Goal: Transaction & Acquisition: Purchase product/service

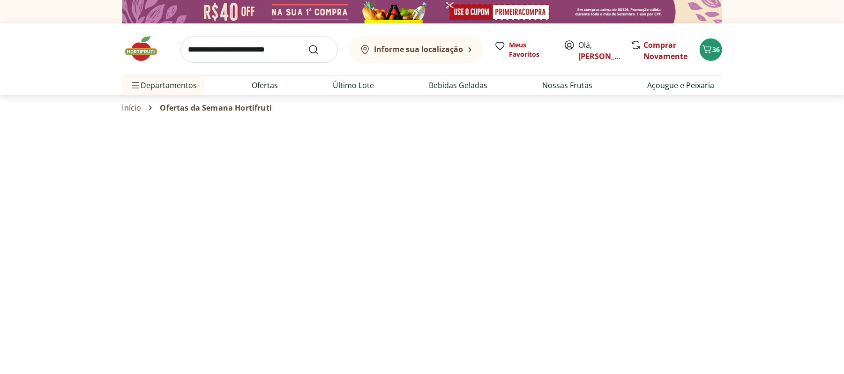
select select "**********"
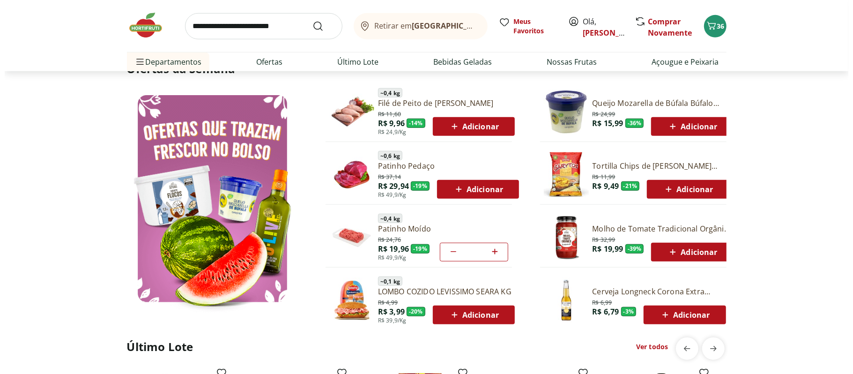
scroll to position [525, 0]
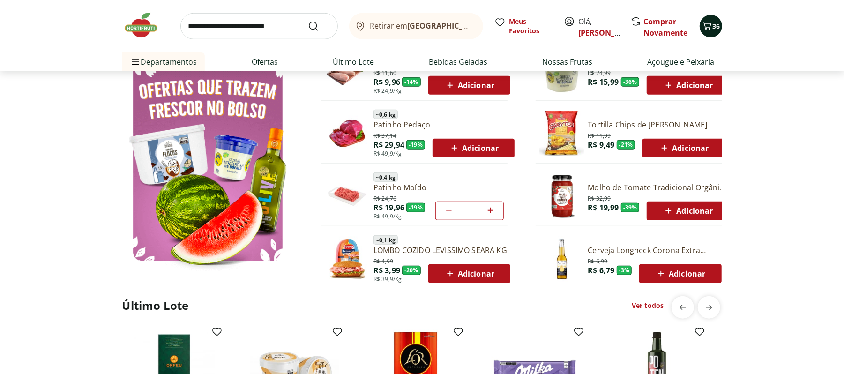
click at [711, 17] on button "36" at bounding box center [710, 26] width 22 height 22
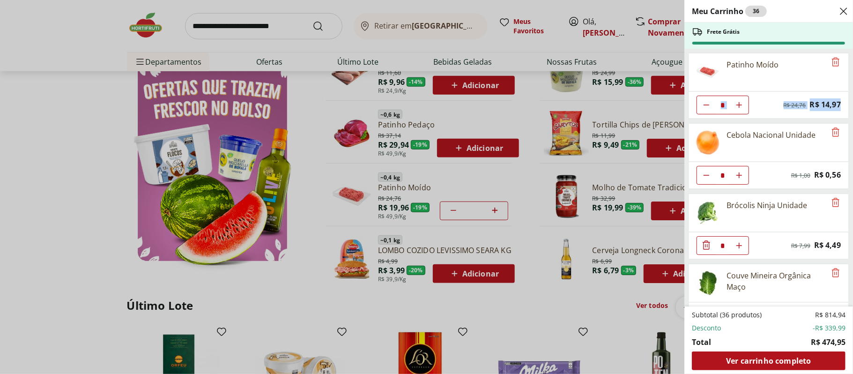
drag, startPoint x: 853, startPoint y: 73, endPoint x: 849, endPoint y: 99, distance: 26.4
click at [843, 99] on div "Meu Carrinho 36 Frete Grátis Patinho Moído * Original price: R$ 24,76 Price: R$…" at bounding box center [768, 187] width 169 height 374
click at [782, 68] on div "Patinho Moído" at bounding box center [757, 71] width 137 height 37
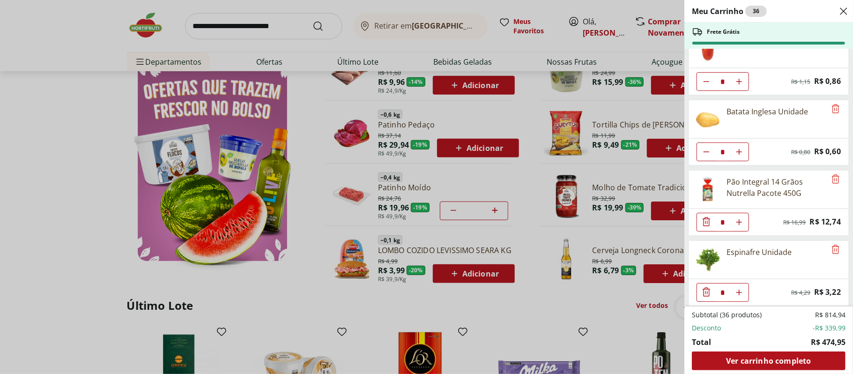
scroll to position [1292, 0]
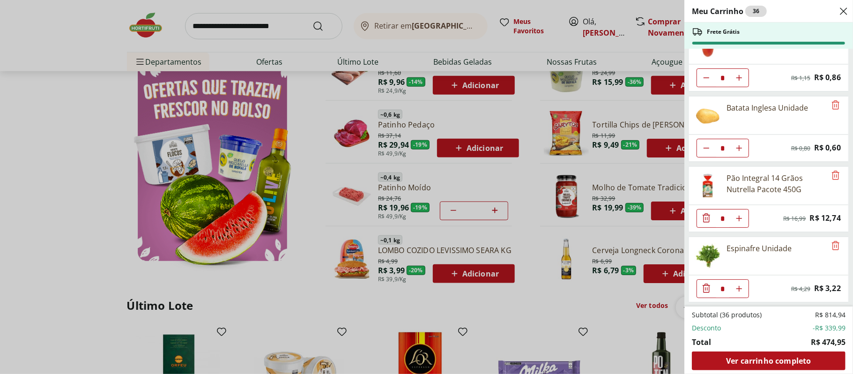
click at [843, 275] on div "Espinafre Unidade" at bounding box center [769, 256] width 160 height 38
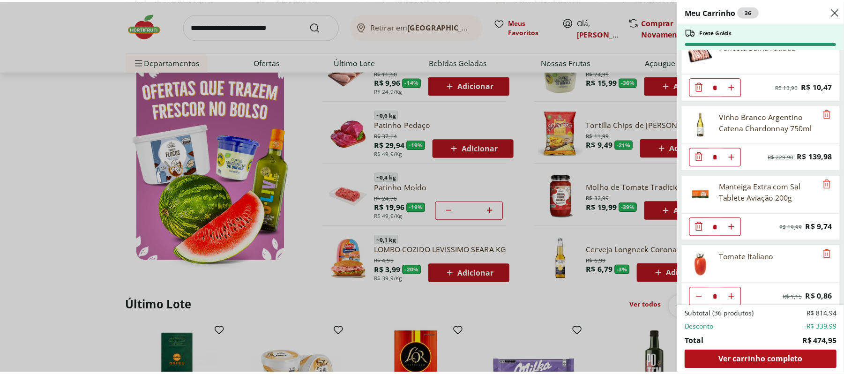
scroll to position [1076, 0]
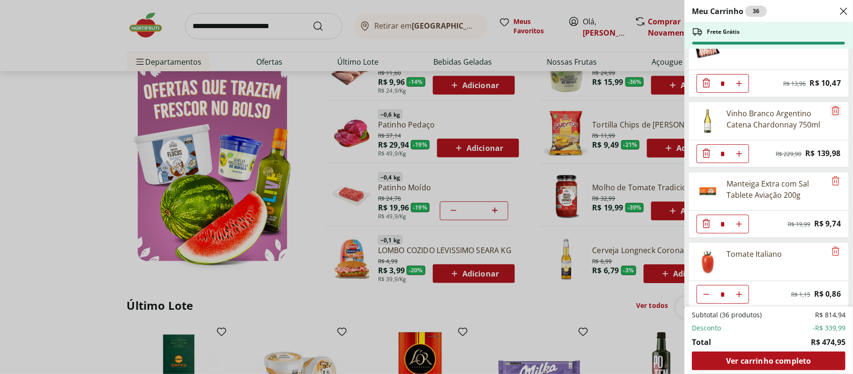
click at [833, 116] on icon "Remove" at bounding box center [835, 110] width 11 height 11
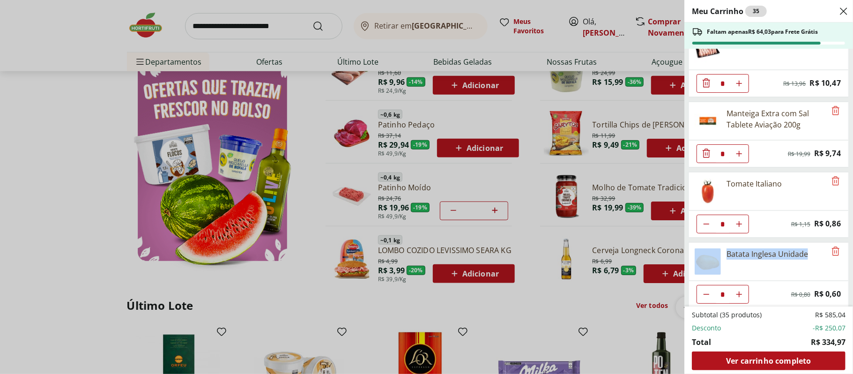
drag, startPoint x: 852, startPoint y: 233, endPoint x: 852, endPoint y: 290, distance: 56.2
click at [843, 290] on div "Meu Carrinho 35 Faltam apenas R$ 64,03 para Frete Grátis Patinho Moído * Origin…" at bounding box center [768, 187] width 169 height 374
click at [520, 259] on div "Meu Carrinho 35 Faltam apenas R$ 64,03 para Frete Grátis Patinho Moído * Origin…" at bounding box center [426, 187] width 853 height 374
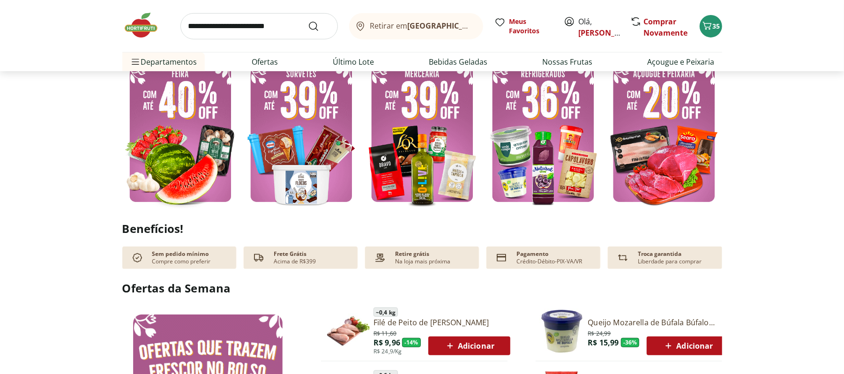
scroll to position [0, 0]
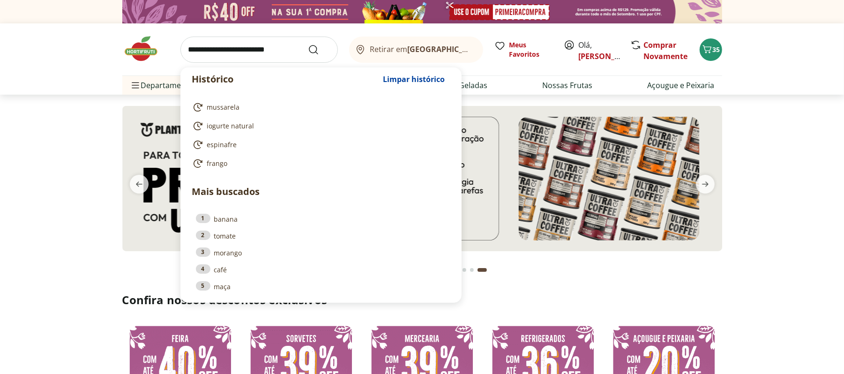
click at [286, 53] on input "search" at bounding box center [258, 50] width 157 height 26
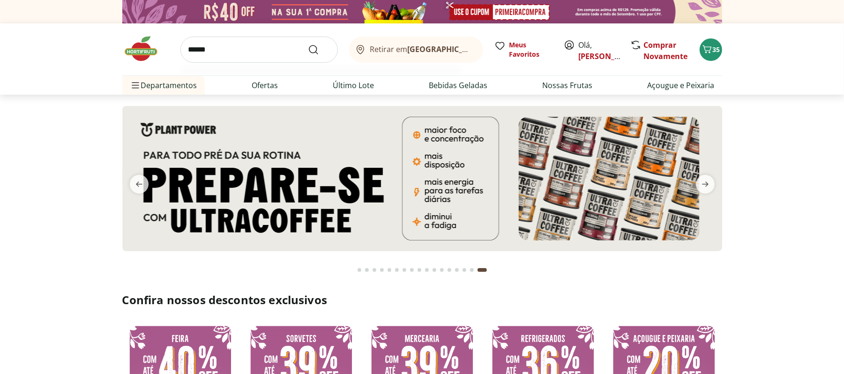
type input "******"
click at [308, 44] on button "Submit Search" at bounding box center [319, 49] width 22 height 11
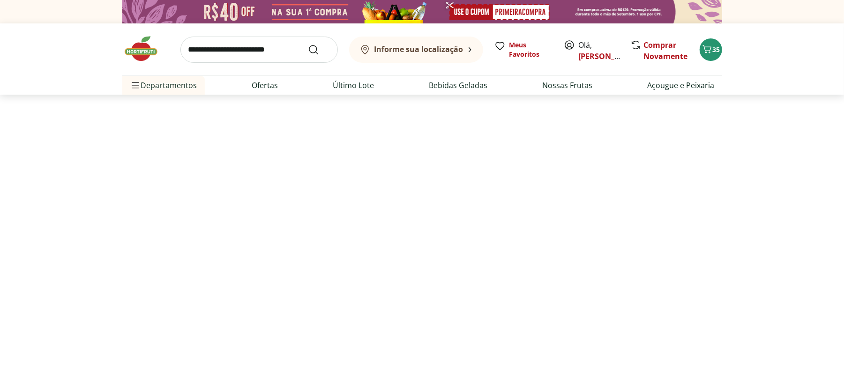
select select "**********"
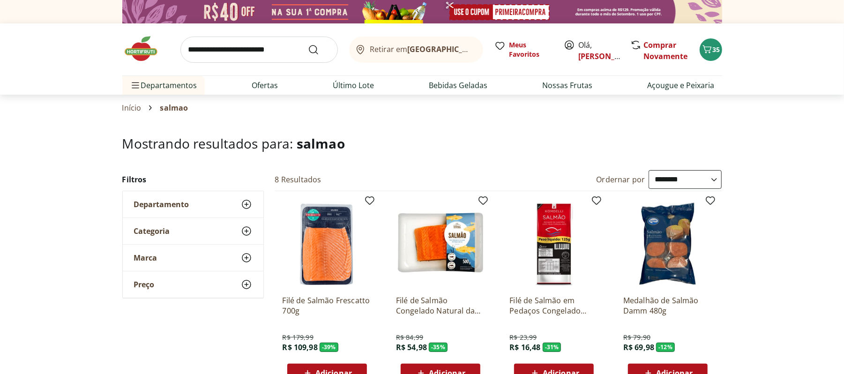
click at [242, 40] on input "search" at bounding box center [258, 50] width 157 height 26
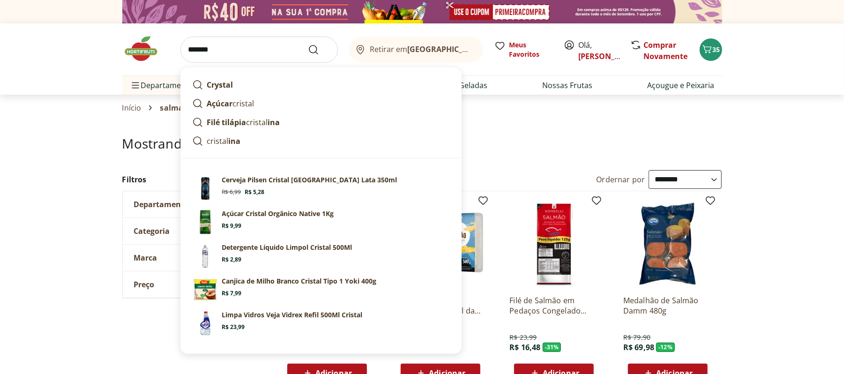
type input "*******"
click at [308, 44] on button "Submit Search" at bounding box center [319, 49] width 22 height 11
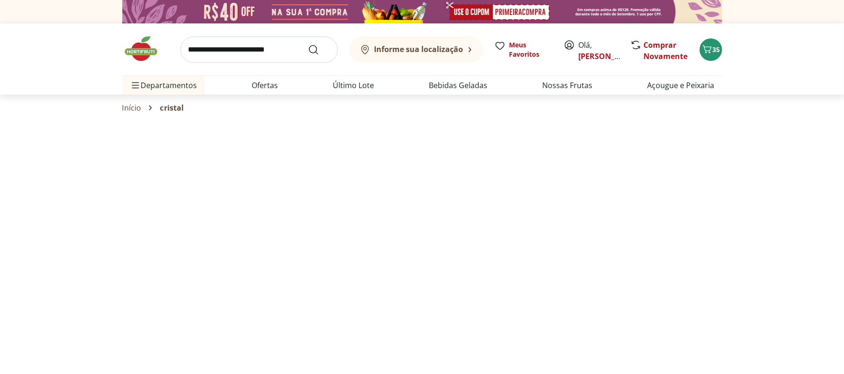
select select "**********"
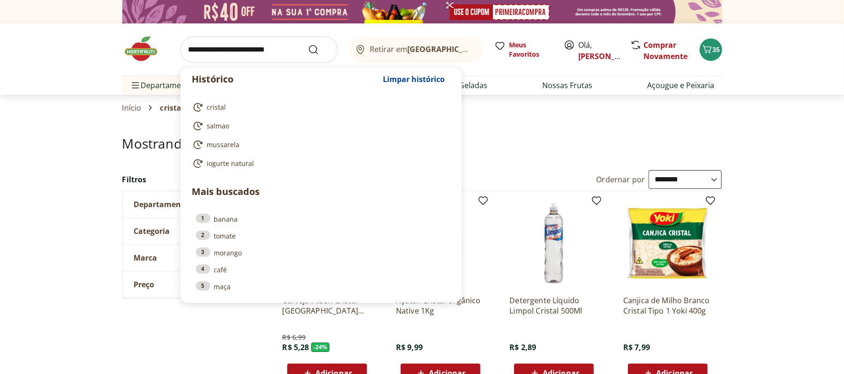
click at [239, 51] on input "search" at bounding box center [258, 50] width 157 height 26
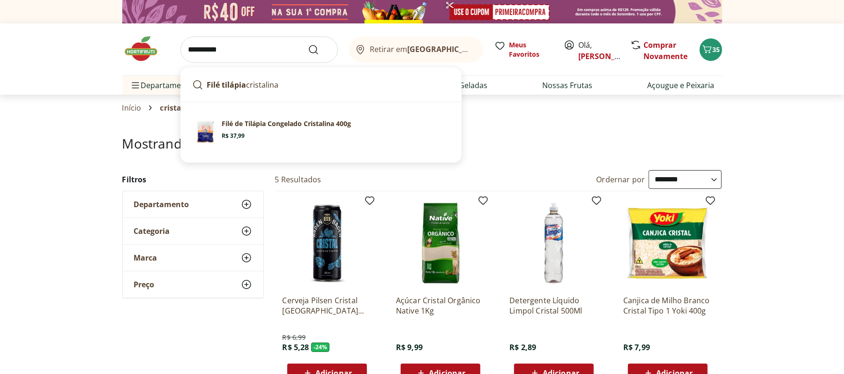
type input "**********"
click at [308, 44] on button "Submit Search" at bounding box center [319, 49] width 22 height 11
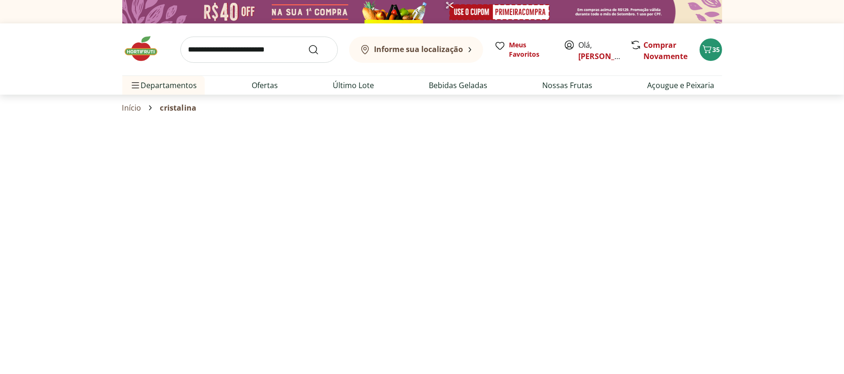
select select "**********"
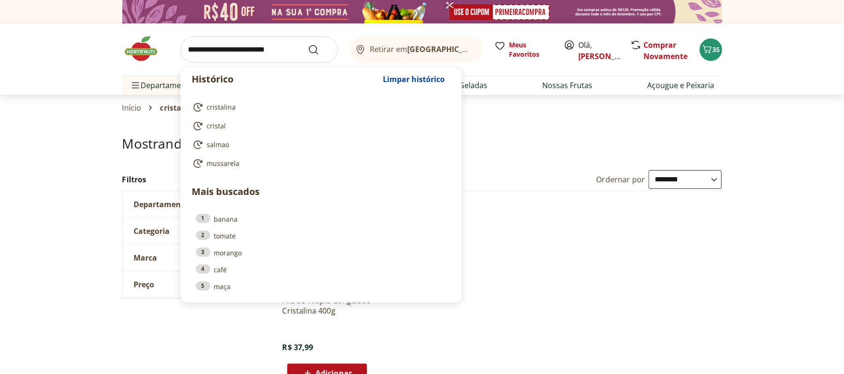
click at [274, 52] on input "search" at bounding box center [258, 50] width 157 height 26
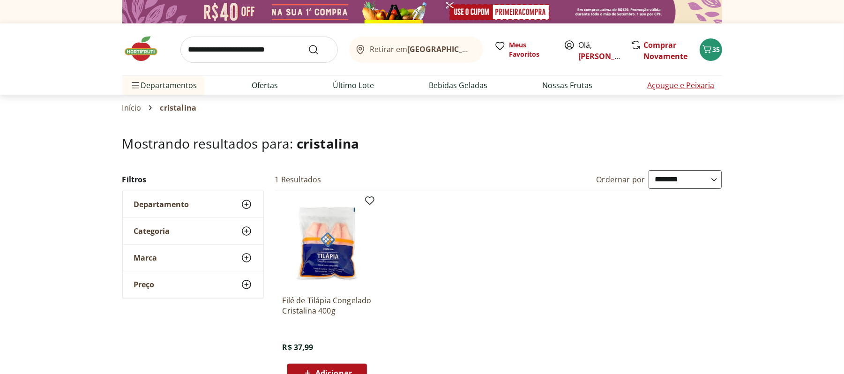
click at [690, 83] on link "Açougue e Peixaria" at bounding box center [680, 85] width 67 height 11
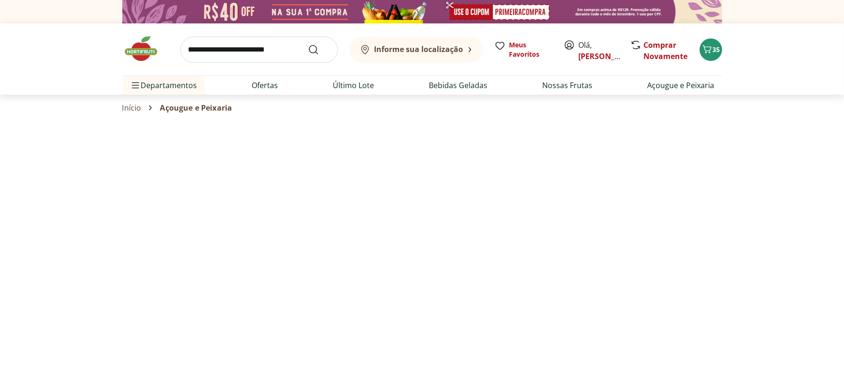
select select "**********"
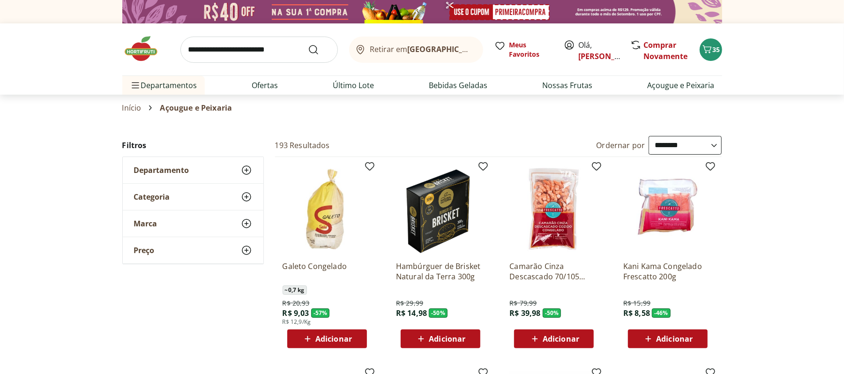
click at [810, 68] on header "Retirar em Rio de Janeiro/RJ Olá, marcella 35 Retirar em Rio de Janeiro/RJ Meus…" at bounding box center [422, 58] width 844 height 71
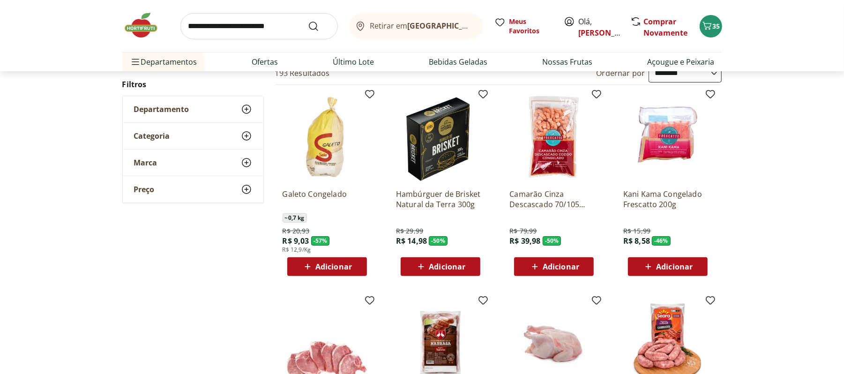
scroll to position [659, 0]
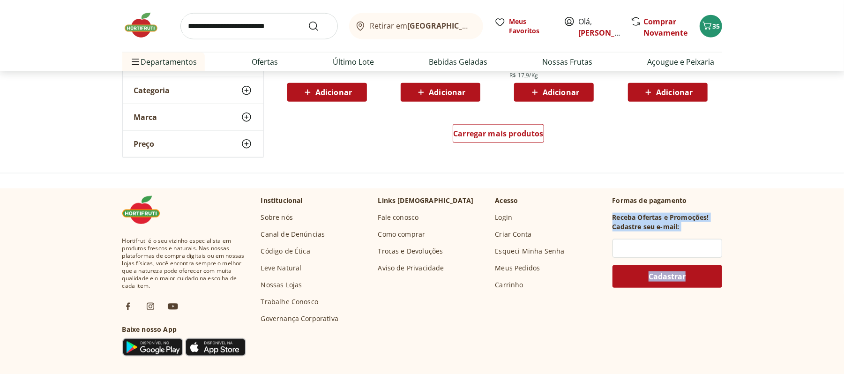
drag, startPoint x: 784, startPoint y: 211, endPoint x: 795, endPoint y: 297, distance: 86.5
click at [795, 297] on footer "Hortifruti é o seu vizinho especialista em produtos frescos e naturais. Nas nos…" at bounding box center [422, 368] width 844 height 361
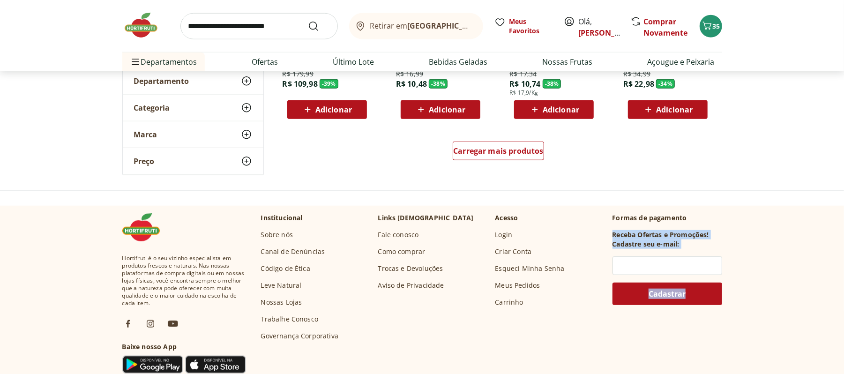
scroll to position [626, 0]
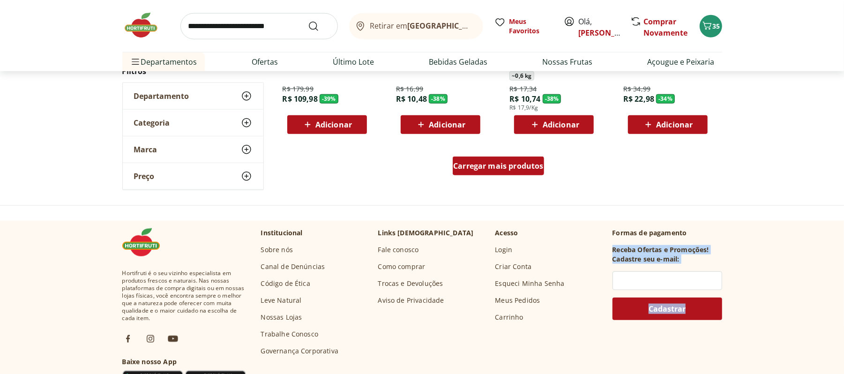
click at [503, 169] on span "Carregar mais produtos" at bounding box center [498, 165] width 90 height 7
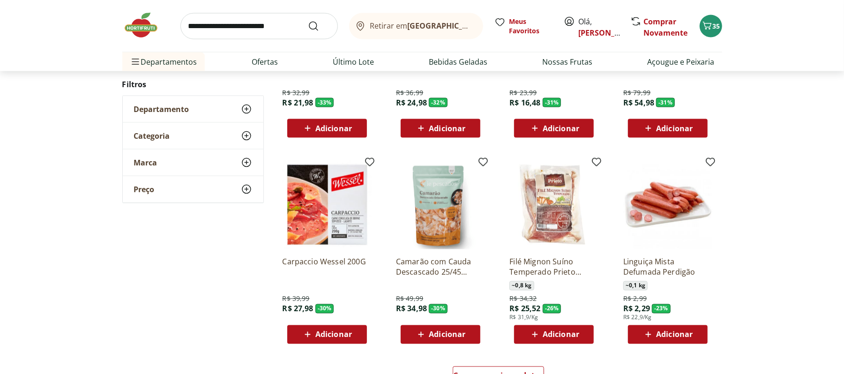
scroll to position [1050, 0]
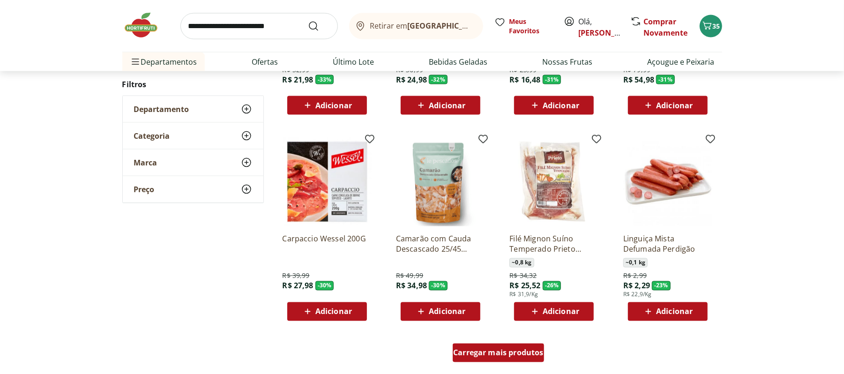
click at [530, 357] on span "Carregar mais produtos" at bounding box center [498, 352] width 90 height 7
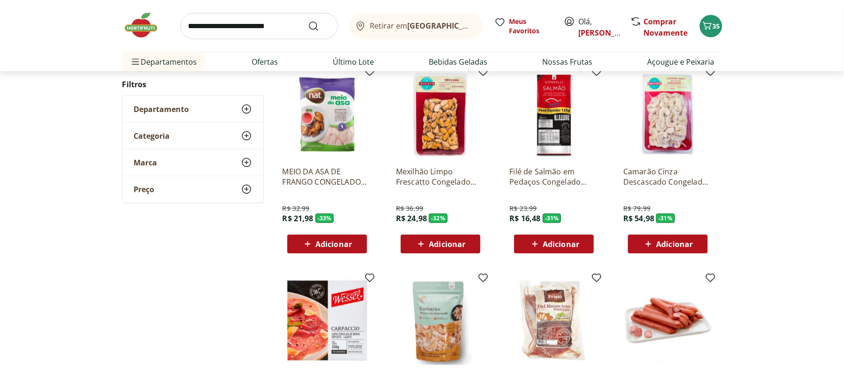
scroll to position [869, 0]
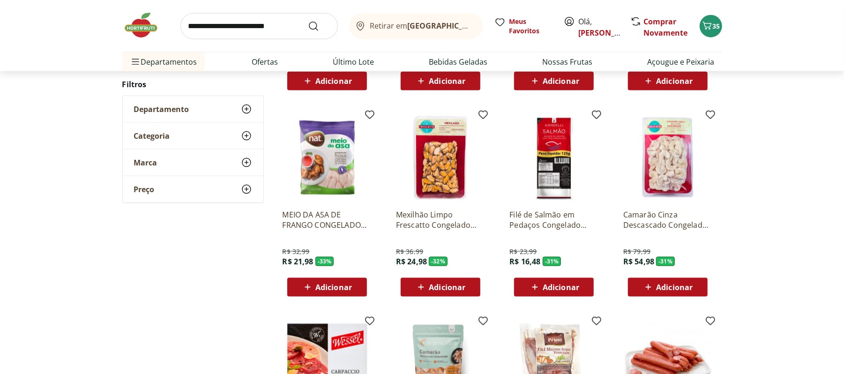
click at [322, 285] on span "Adicionar" at bounding box center [333, 286] width 37 height 7
click at [714, 23] on span "36" at bounding box center [716, 26] width 7 height 9
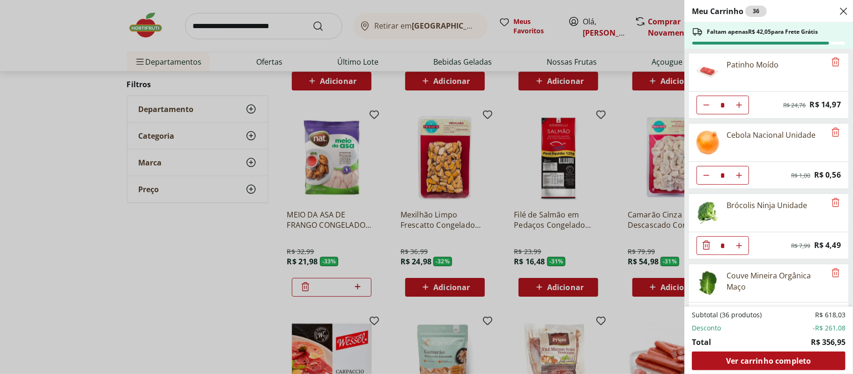
click at [197, 309] on div "Meu Carrinho 36 Faltam apenas R$ 42,05 para Frete Grátis Patinho Moído * Origin…" at bounding box center [426, 187] width 853 height 374
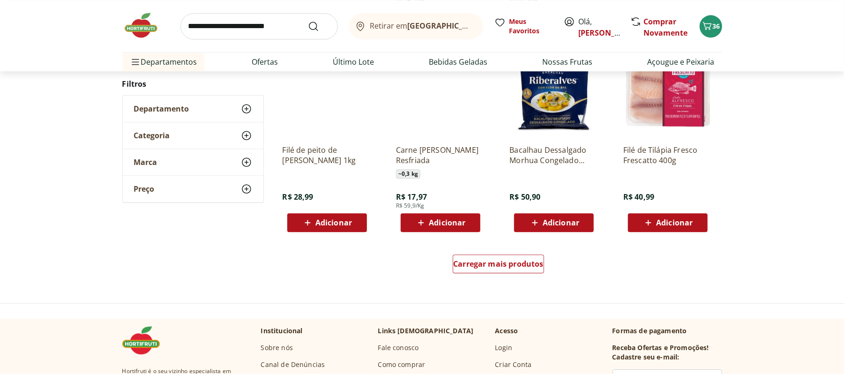
scroll to position [1759, 0]
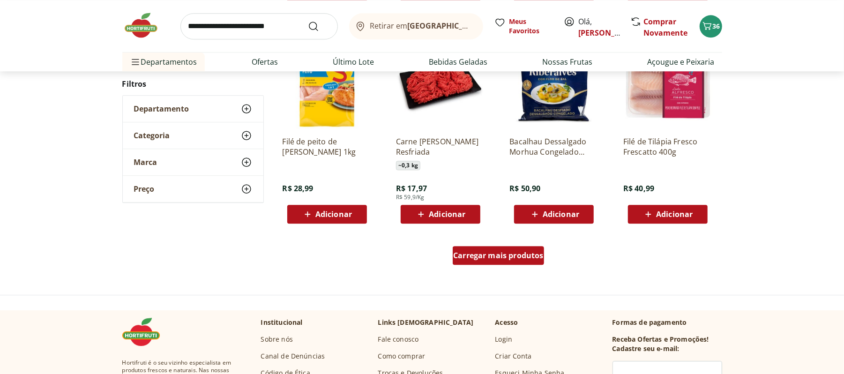
click at [482, 254] on span "Carregar mais produtos" at bounding box center [498, 255] width 90 height 7
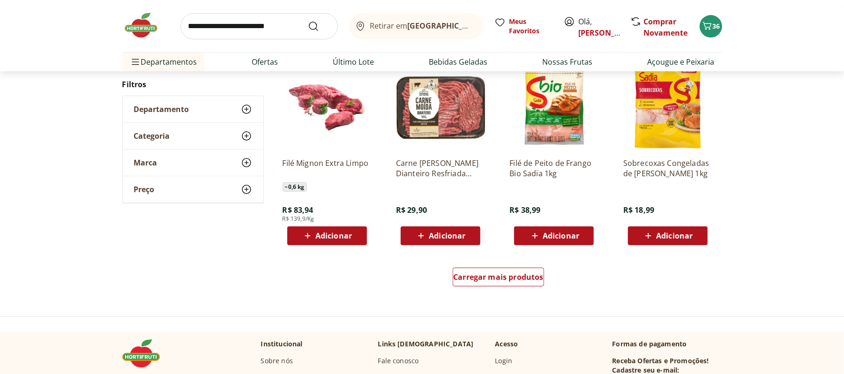
scroll to position [2353, 0]
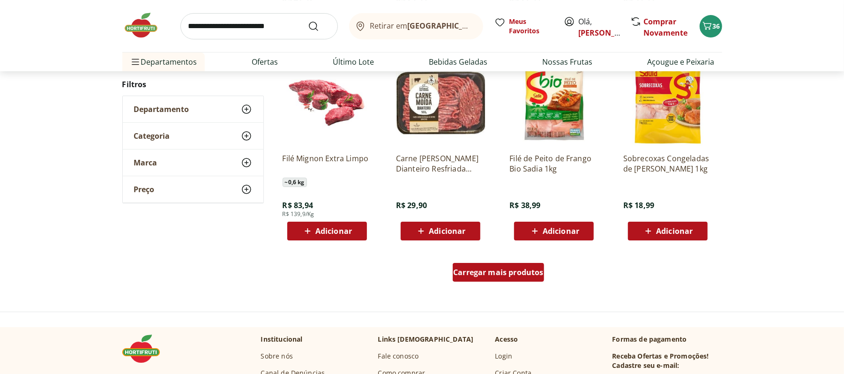
click at [521, 274] on span "Carregar mais produtos" at bounding box center [498, 271] width 90 height 7
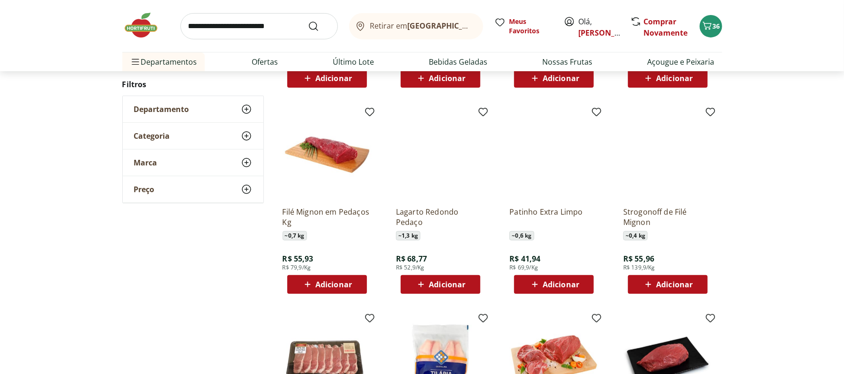
scroll to position [2736, 0]
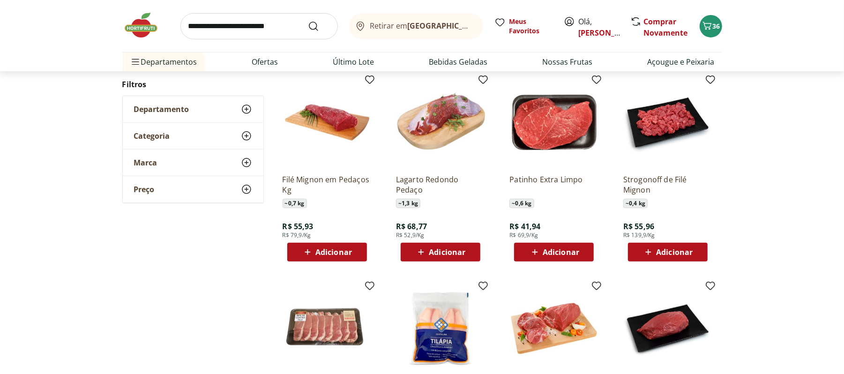
click at [305, 252] on icon at bounding box center [308, 252] width 6 height 6
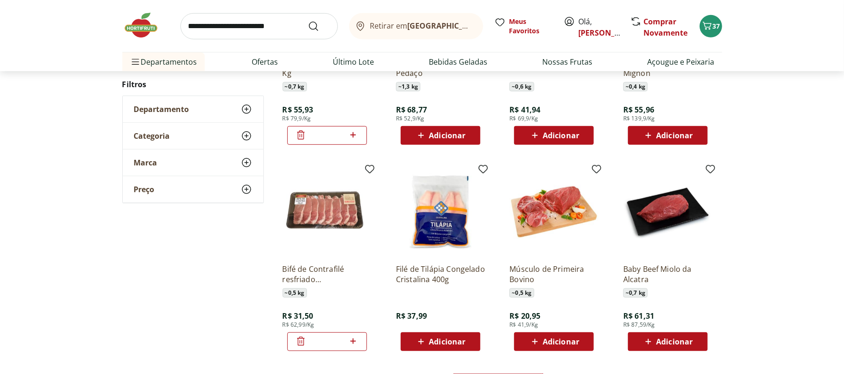
scroll to position [2873, 0]
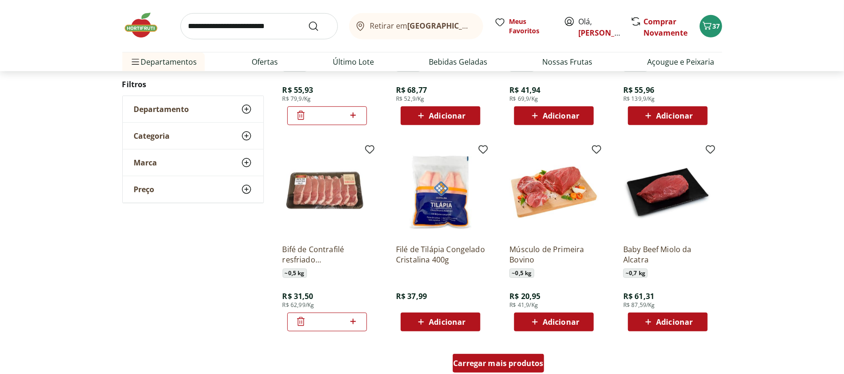
click at [491, 370] on div "Carregar mais produtos" at bounding box center [498, 363] width 91 height 19
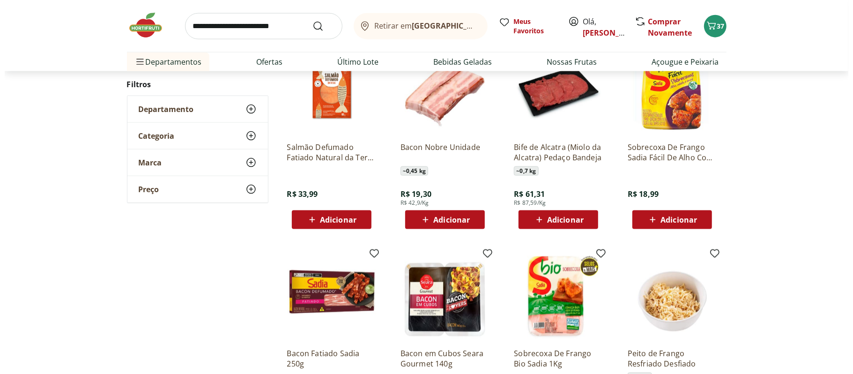
scroll to position [3531, 0]
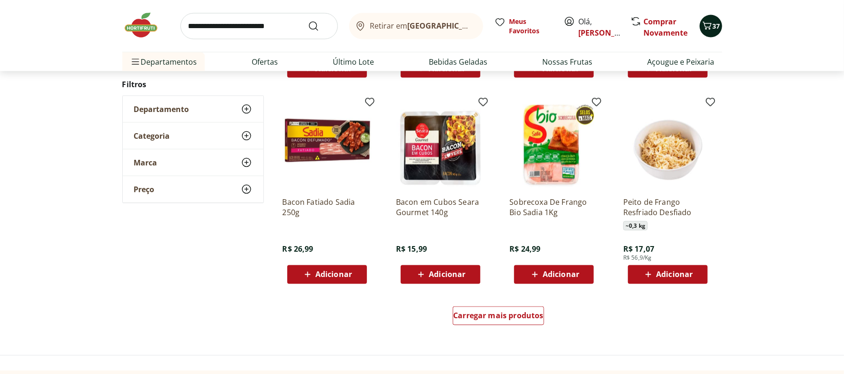
click at [716, 25] on span "37" at bounding box center [716, 26] width 7 height 9
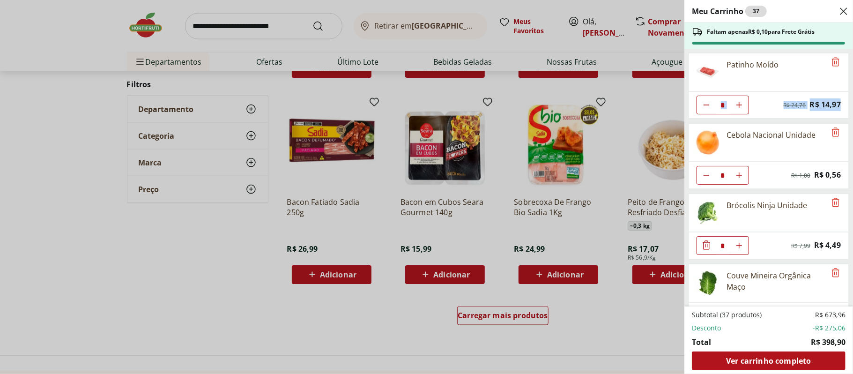
drag, startPoint x: 851, startPoint y: 66, endPoint x: 847, endPoint y: 97, distance: 31.2
click at [843, 97] on div "Meu Carrinho 37 Faltam apenas R$ 0,10 para Frete Grátis Patinho Moído * Origina…" at bounding box center [768, 187] width 169 height 374
click at [804, 77] on div "Patinho Moído" at bounding box center [757, 71] width 137 height 37
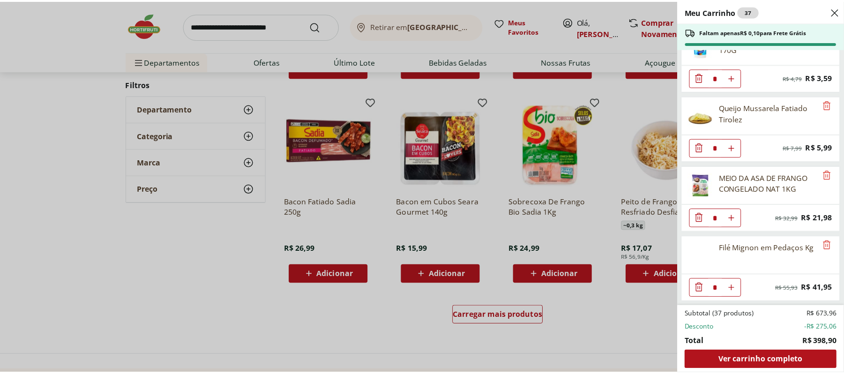
scroll to position [1526, 0]
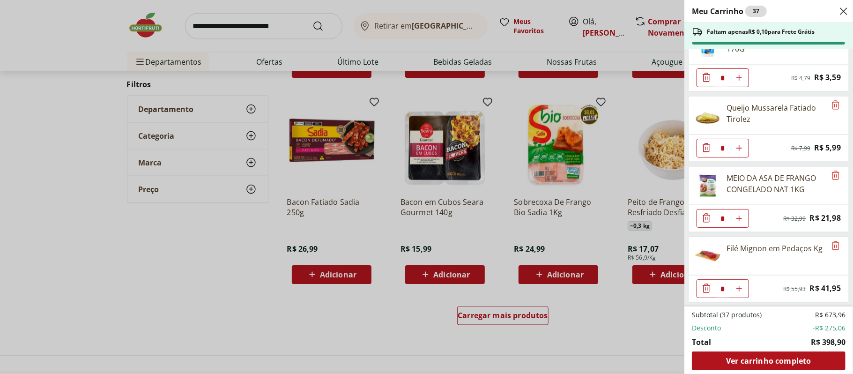
click at [242, 44] on div "Meu Carrinho 37 Faltam apenas R$ 0,10 para Frete Grátis Patinho Moído * Origina…" at bounding box center [426, 187] width 853 height 374
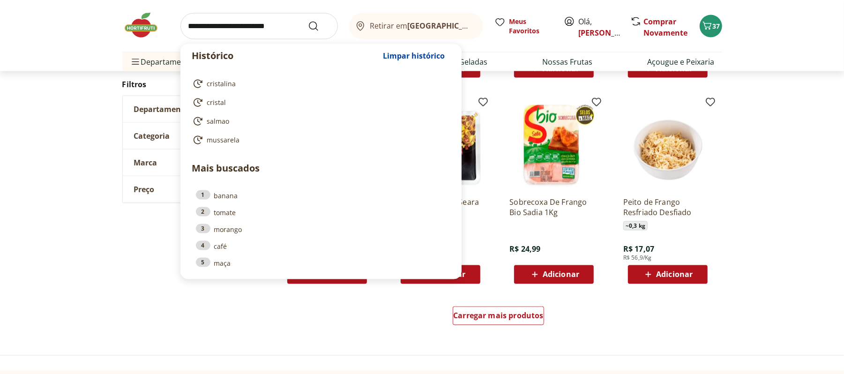
click at [256, 37] on input "search" at bounding box center [258, 26] width 157 height 26
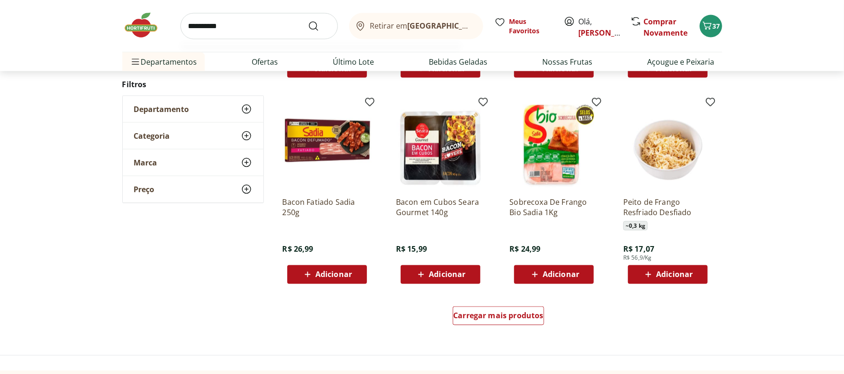
type input "**********"
click at [308, 21] on button "Submit Search" at bounding box center [319, 26] width 22 height 11
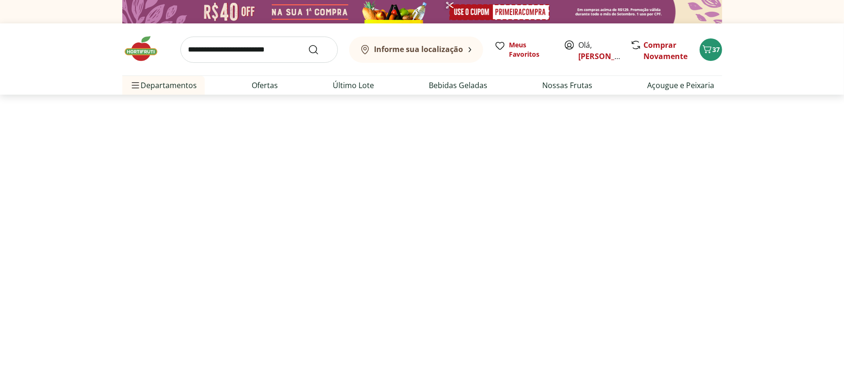
select select "**********"
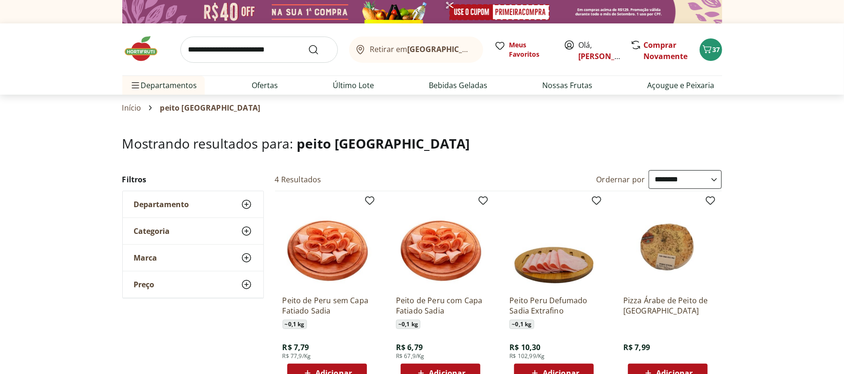
scroll to position [126, 0]
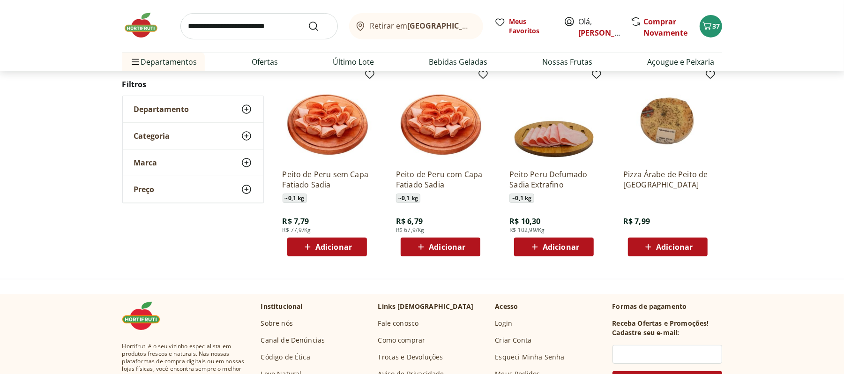
click at [429, 243] on span "Adicionar" at bounding box center [447, 246] width 37 height 7
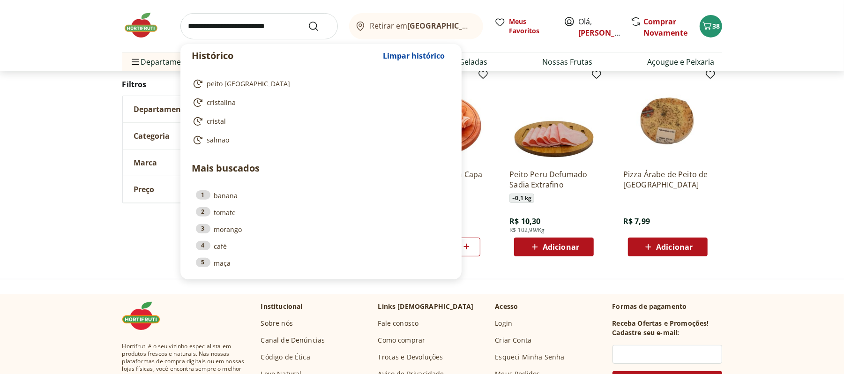
click at [253, 32] on input "search" at bounding box center [258, 26] width 157 height 26
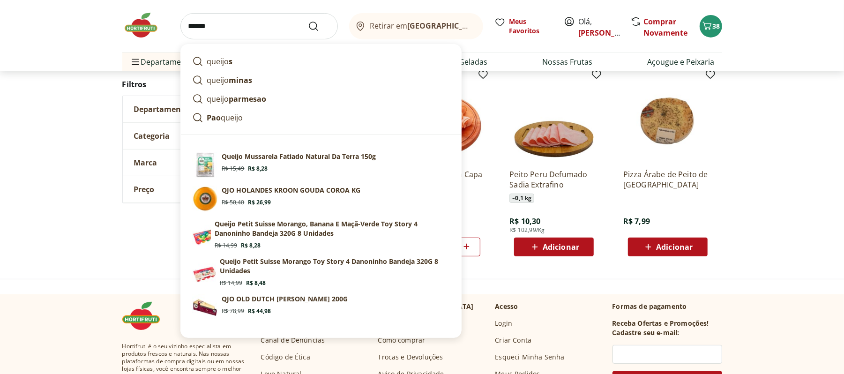
type input "******"
click at [308, 21] on button "Submit Search" at bounding box center [319, 26] width 22 height 11
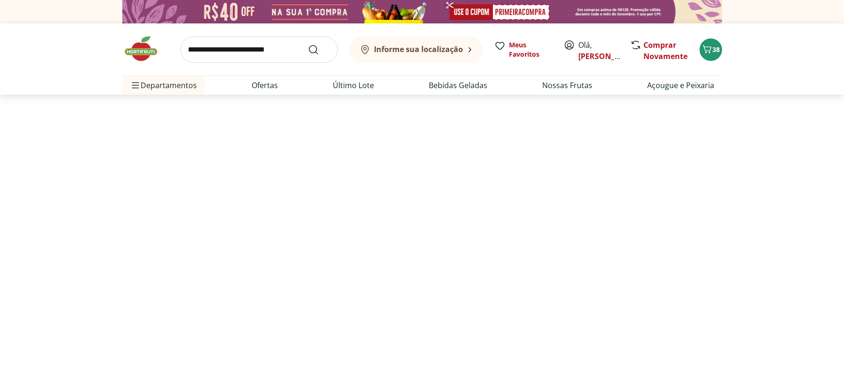
select select "**********"
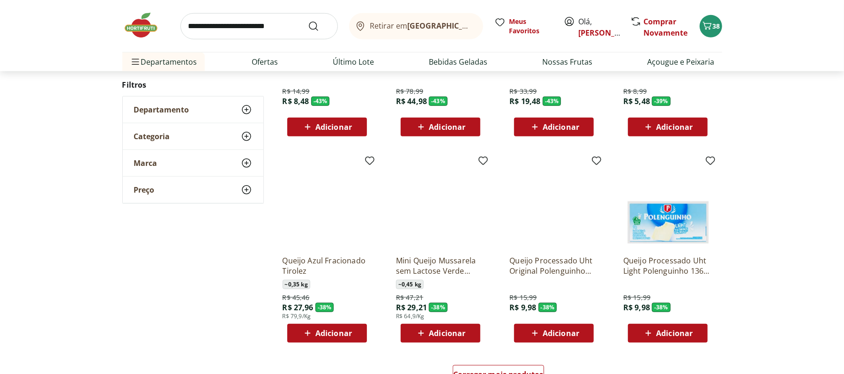
scroll to position [516, 0]
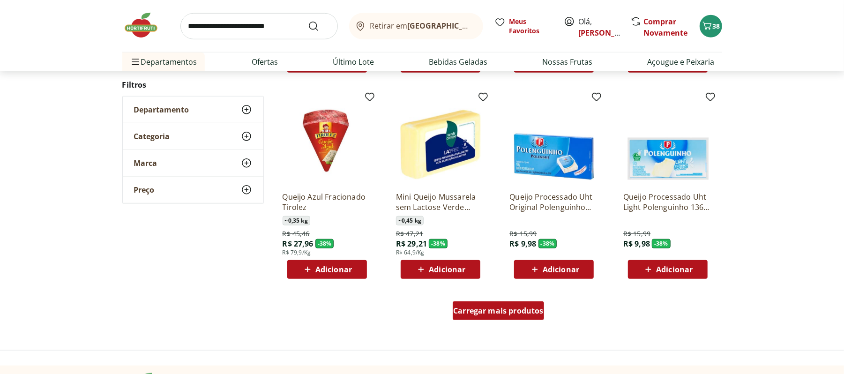
click at [488, 311] on span "Carregar mais produtos" at bounding box center [498, 310] width 90 height 7
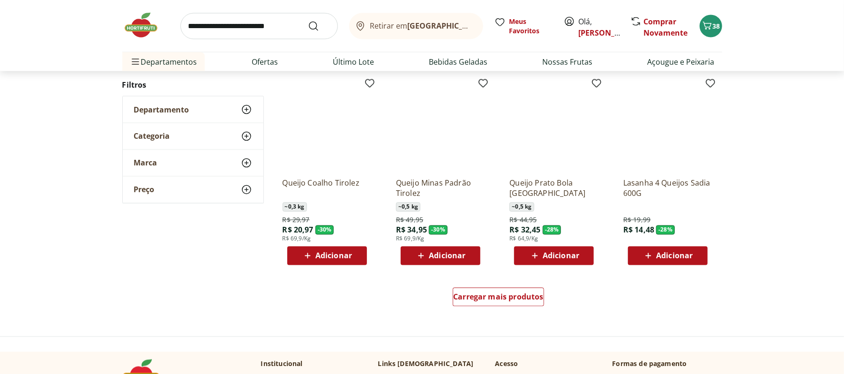
scroll to position [1160, 0]
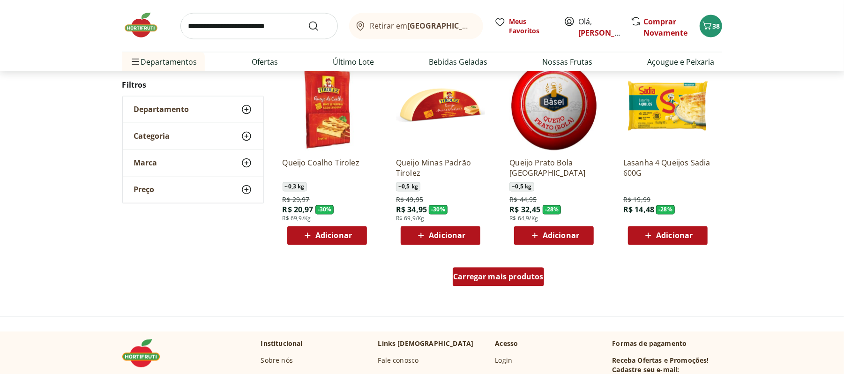
click at [501, 288] on link "Carregar mais produtos" at bounding box center [498, 279] width 91 height 22
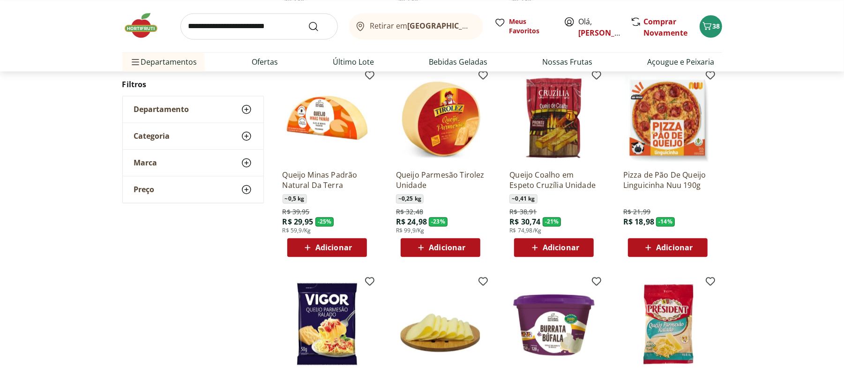
scroll to position [1353, 0]
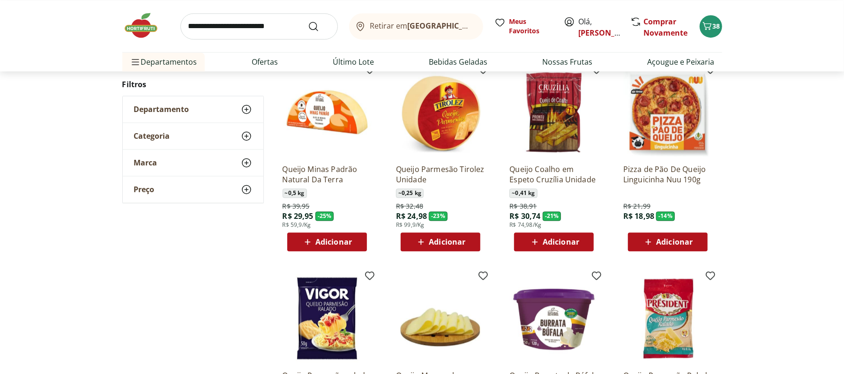
click at [335, 246] on span "Adicionar" at bounding box center [327, 241] width 50 height 11
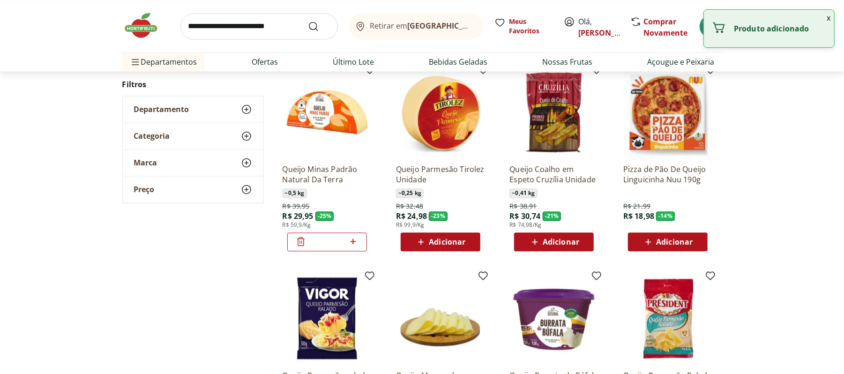
scroll to position [1895, 0]
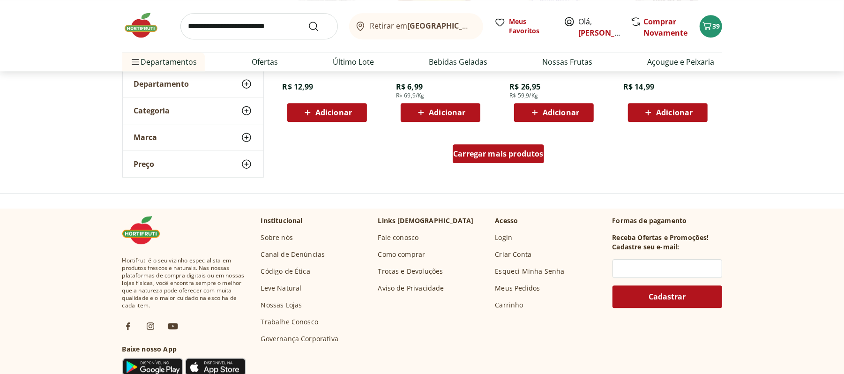
click at [528, 162] on div "Carregar mais produtos" at bounding box center [498, 153] width 91 height 19
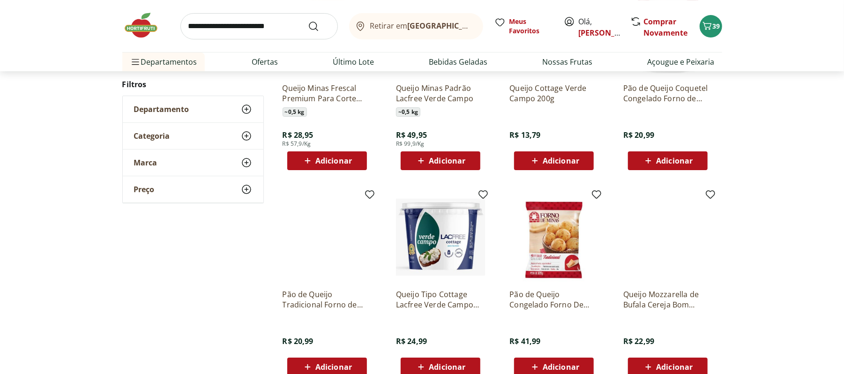
scroll to position [2417, 0]
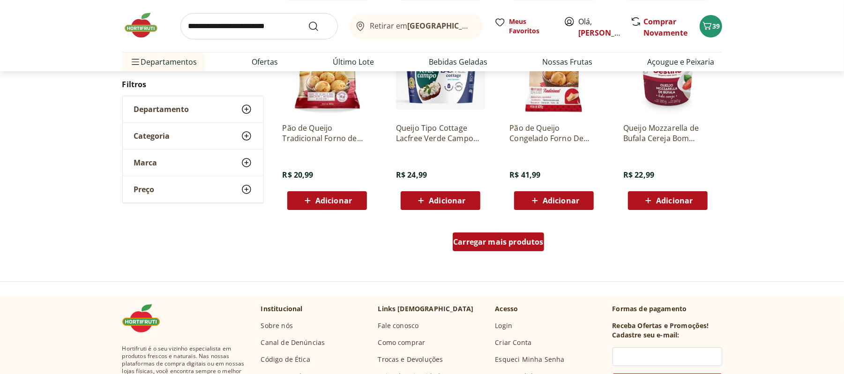
click at [516, 232] on div "Carregar mais produtos" at bounding box center [498, 241] width 91 height 19
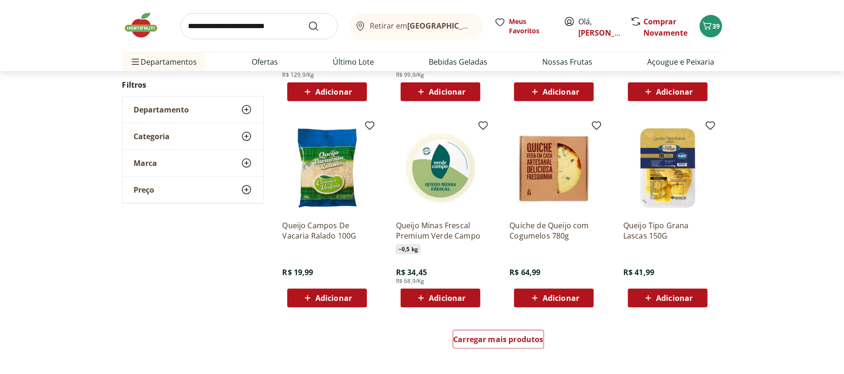
scroll to position [2938, 0]
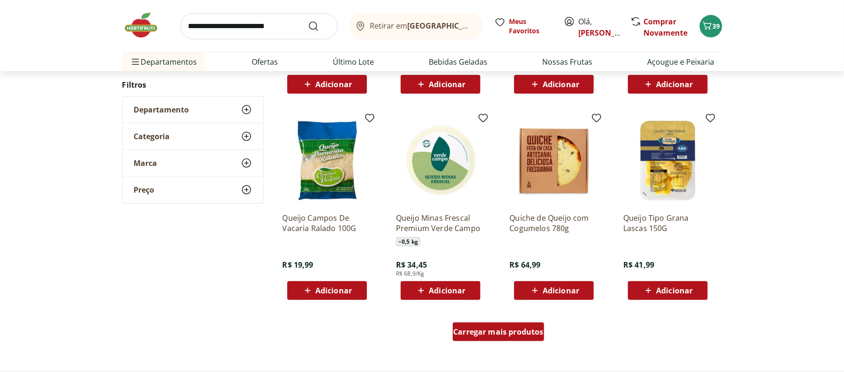
click at [519, 343] on link "Carregar mais produtos" at bounding box center [498, 333] width 91 height 22
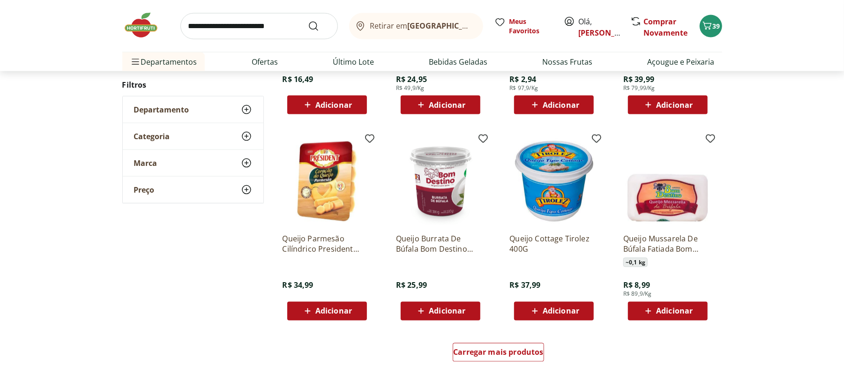
scroll to position [3612, 0]
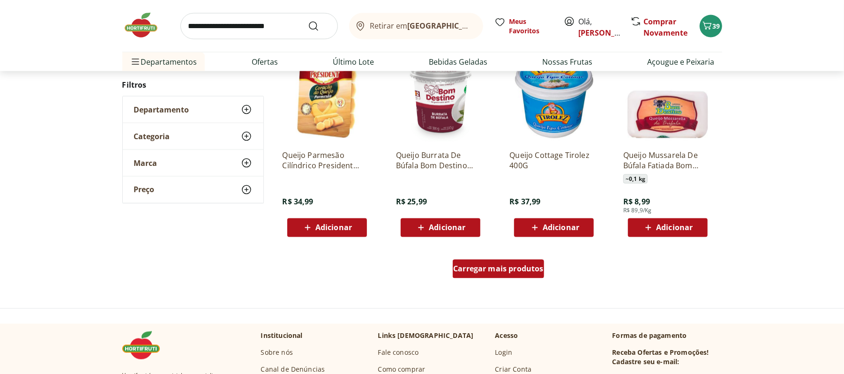
click at [489, 270] on span "Carregar mais produtos" at bounding box center [498, 268] width 90 height 7
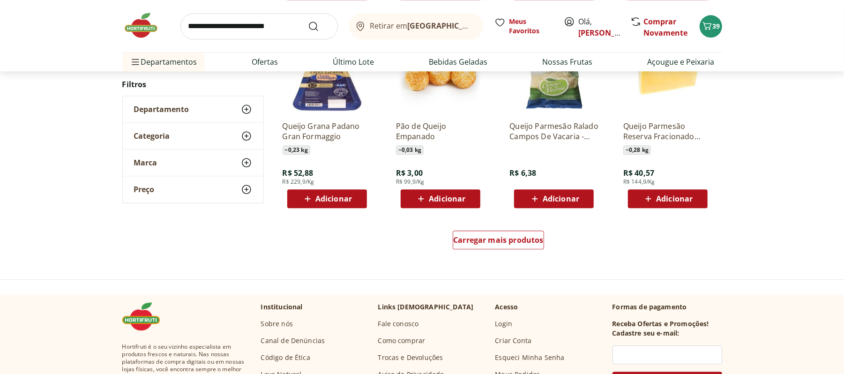
scroll to position [4261, 0]
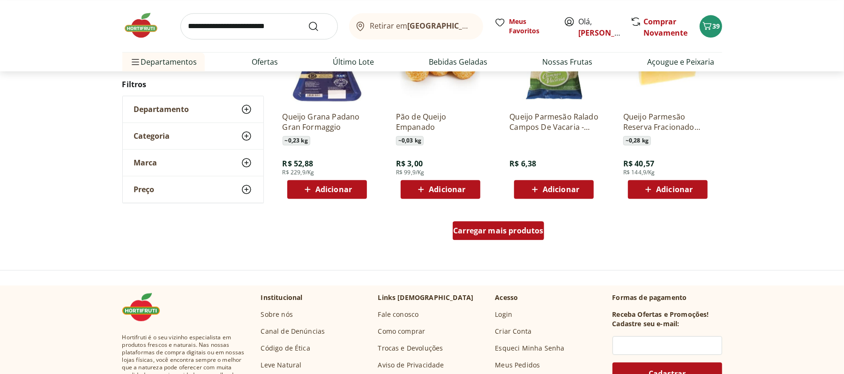
click at [469, 223] on div "Carregar mais produtos" at bounding box center [498, 230] width 91 height 19
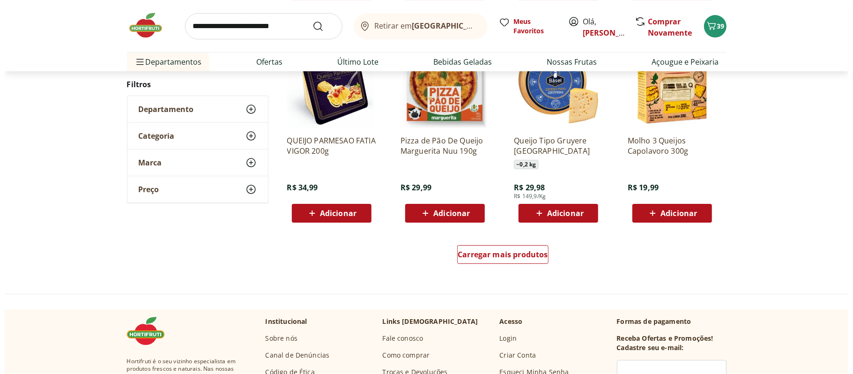
scroll to position [4859, 0]
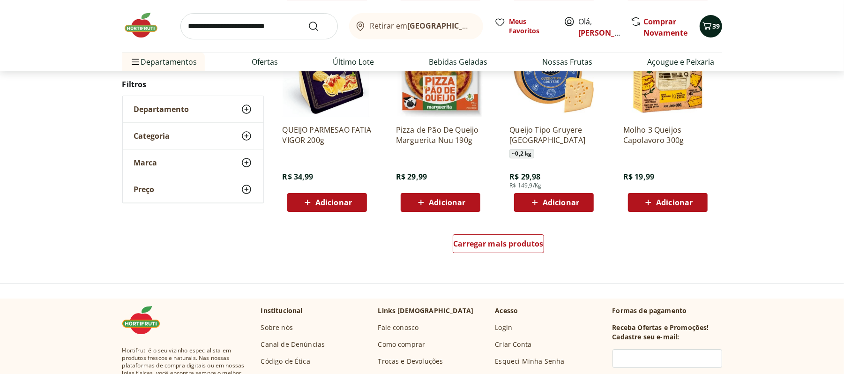
click at [701, 24] on icon "Carrinho" at bounding box center [706, 25] width 11 height 11
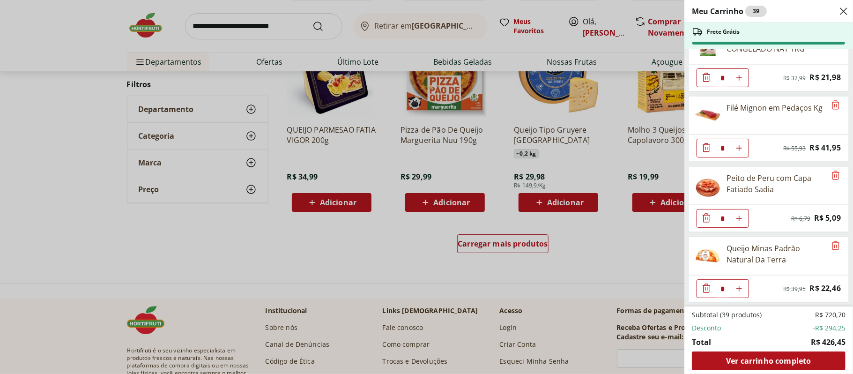
scroll to position [1668, 0]
click at [0, 193] on div "Meu Carrinho 39 Frete Grátis Patinho Moído * Original price: R$ 24,76 Price: R$…" at bounding box center [426, 187] width 853 height 374
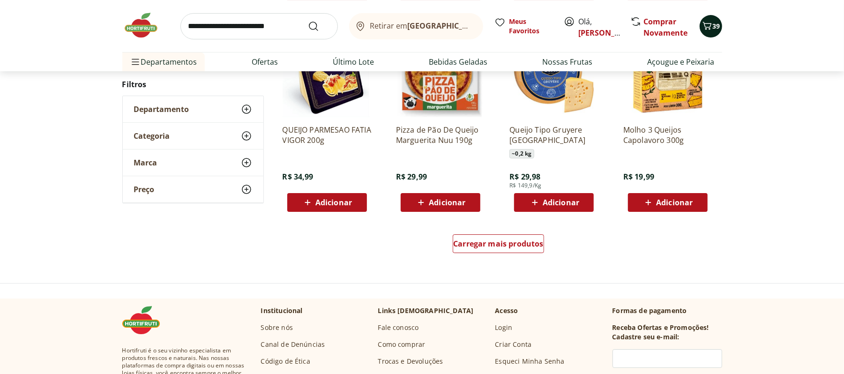
click at [705, 25] on icon "Carrinho" at bounding box center [706, 25] width 11 height 11
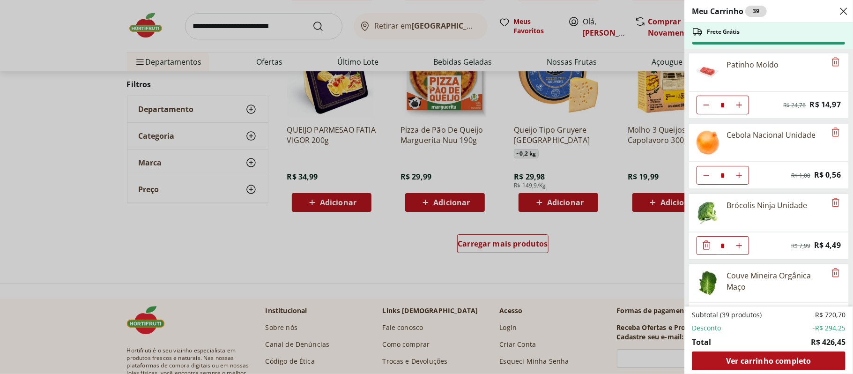
drag, startPoint x: 853, startPoint y: 65, endPoint x: 852, endPoint y: 85, distance: 20.6
click at [843, 85] on div "Meu Carrinho 39 Frete Grátis Patinho Moído * Original price: R$ 24,76 Price: R$…" at bounding box center [768, 187] width 169 height 374
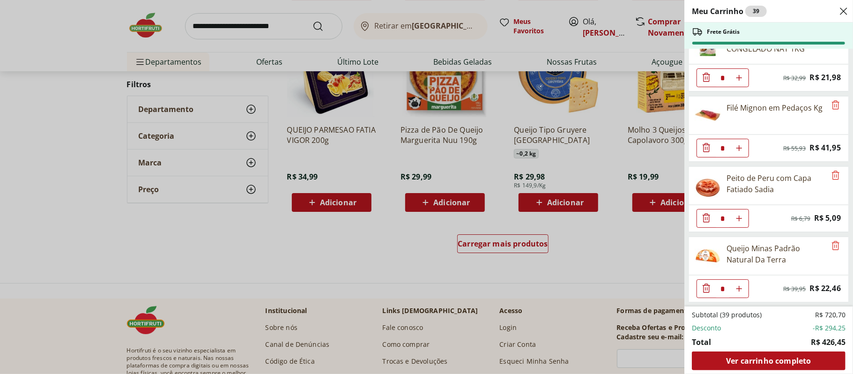
drag, startPoint x: 270, startPoint y: 102, endPoint x: 223, endPoint y: 82, distance: 50.8
click at [223, 82] on div "Meu Carrinho 39 Frete Grátis Patinho Moído * Original price: R$ 24,76 Price: R$…" at bounding box center [426, 187] width 853 height 374
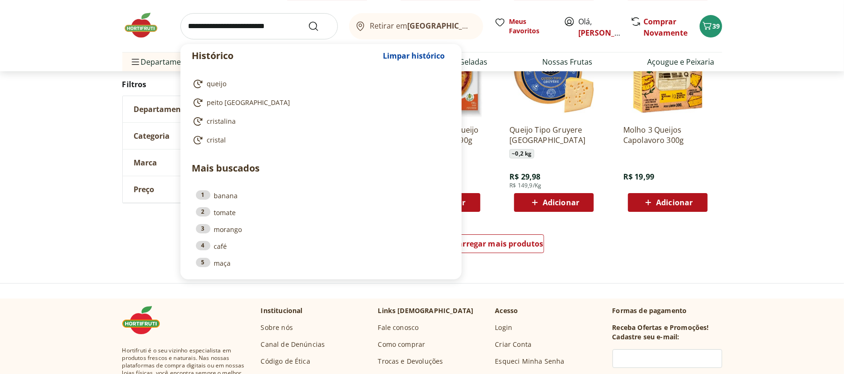
click at [240, 17] on input "search" at bounding box center [258, 26] width 157 height 26
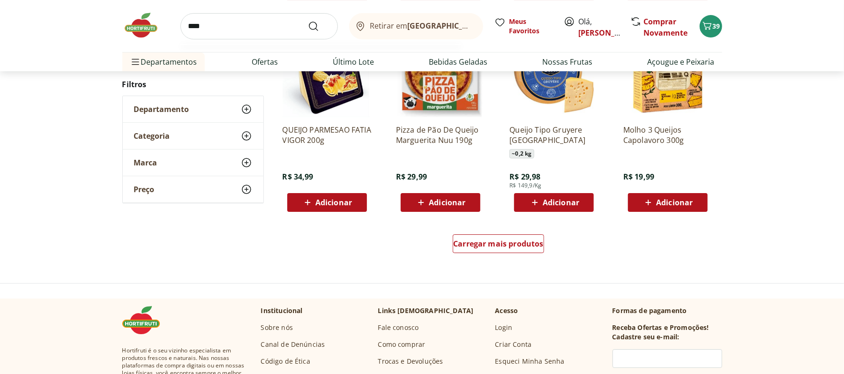
type input "****"
click at [308, 21] on button "Submit Search" at bounding box center [319, 26] width 22 height 11
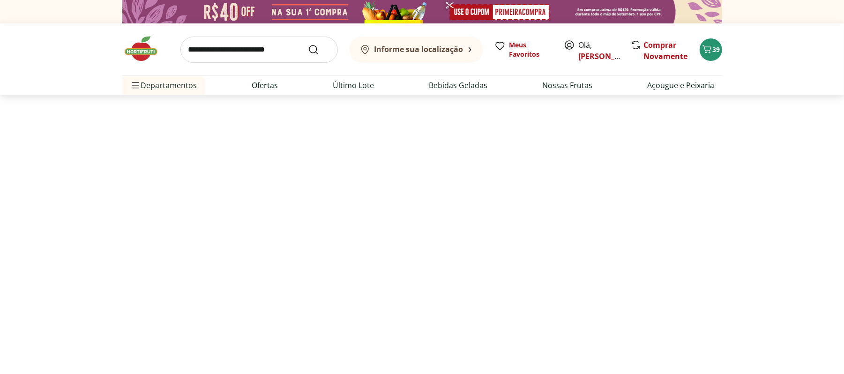
select select "**********"
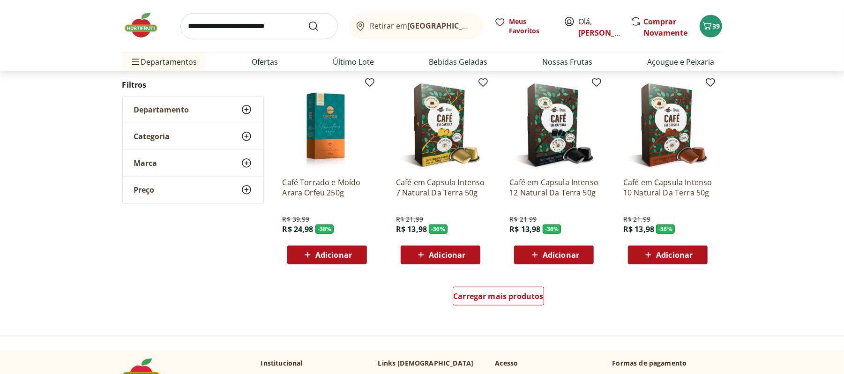
scroll to position [539, 0]
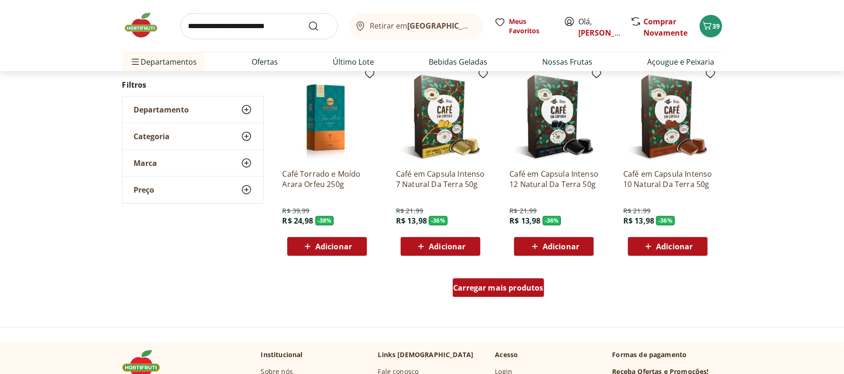
click at [498, 285] on span "Carregar mais produtos" at bounding box center [498, 287] width 90 height 7
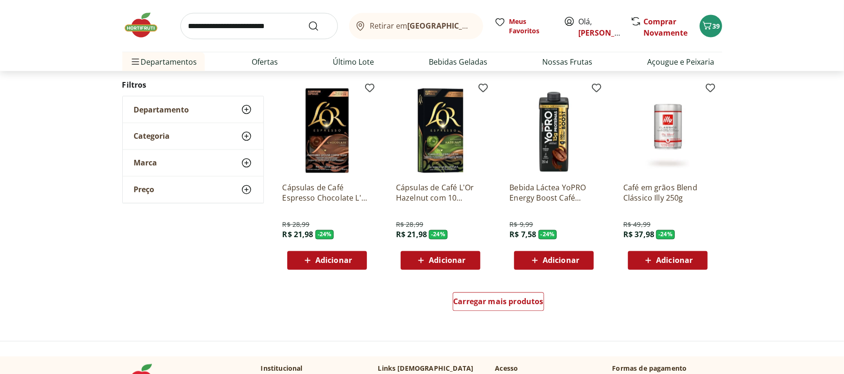
scroll to position [1144, 0]
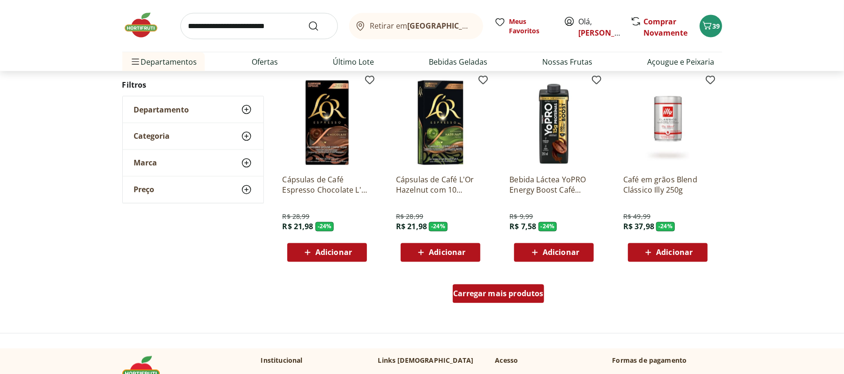
click at [495, 291] on span "Carregar mais produtos" at bounding box center [498, 293] width 90 height 7
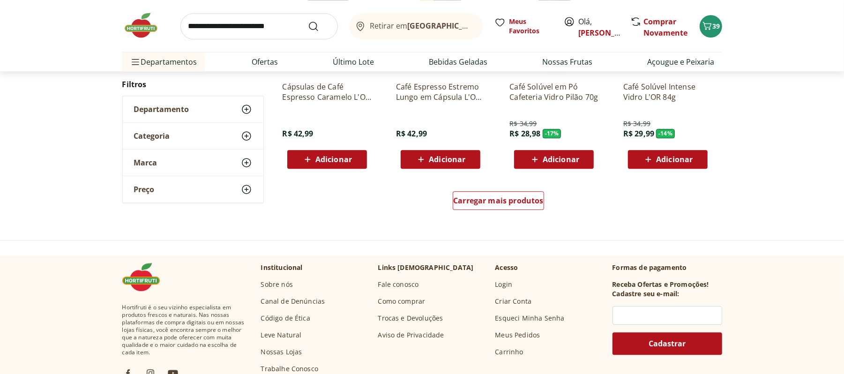
scroll to position [0, 0]
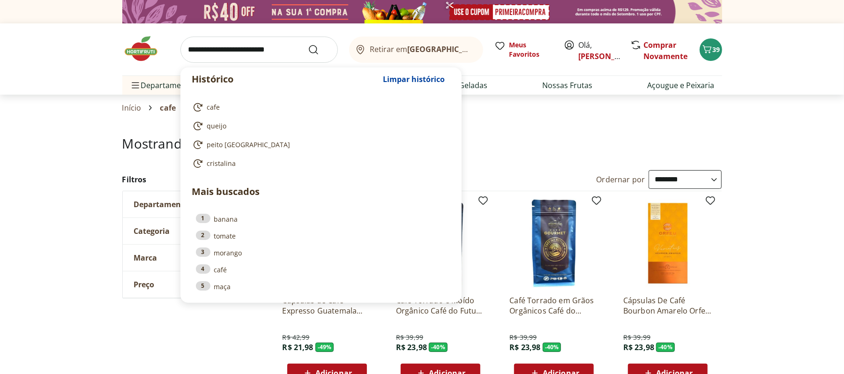
click at [246, 49] on input "search" at bounding box center [258, 50] width 157 height 26
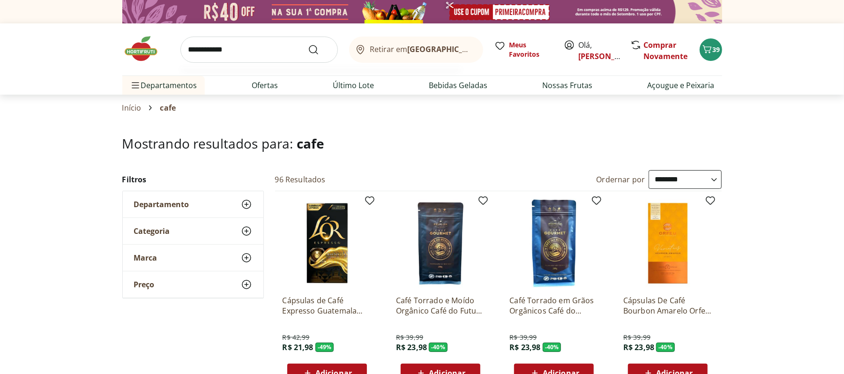
type input "**********"
click at [308, 44] on button "Submit Search" at bounding box center [319, 49] width 22 height 11
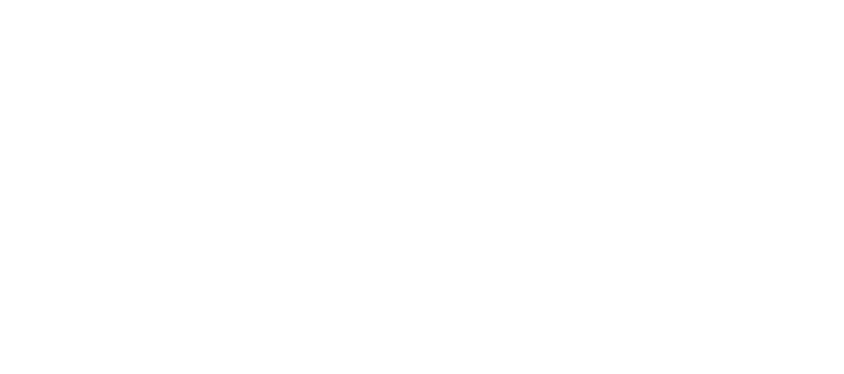
select select "**********"
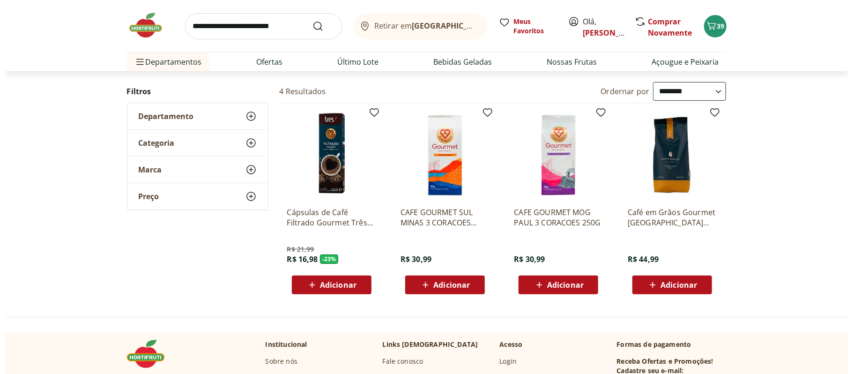
scroll to position [90, 0]
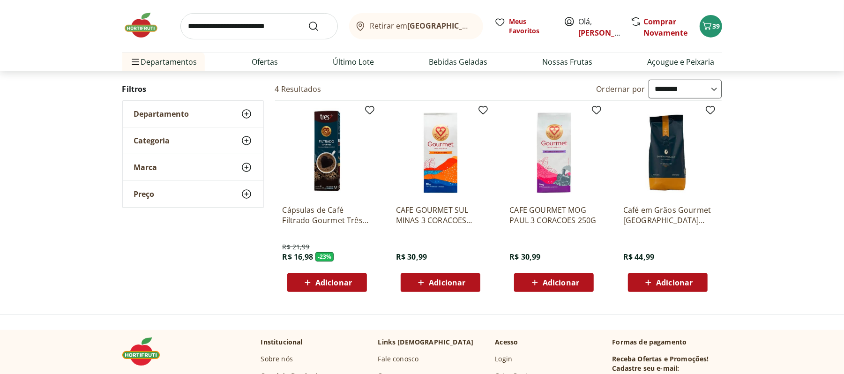
click at [531, 285] on icon at bounding box center [535, 282] width 12 height 11
click at [713, 22] on span "40" at bounding box center [716, 26] width 7 height 9
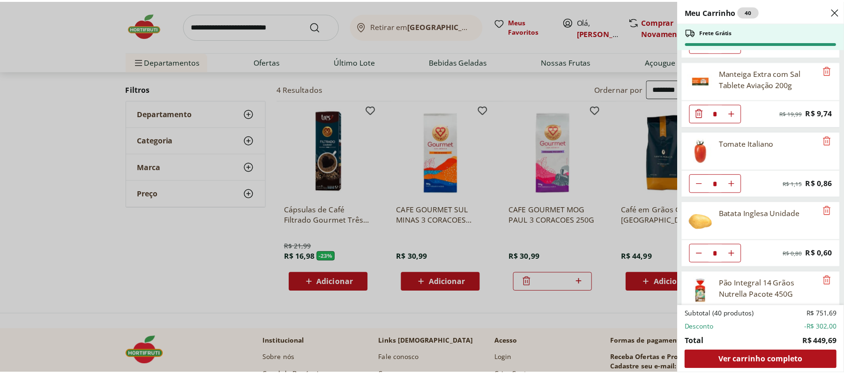
scroll to position [1122, 0]
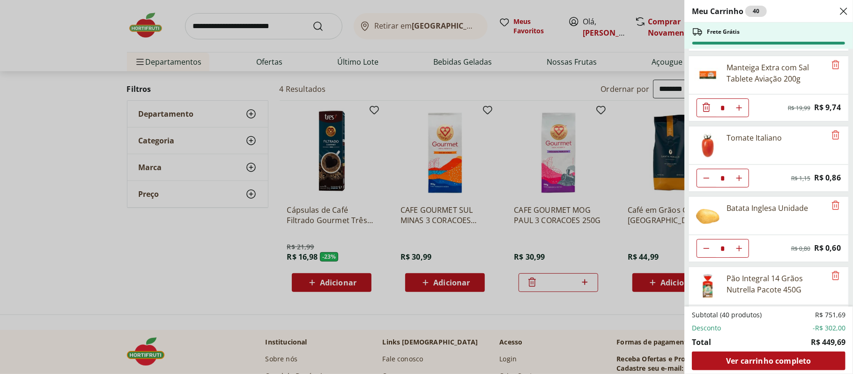
click at [741, 187] on button "Aumentar Quantidade" at bounding box center [739, 178] width 19 height 19
type input "*"
click at [253, 40] on div "Meu Carrinho 41 Frete Grátis Patinho Moído * Original price: R$ 24,76 Price: R$…" at bounding box center [426, 187] width 853 height 374
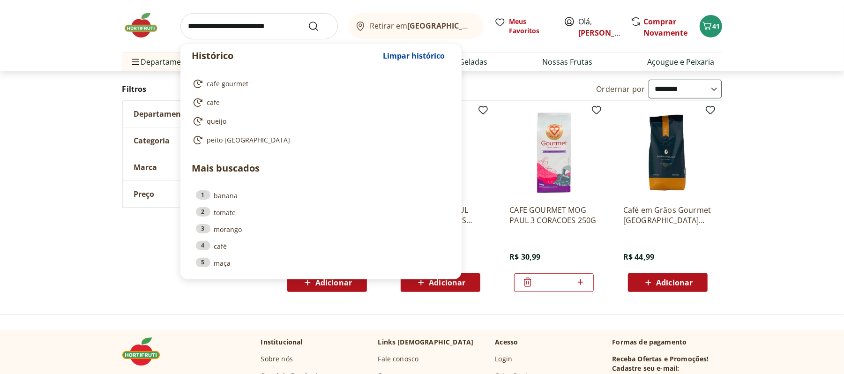
click at [275, 22] on input "search" at bounding box center [258, 26] width 157 height 26
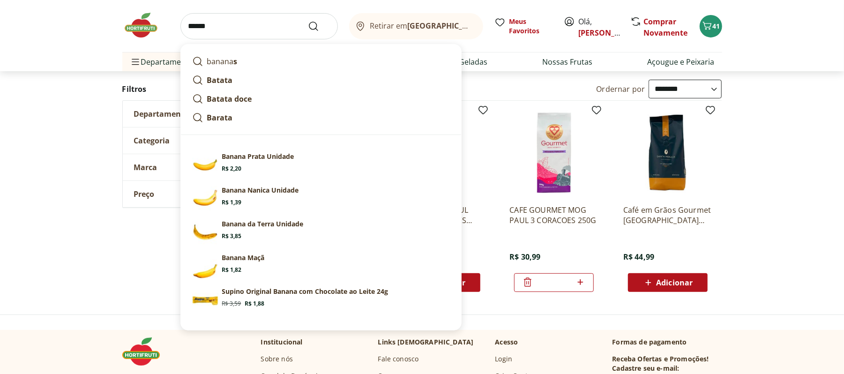
type input "******"
click at [308, 21] on button "Submit Search" at bounding box center [319, 26] width 22 height 11
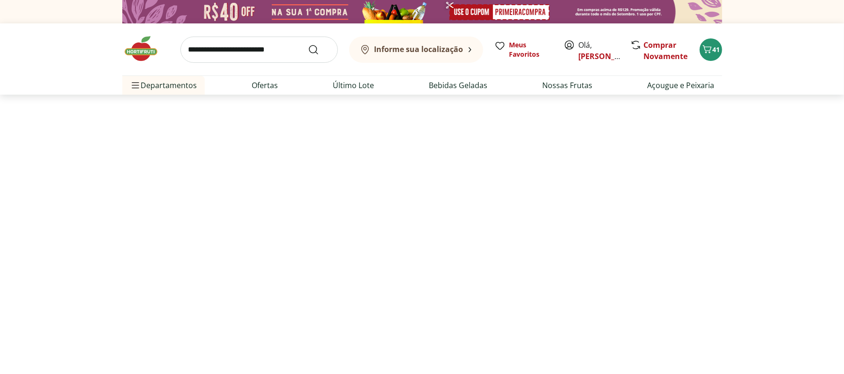
select select "**********"
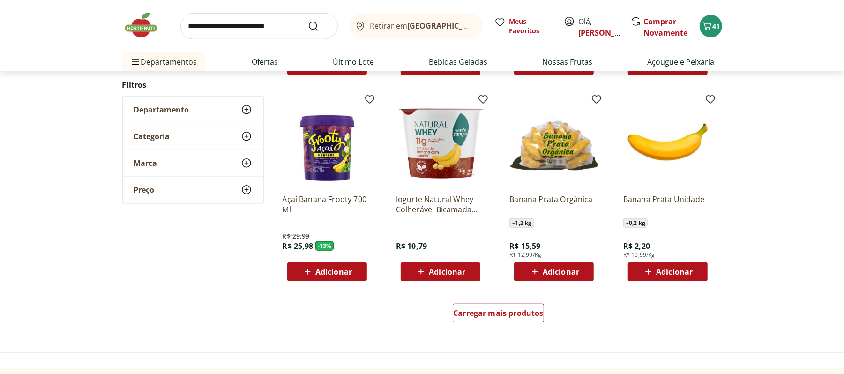
scroll to position [557, 0]
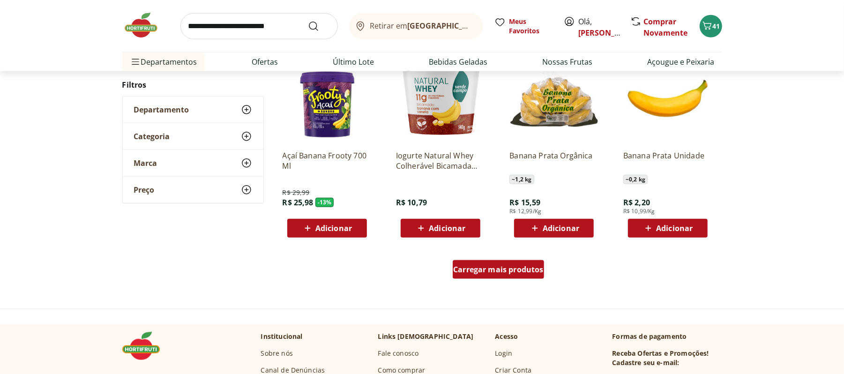
click at [475, 267] on span "Carregar mais produtos" at bounding box center [498, 269] width 90 height 7
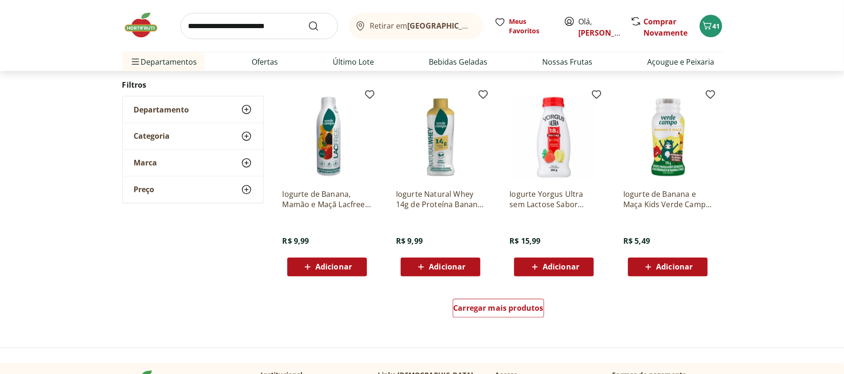
scroll to position [1137, 0]
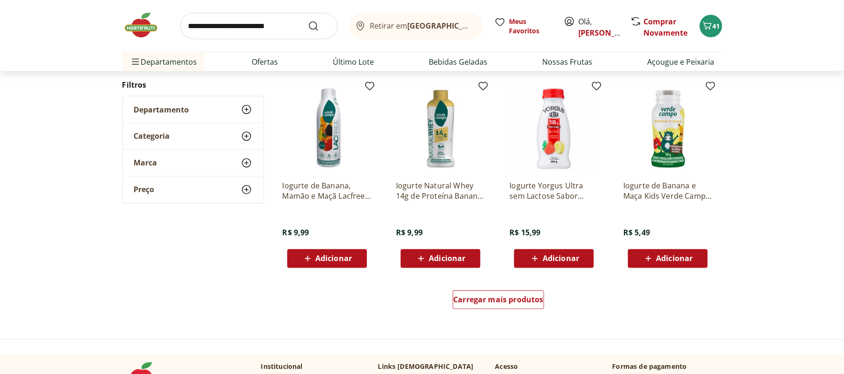
click at [516, 287] on div "Carregar mais produtos" at bounding box center [498, 301] width 454 height 45
click at [500, 304] on span "Carregar mais produtos" at bounding box center [498, 299] width 90 height 7
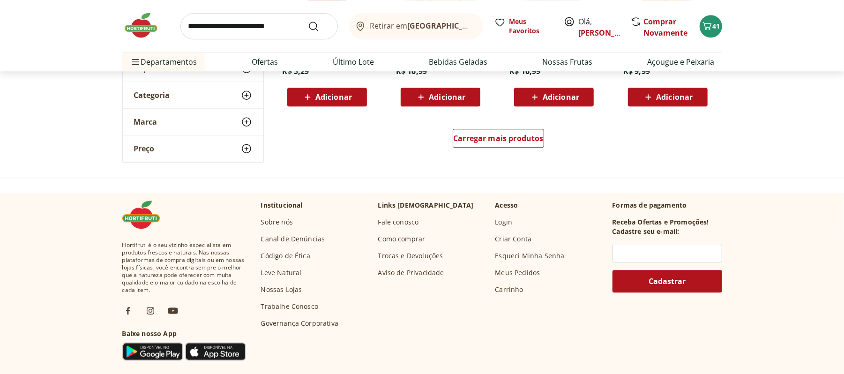
scroll to position [2090, 0]
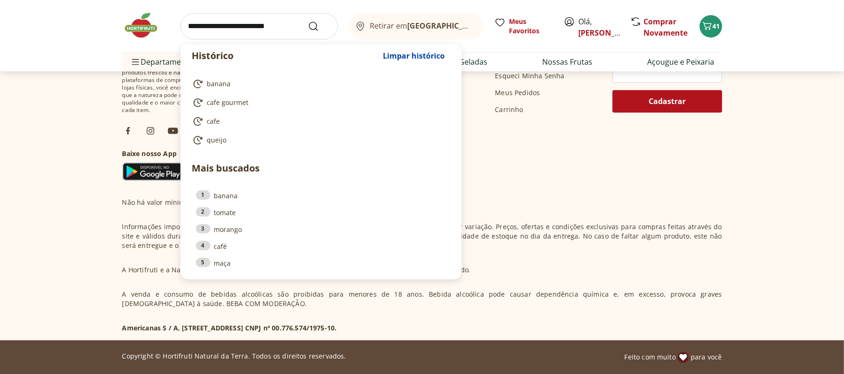
click at [250, 38] on input "search" at bounding box center [258, 26] width 157 height 26
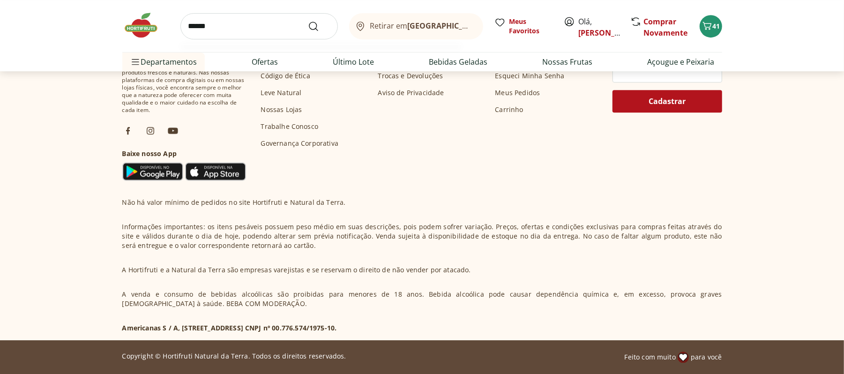
type input "******"
click at [308, 21] on button "Submit Search" at bounding box center [319, 26] width 22 height 11
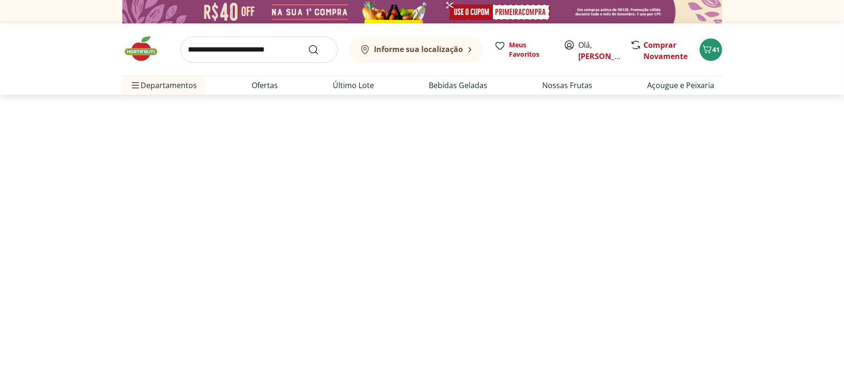
select select "**********"
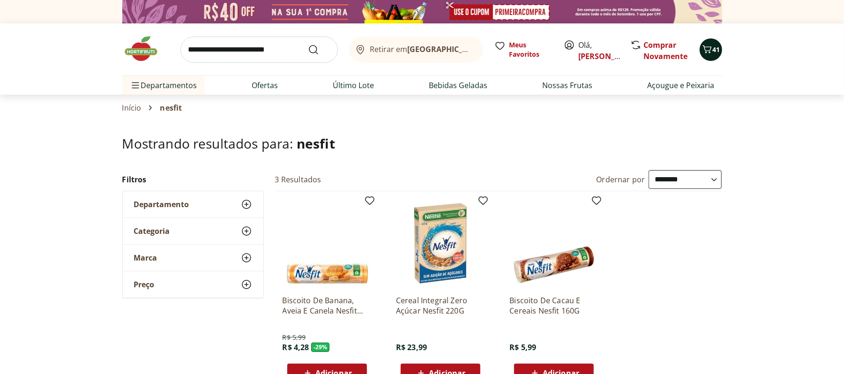
click at [715, 46] on span "41" at bounding box center [716, 49] width 7 height 9
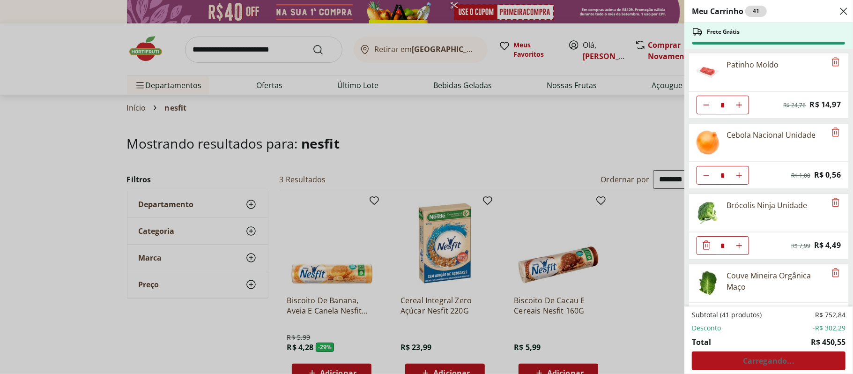
click at [491, 190] on div "Meu Carrinho 41 Frete Grátis Patinho Moído * Original price: R$ 24,76 Price: R$…" at bounding box center [426, 187] width 853 height 374
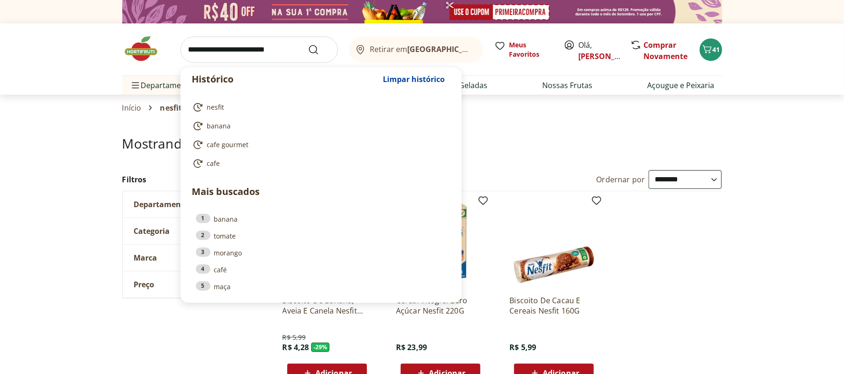
click at [232, 48] on input "search" at bounding box center [258, 50] width 157 height 26
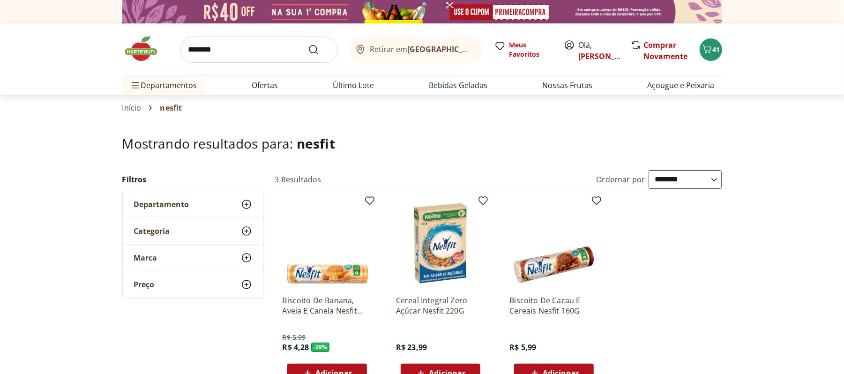
type input "********"
click at [308, 44] on button "Submit Search" at bounding box center [319, 49] width 22 height 11
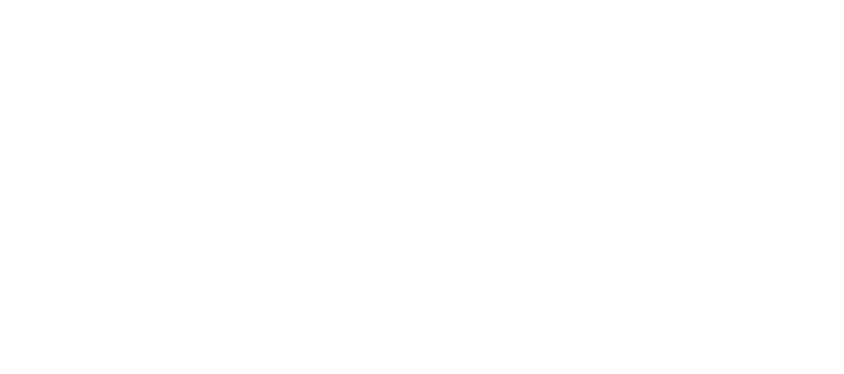
select select "**********"
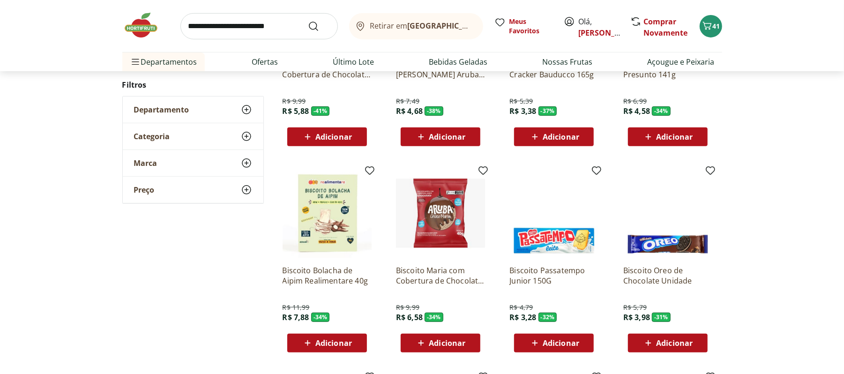
scroll to position [377, 0]
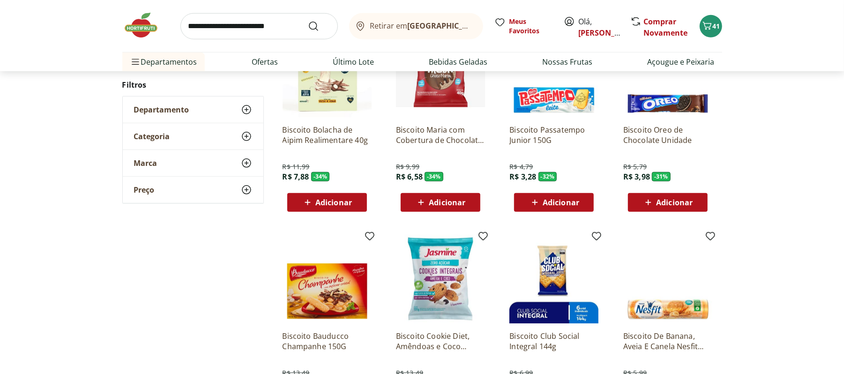
click at [583, 199] on div "Adicionar" at bounding box center [553, 202] width 65 height 17
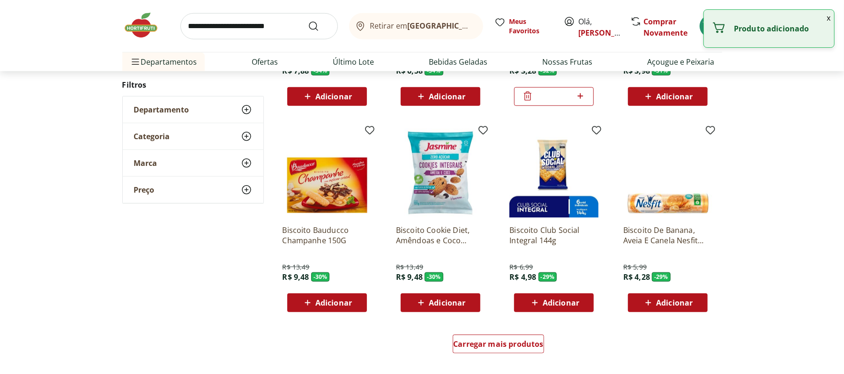
scroll to position [508, 0]
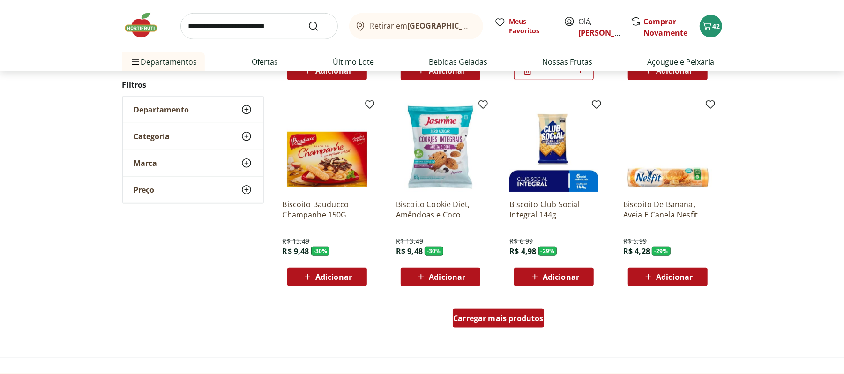
click at [485, 323] on div "Carregar mais produtos" at bounding box center [498, 318] width 91 height 19
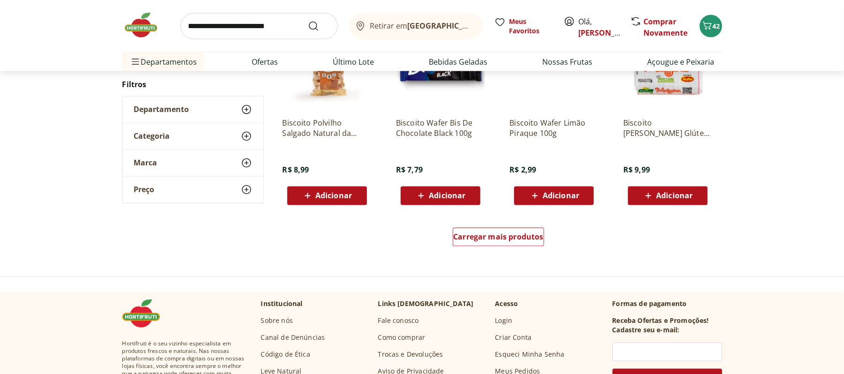
scroll to position [1220, 0]
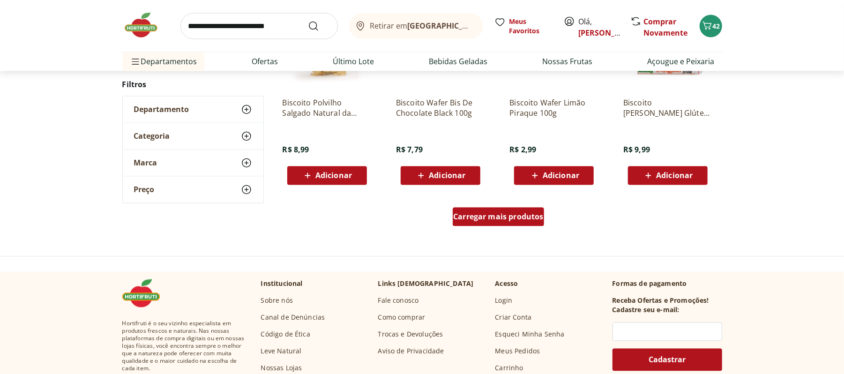
click at [496, 227] on link "Carregar mais produtos" at bounding box center [498, 219] width 91 height 22
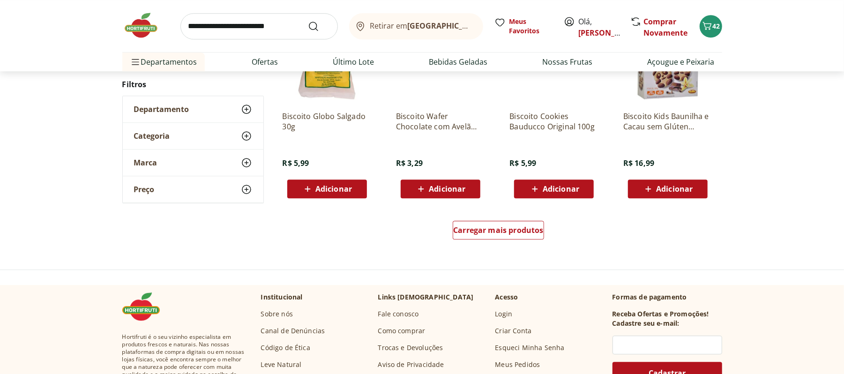
scroll to position [1823, 0]
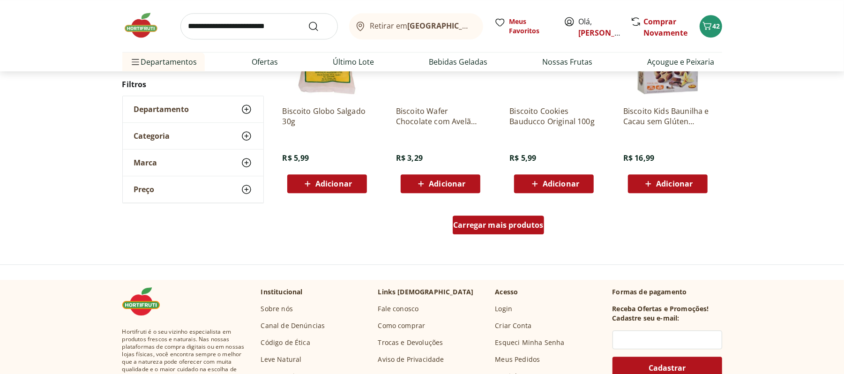
click at [492, 222] on span "Carregar mais produtos" at bounding box center [498, 224] width 90 height 7
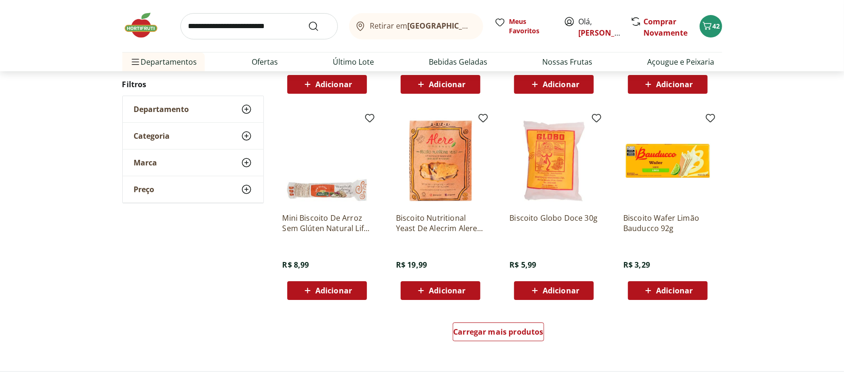
scroll to position [2340, 0]
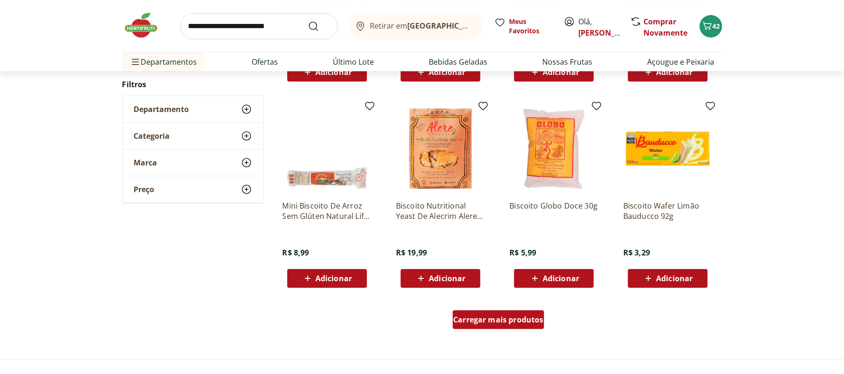
click at [493, 322] on span "Carregar mais produtos" at bounding box center [498, 319] width 90 height 7
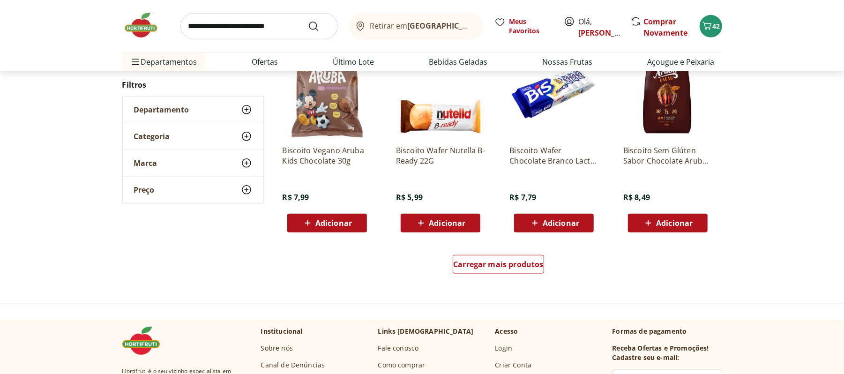
scroll to position [3020, 0]
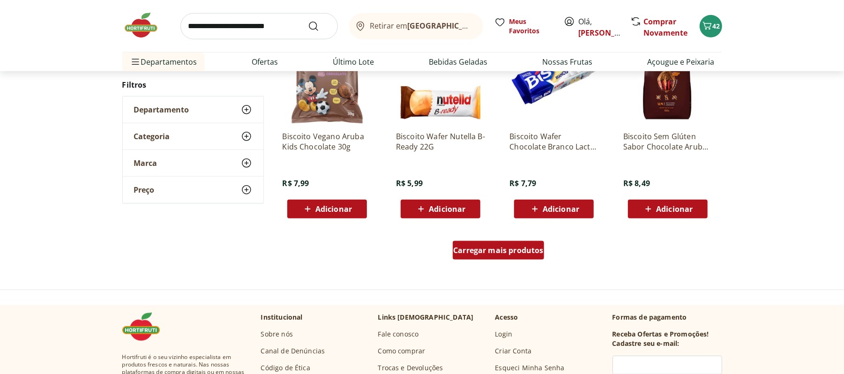
click at [533, 247] on span "Carregar mais produtos" at bounding box center [498, 249] width 90 height 7
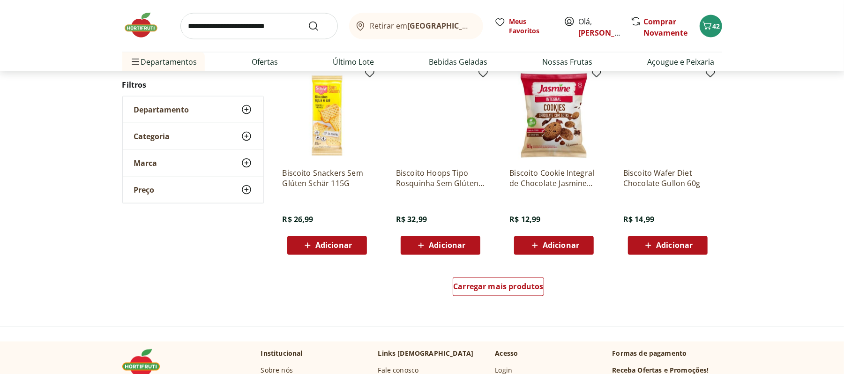
scroll to position [3660, 0]
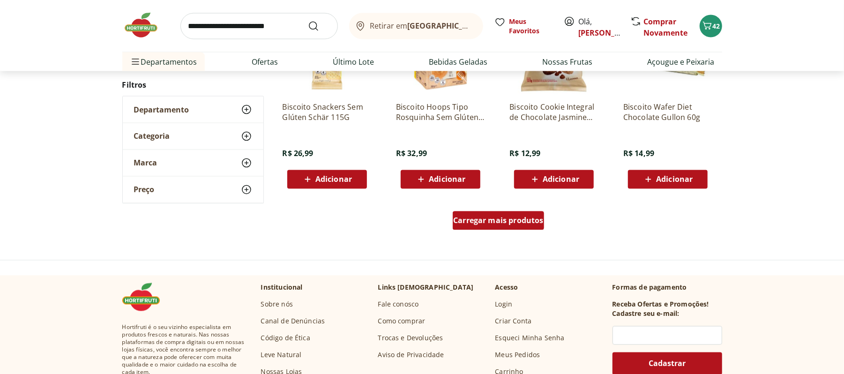
click at [520, 227] on div "Carregar mais produtos" at bounding box center [498, 220] width 91 height 19
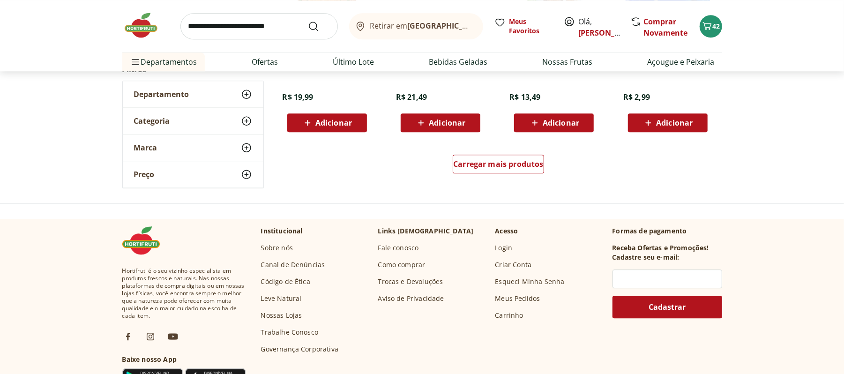
scroll to position [4366, 0]
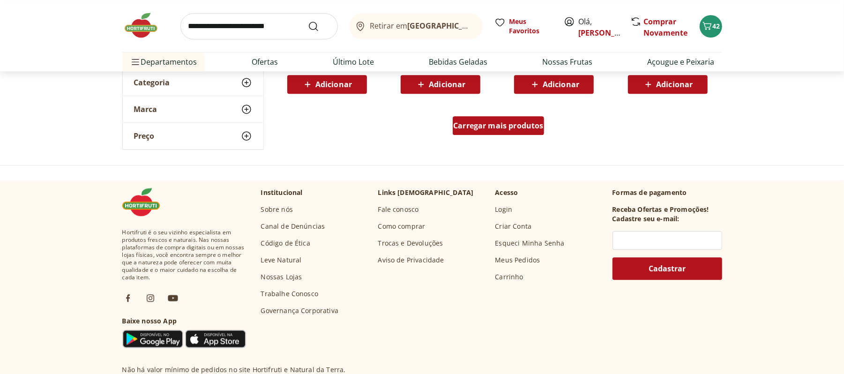
click at [482, 129] on span "Carregar mais produtos" at bounding box center [498, 125] width 90 height 7
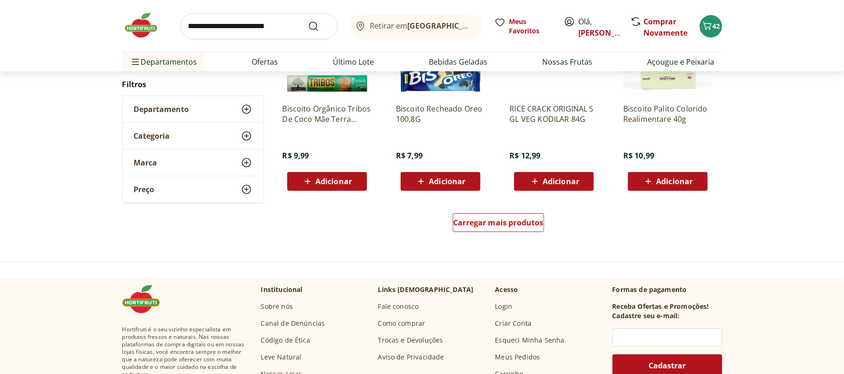
scroll to position [4901, 0]
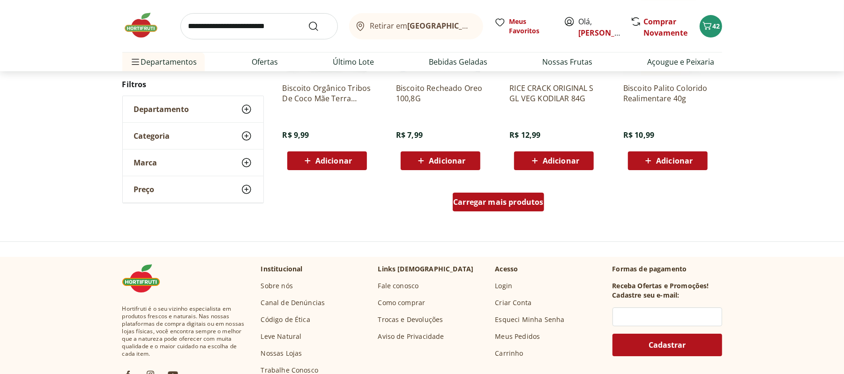
click at [508, 204] on span "Carregar mais produtos" at bounding box center [498, 201] width 90 height 7
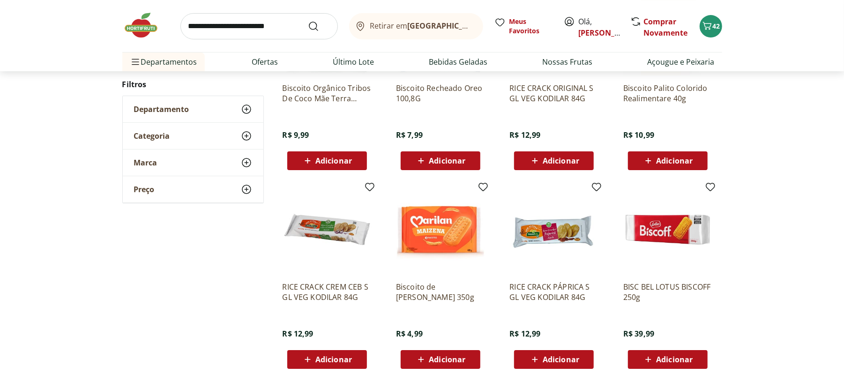
scroll to position [62, 0]
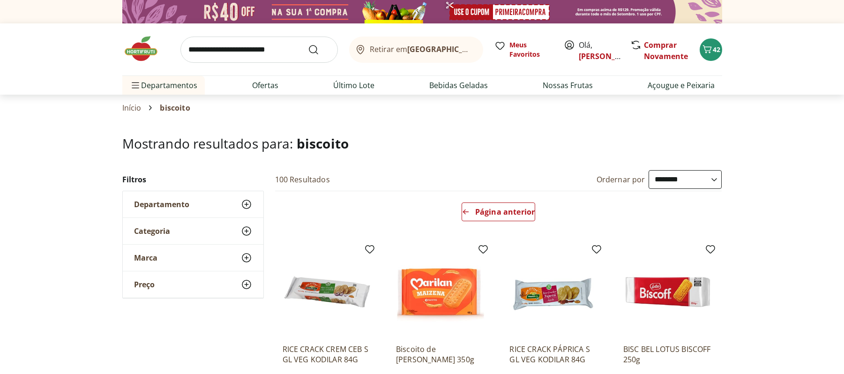
select select "**********"
click at [274, 67] on div "Retirar em Rio de Janeiro/RJ Meus Favoritos Olá, marcella Comprar Novamente 42" at bounding box center [422, 49] width 600 height 52
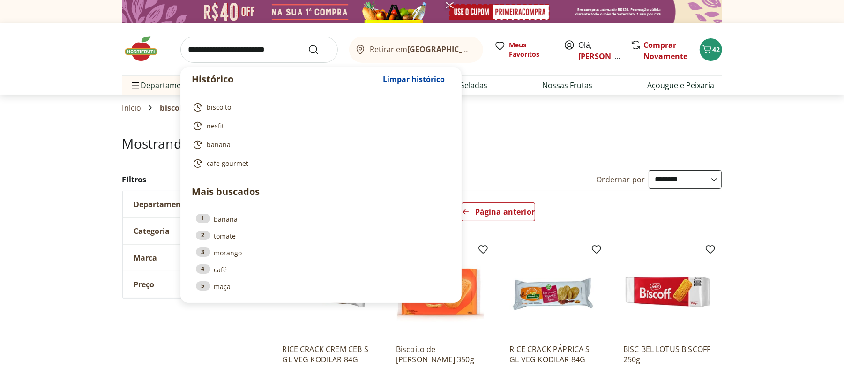
click at [275, 53] on input "search" at bounding box center [258, 50] width 157 height 26
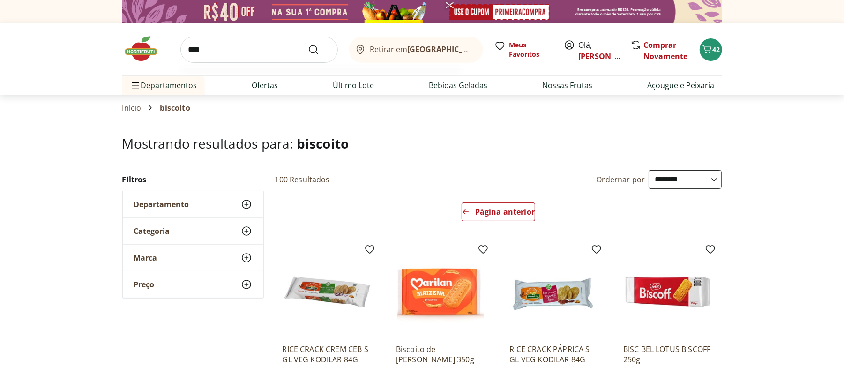
type input "***"
click at [308, 44] on button "Submit Search" at bounding box center [319, 49] width 22 height 11
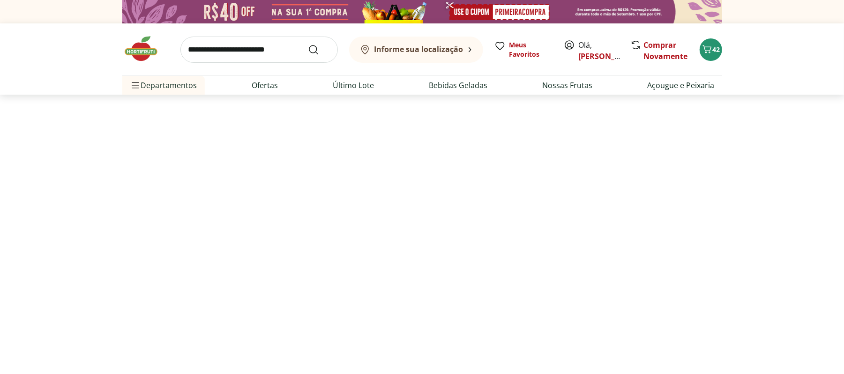
select select "**********"
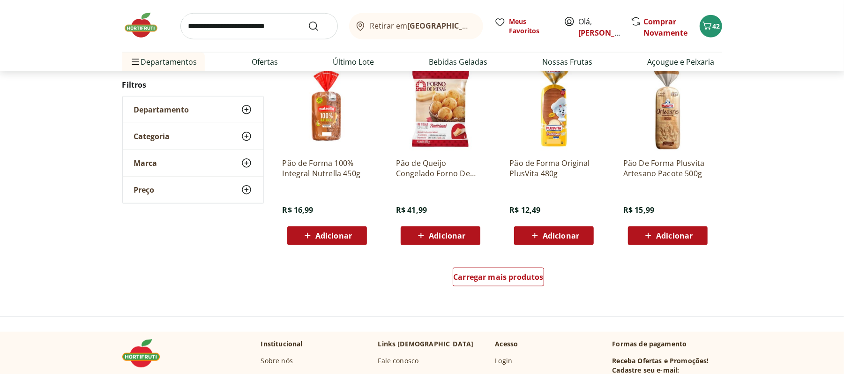
scroll to position [558, 0]
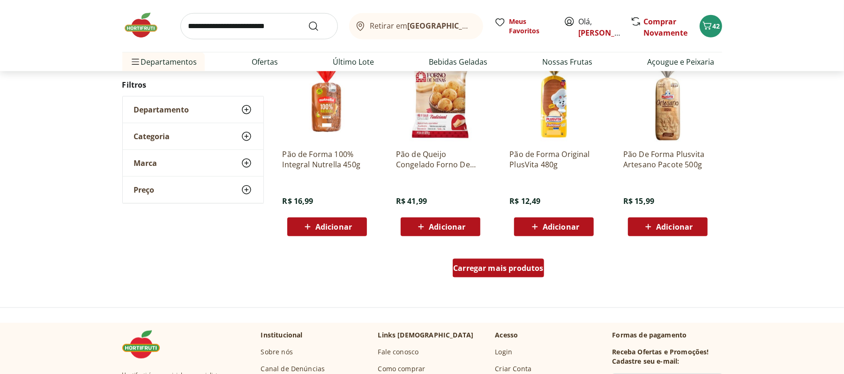
click at [502, 278] on link "Carregar mais produtos" at bounding box center [498, 270] width 91 height 22
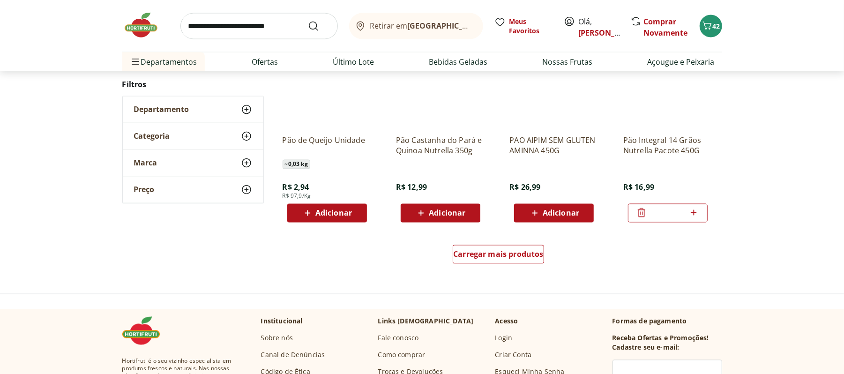
scroll to position [1187, 0]
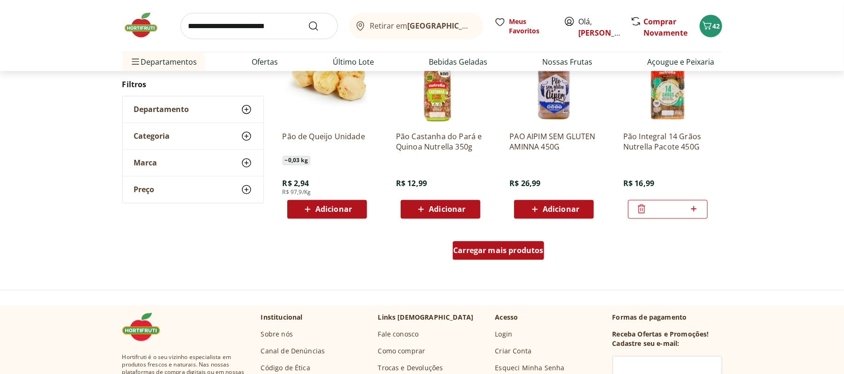
click at [498, 241] on div "Carregar mais produtos" at bounding box center [498, 250] width 91 height 19
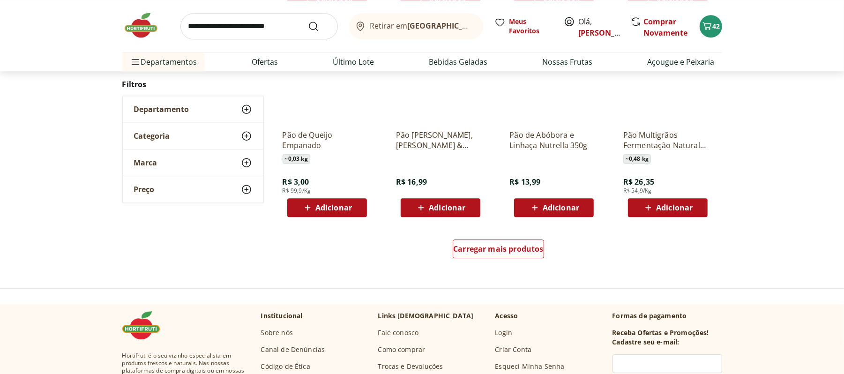
scroll to position [1805, 0]
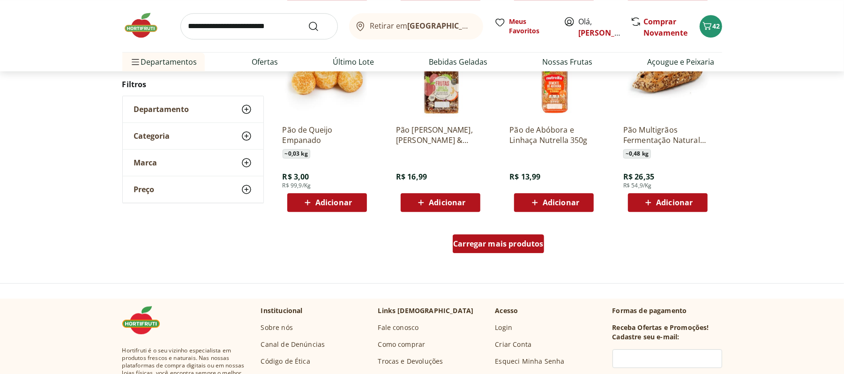
click at [525, 240] on span "Carregar mais produtos" at bounding box center [498, 243] width 90 height 7
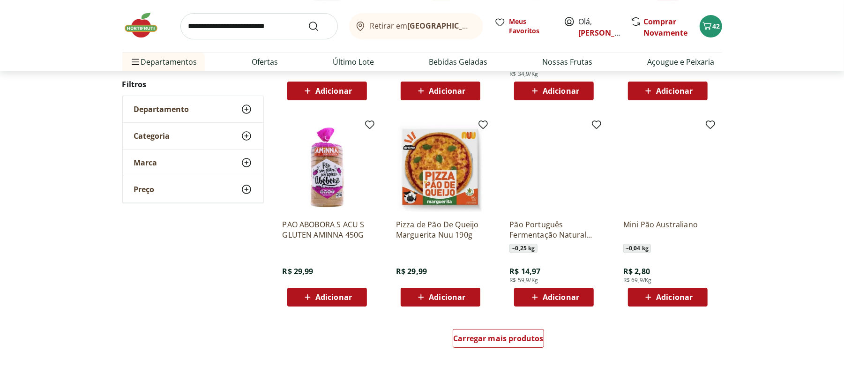
scroll to position [2345, 0]
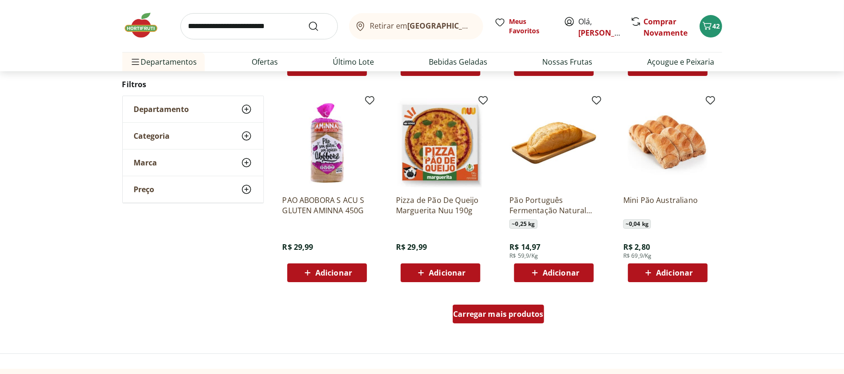
click at [505, 313] on span "Carregar mais produtos" at bounding box center [498, 313] width 90 height 7
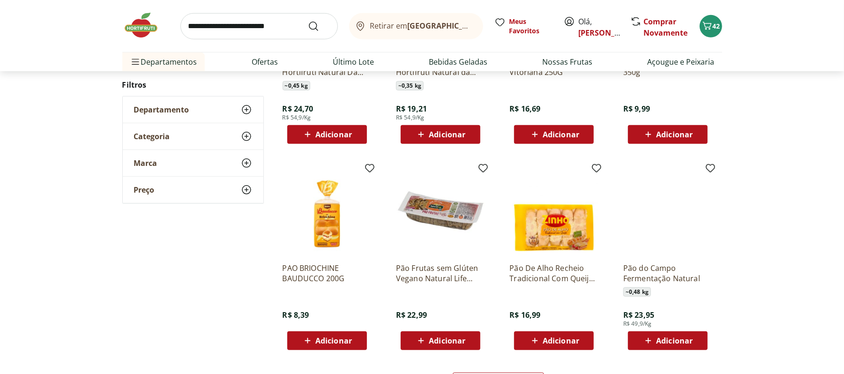
scroll to position [2968, 0]
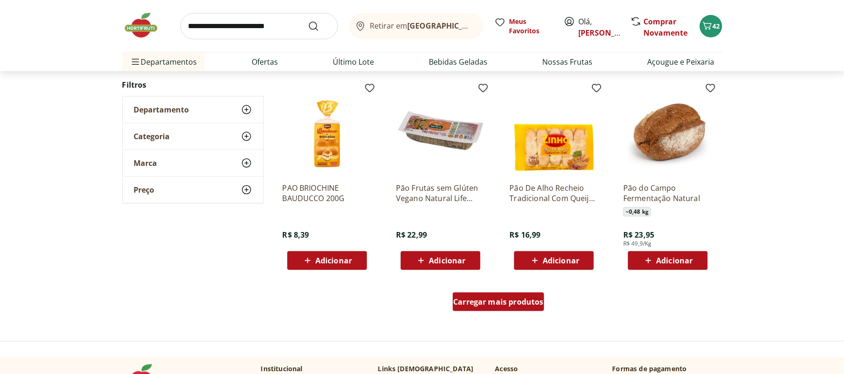
click at [498, 293] on div "Carregar mais produtos" at bounding box center [498, 301] width 91 height 19
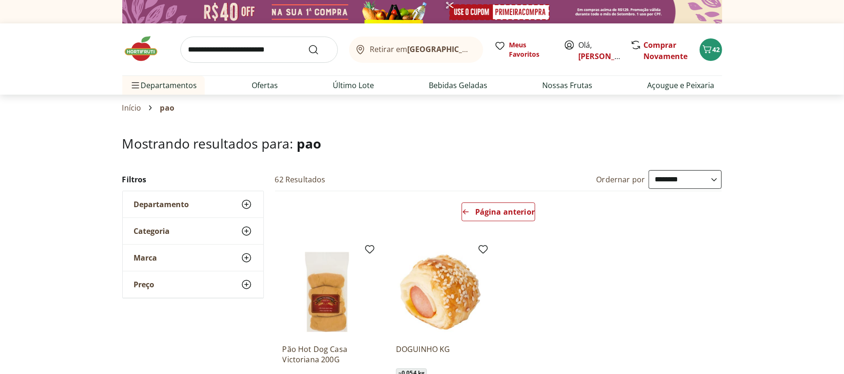
click at [520, 201] on div "Página anterior" at bounding box center [498, 213] width 454 height 45
click at [705, 44] on icon "Carrinho" at bounding box center [706, 49] width 11 height 11
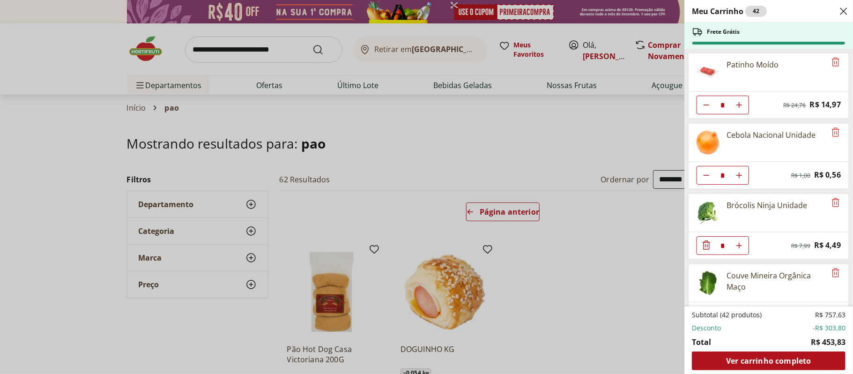
drag, startPoint x: 851, startPoint y: 53, endPoint x: 852, endPoint y: 72, distance: 19.2
click at [843, 72] on div "Meu Carrinho 42 Frete Grátis Patinho Moído * Original price: R$ 24,76 Price: R$…" at bounding box center [768, 187] width 169 height 374
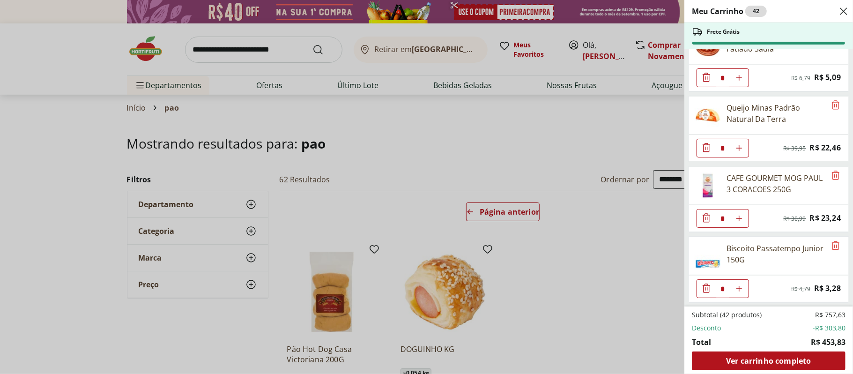
scroll to position [1811, 0]
click at [782, 361] on span "Ver carrinho completo" at bounding box center [768, 360] width 85 height 7
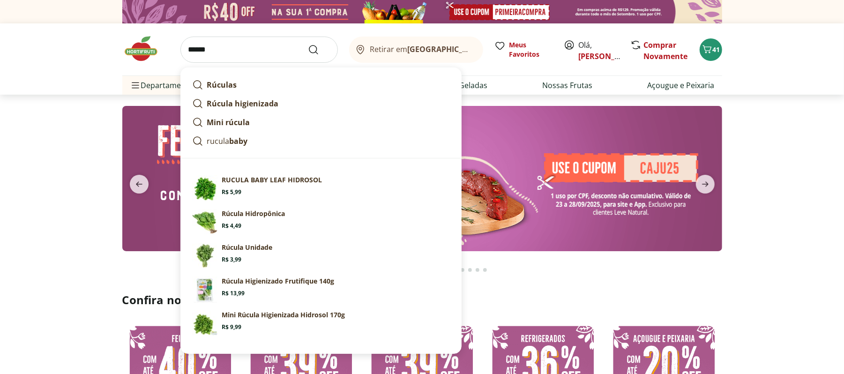
type input "******"
click at [308, 44] on button "Submit Search" at bounding box center [319, 49] width 22 height 11
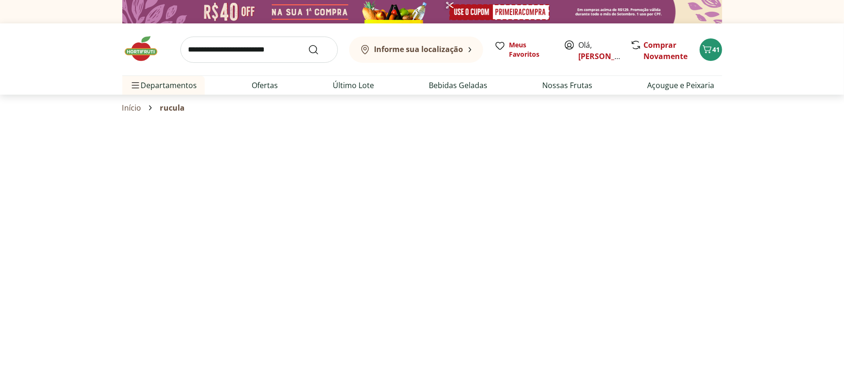
select select "**********"
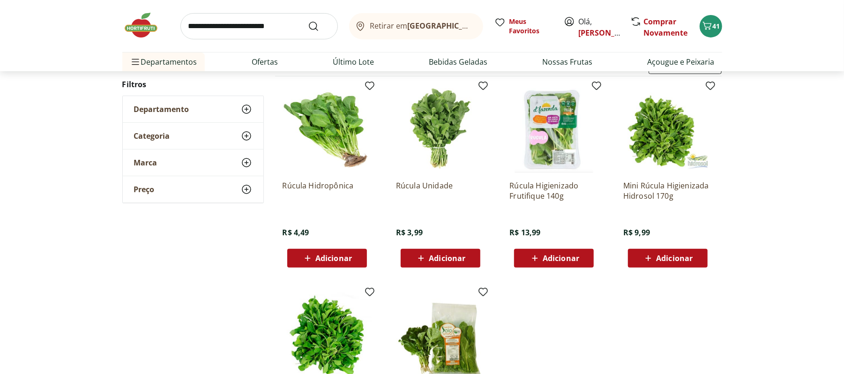
scroll to position [110, 0]
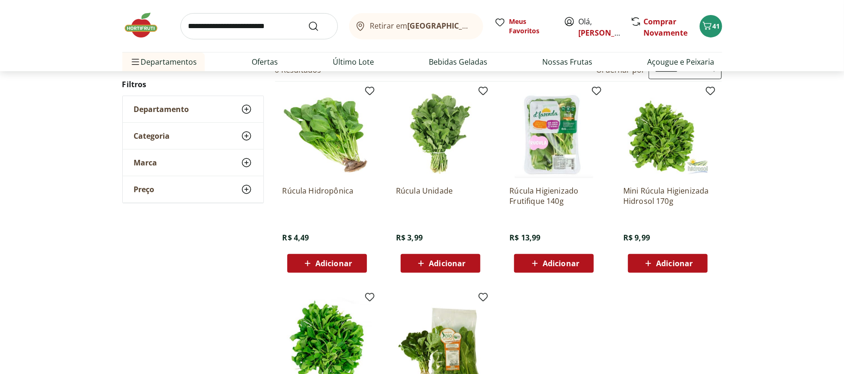
click at [424, 258] on icon at bounding box center [421, 263] width 12 height 11
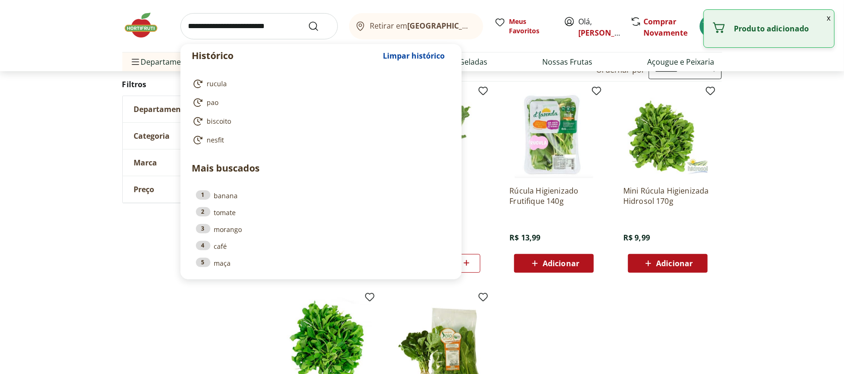
click at [266, 28] on input "search" at bounding box center [258, 26] width 157 height 26
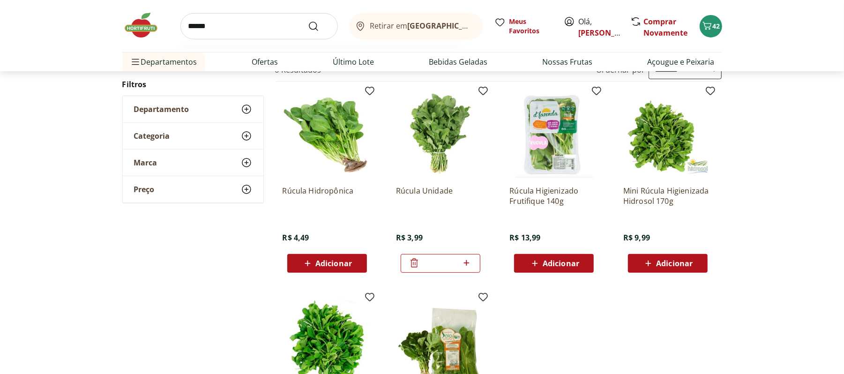
type input "******"
click at [308, 21] on button "Submit Search" at bounding box center [319, 26] width 22 height 11
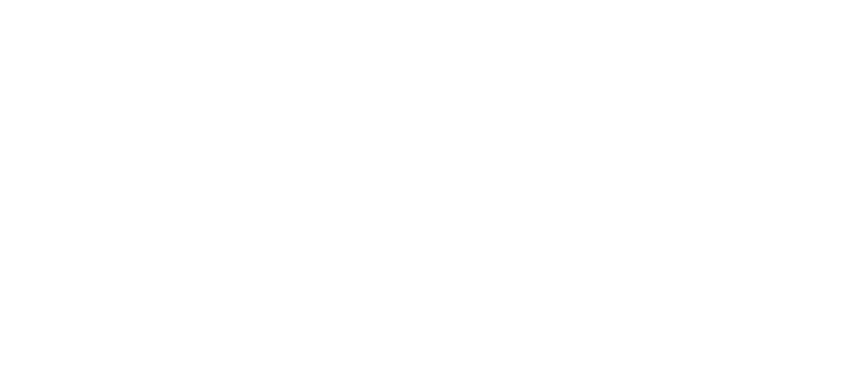
select select "**********"
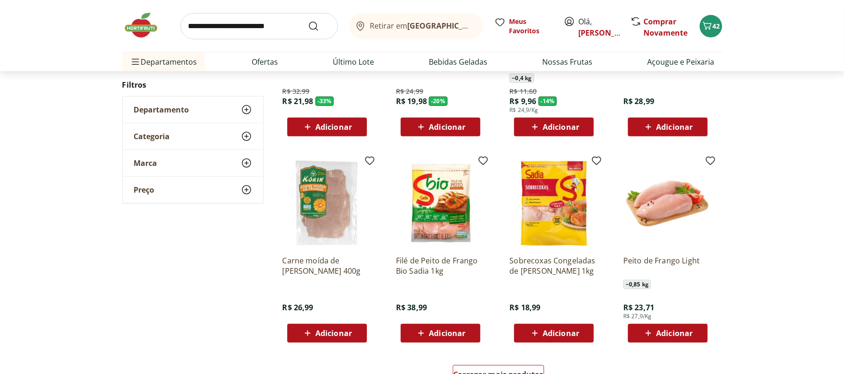
scroll to position [469, 0]
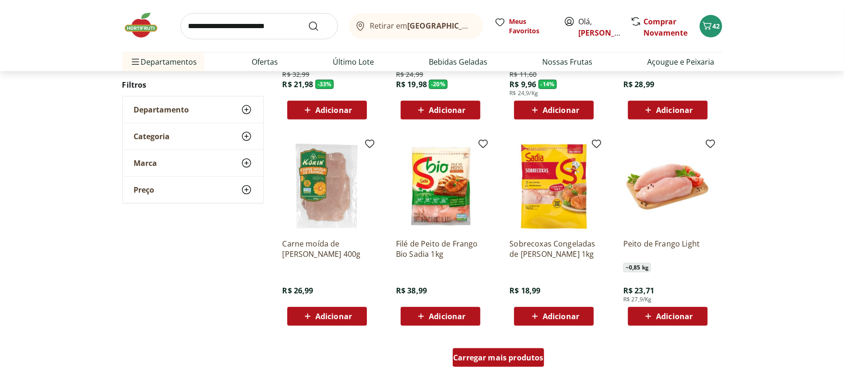
click at [488, 364] on div "Carregar mais produtos" at bounding box center [498, 357] width 91 height 19
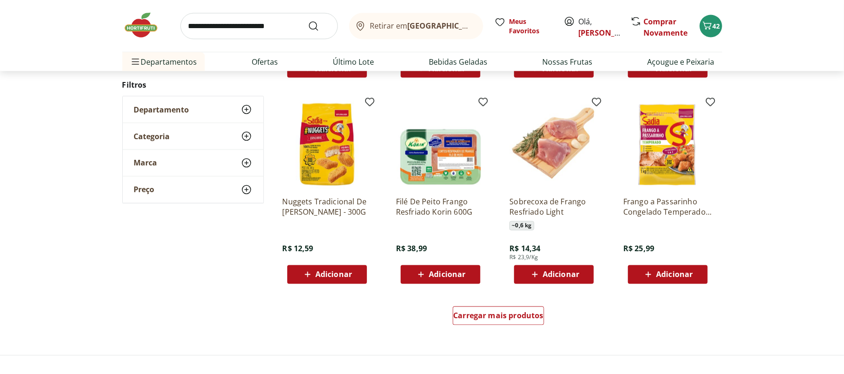
scroll to position [1127, 0]
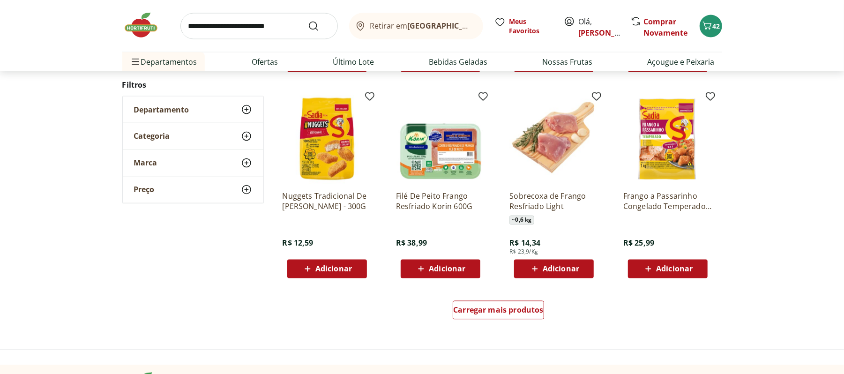
click at [489, 326] on div "Carregar mais produtos" at bounding box center [498, 312] width 454 height 45
click at [498, 306] on span "Carregar mais produtos" at bounding box center [498, 309] width 90 height 7
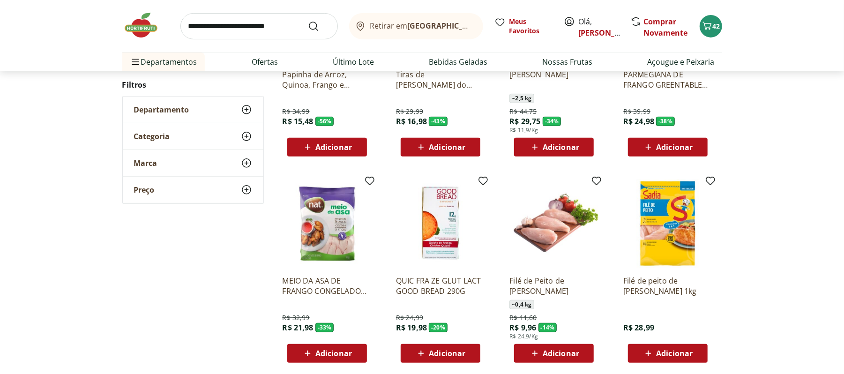
scroll to position [0, 0]
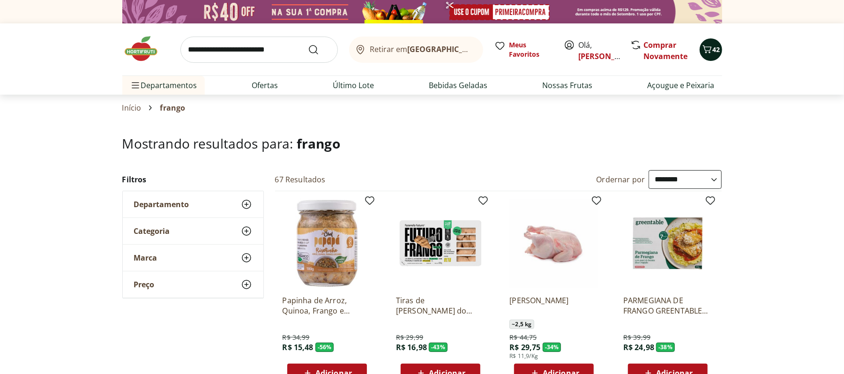
click at [712, 38] on button "42" at bounding box center [710, 49] width 22 height 22
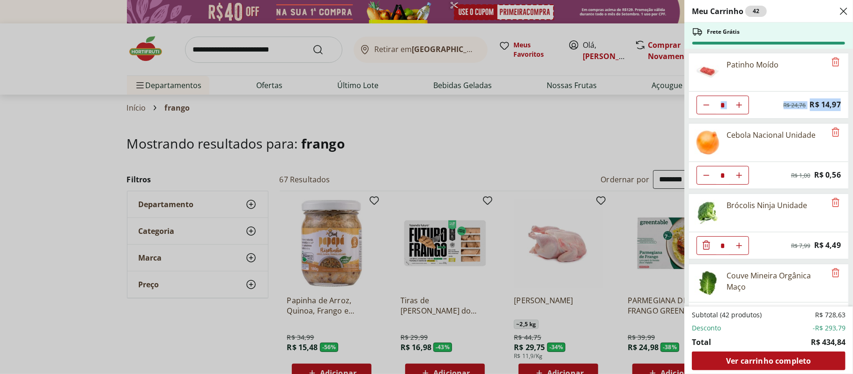
drag, startPoint x: 851, startPoint y: 72, endPoint x: 853, endPoint y: 115, distance: 43.6
click at [843, 115] on div "Meu Carrinho 42 Frete Grátis Patinho Moído * Original price: R$ 24,76 Price: R$…" at bounding box center [768, 187] width 169 height 374
click at [618, 105] on div "Meu Carrinho 42 Frete Grátis Patinho Moído * Original price: R$ 24,76 Price: R$…" at bounding box center [426, 187] width 853 height 374
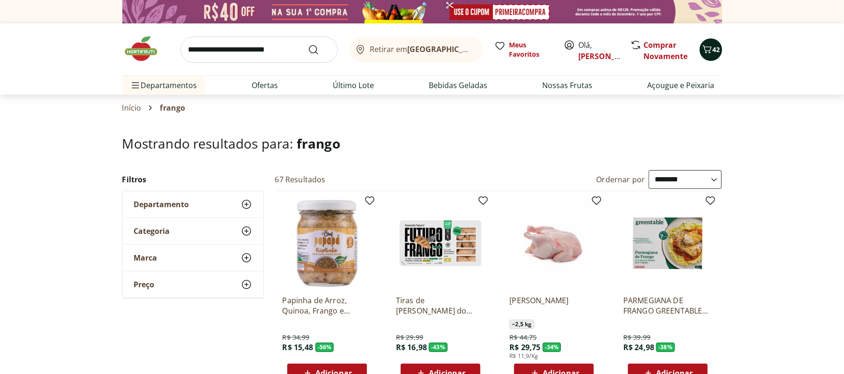
click at [711, 41] on button "42" at bounding box center [710, 49] width 22 height 22
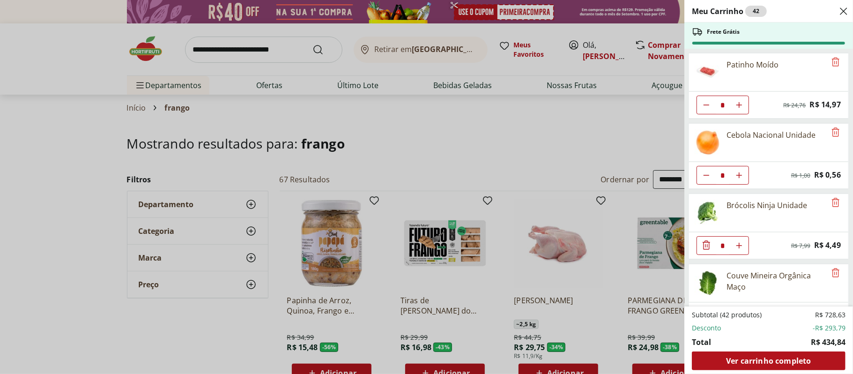
click at [228, 52] on div "Meu Carrinho 42 Frete Grátis Patinho Moído * Original price: R$ 24,76 Price: R$…" at bounding box center [426, 187] width 853 height 374
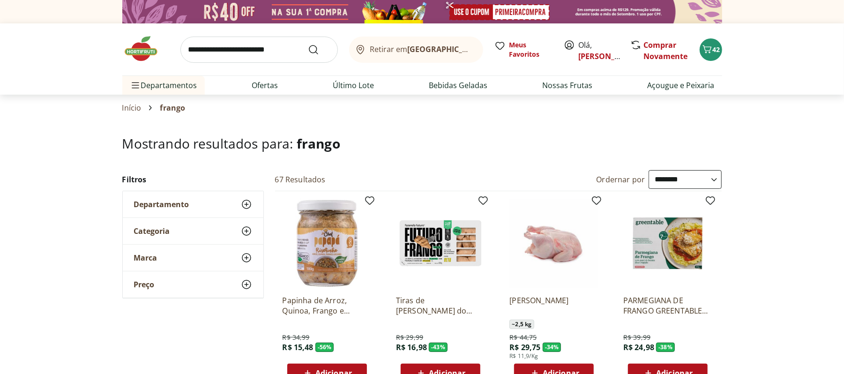
click at [228, 52] on input "search" at bounding box center [258, 50] width 157 height 26
type input "*****"
click at [308, 44] on button "Submit Search" at bounding box center [319, 49] width 22 height 11
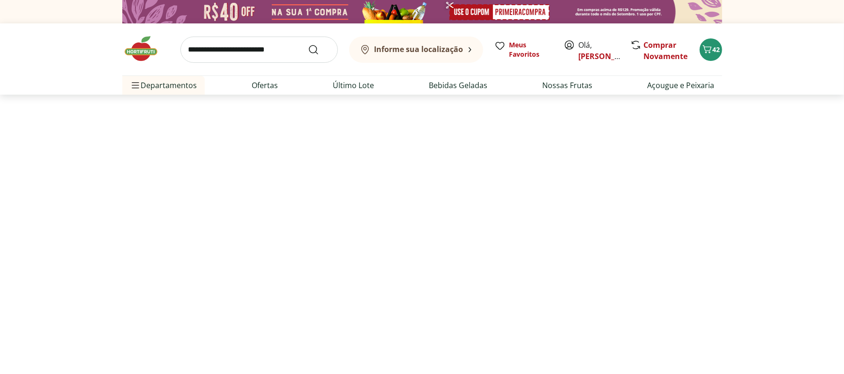
select select "**********"
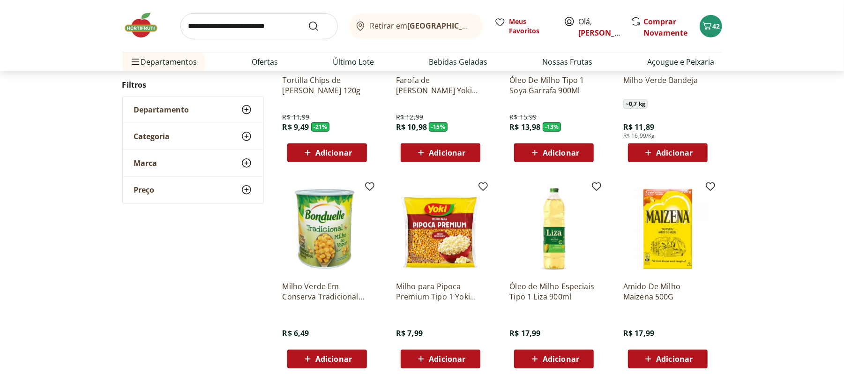
scroll to position [525, 0]
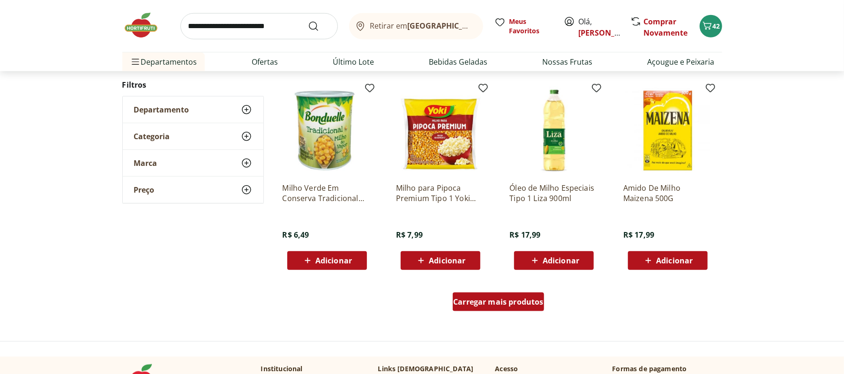
click at [481, 310] on div "Carregar mais produtos" at bounding box center [498, 301] width 91 height 19
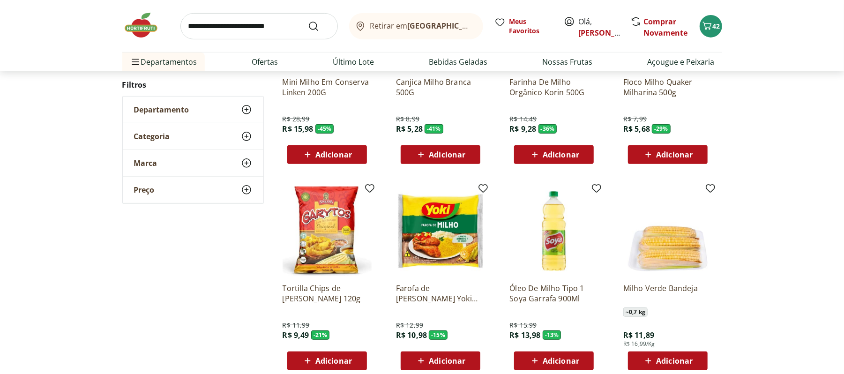
scroll to position [55, 0]
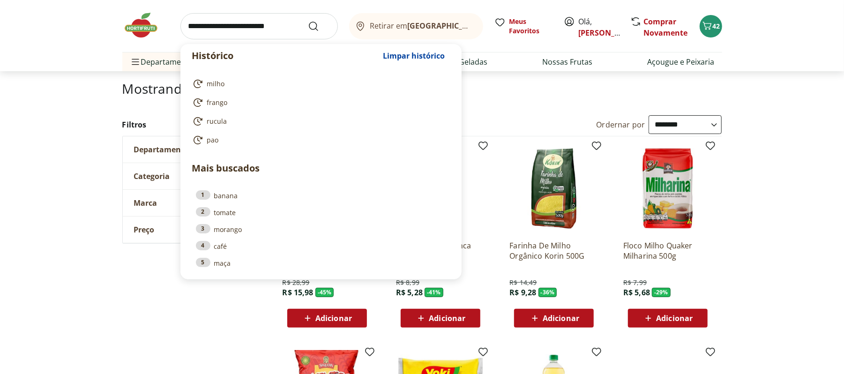
click at [231, 15] on input "search" at bounding box center [258, 26] width 157 height 26
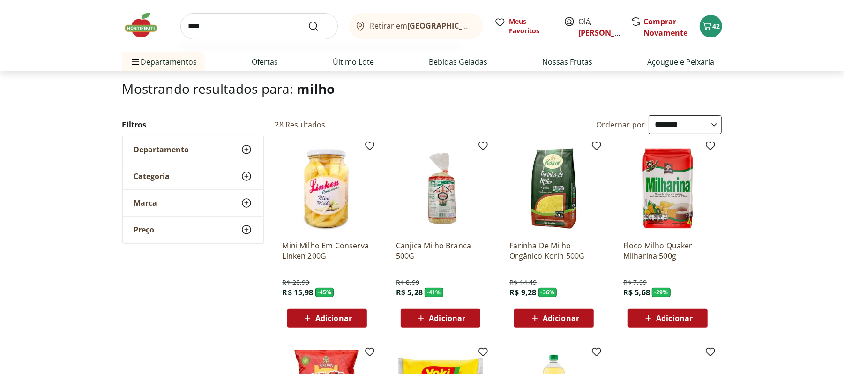
type input "****"
click at [308, 21] on button "Submit Search" at bounding box center [319, 26] width 22 height 11
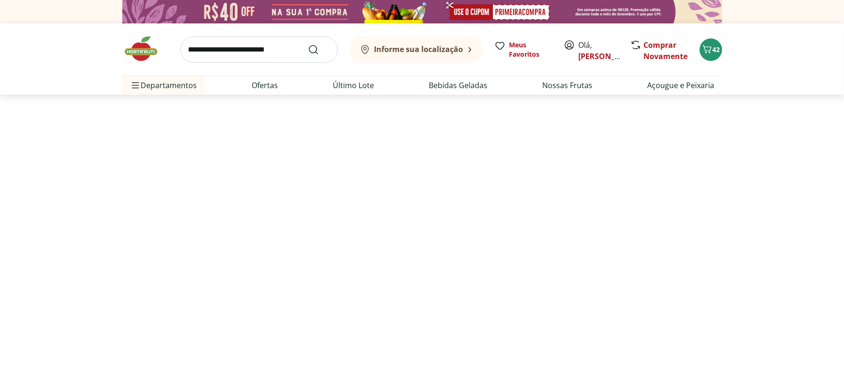
select select "**********"
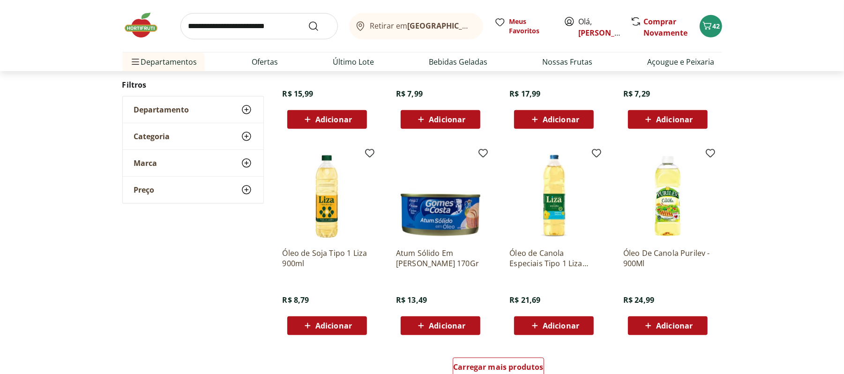
scroll to position [470, 0]
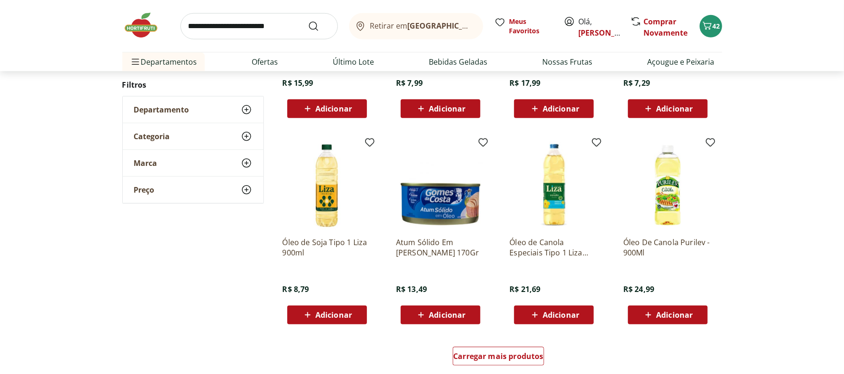
click at [316, 313] on span "Adicionar" at bounding box center [333, 314] width 37 height 7
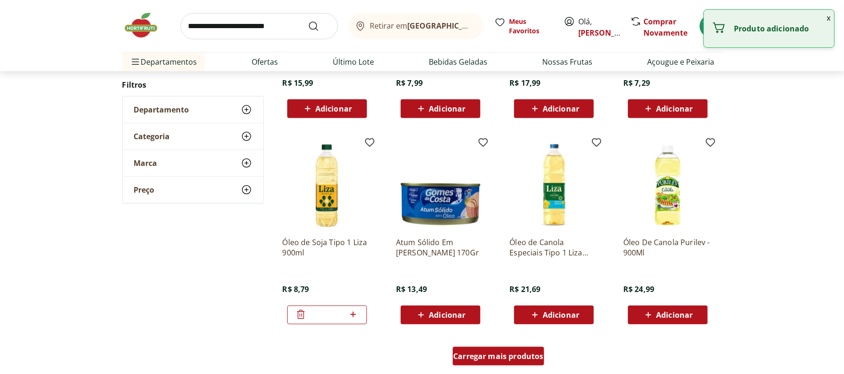
click at [530, 354] on span "Carregar mais produtos" at bounding box center [498, 355] width 90 height 7
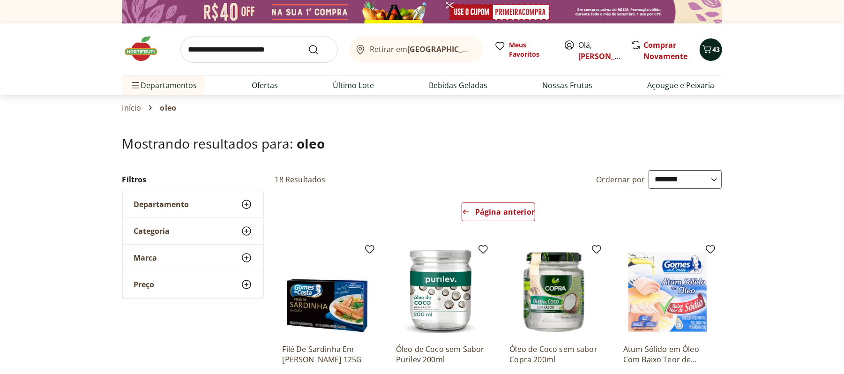
click at [706, 48] on icon "Carrinho" at bounding box center [706, 49] width 11 height 11
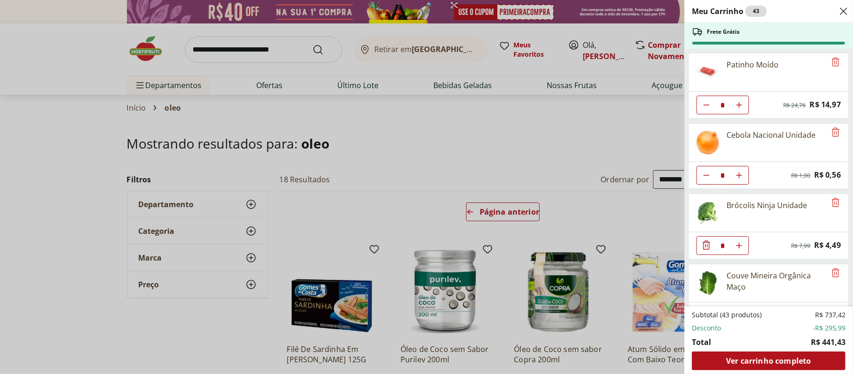
drag, startPoint x: 853, startPoint y: 62, endPoint x: 853, endPoint y: 70, distance: 8.0
click at [843, 70] on div "Meu Carrinho 43 Frete Grátis Patinho Moído * Original price: R$ 24,76 Price: R$…" at bounding box center [768, 187] width 169 height 374
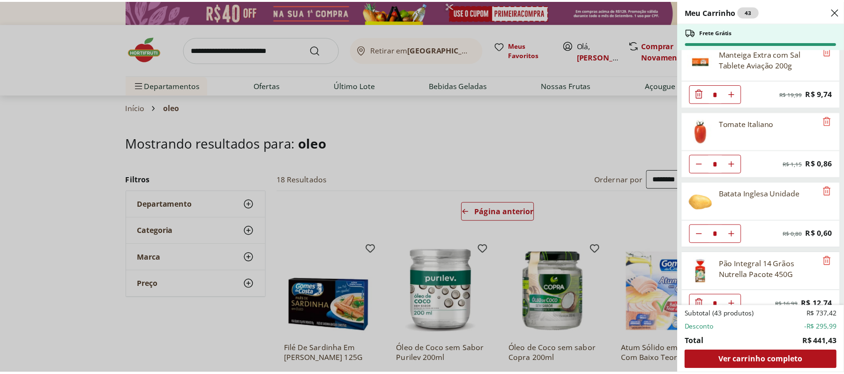
scroll to position [1119, 0]
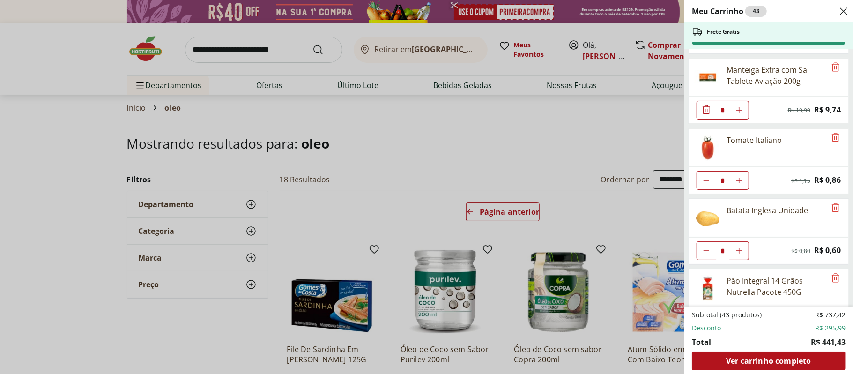
click at [739, 254] on icon "Aumentar Quantidade" at bounding box center [739, 250] width 7 height 7
type input "*"
click at [259, 222] on div "Meu Carrinho 45 Frete Grátis Patinho Moído * Original price: R$ 24,76 Price: R$…" at bounding box center [426, 187] width 853 height 374
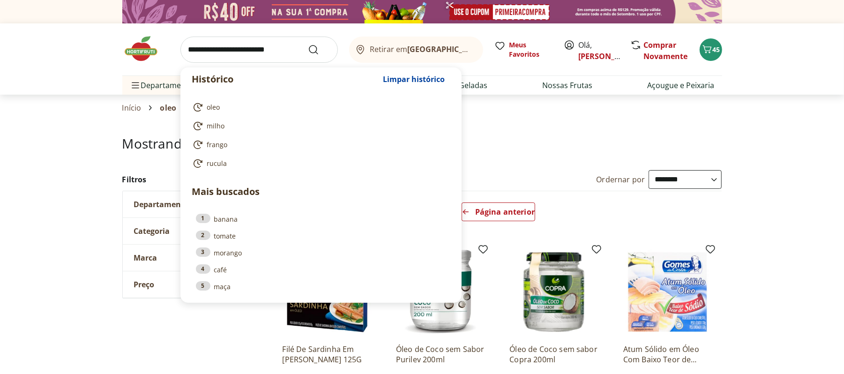
click at [285, 44] on input "search" at bounding box center [258, 50] width 157 height 26
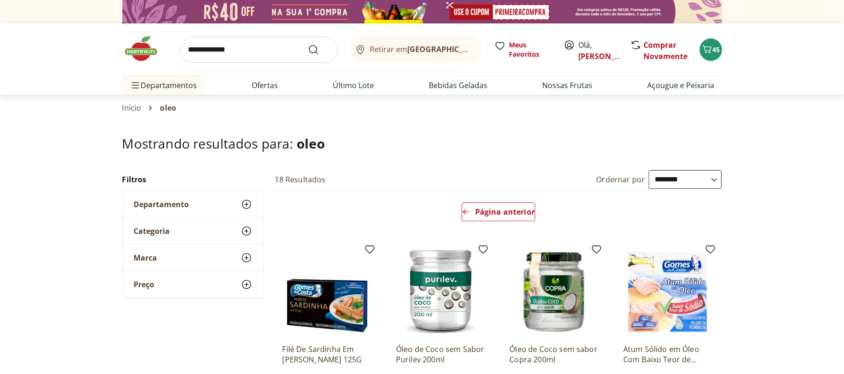
type input "**********"
click at [308, 44] on button "Submit Search" at bounding box center [319, 49] width 22 height 11
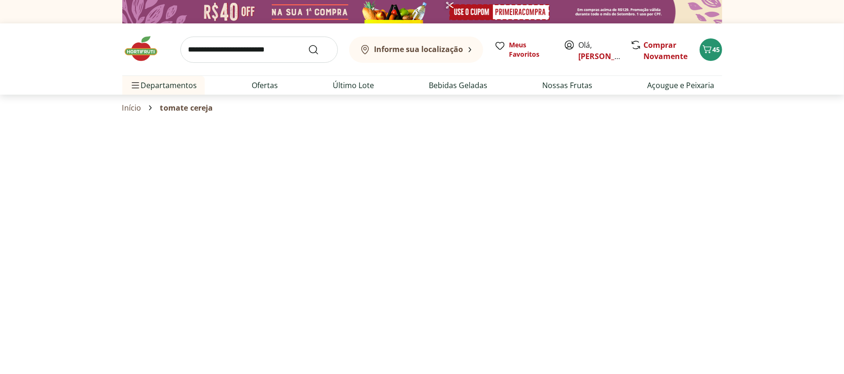
select select "**********"
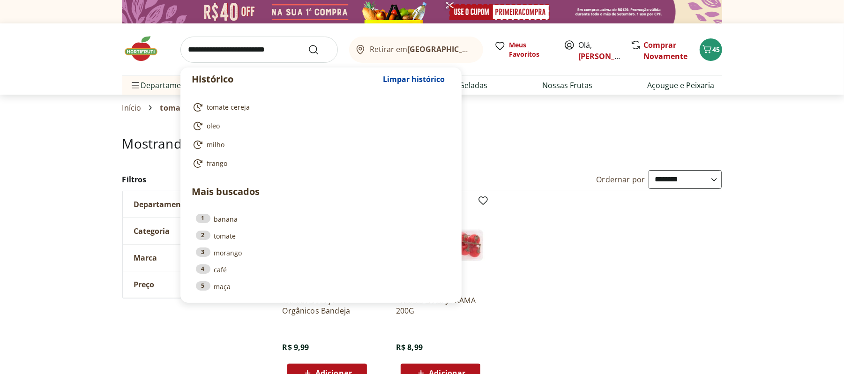
click at [222, 53] on input "search" at bounding box center [258, 50] width 157 height 26
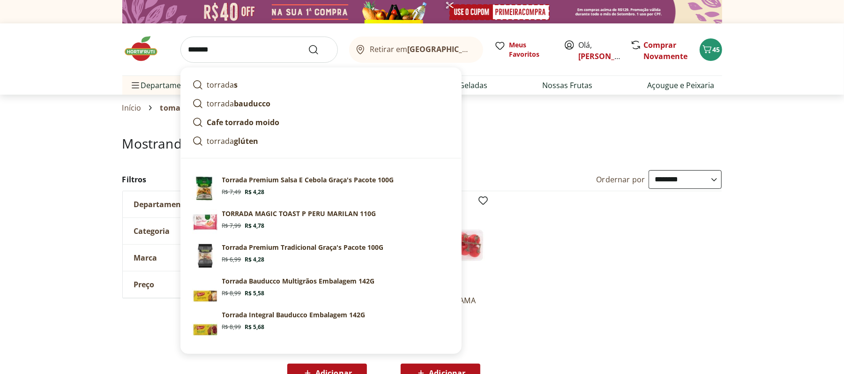
type input "*******"
click at [308, 44] on button "Submit Search" at bounding box center [319, 49] width 22 height 11
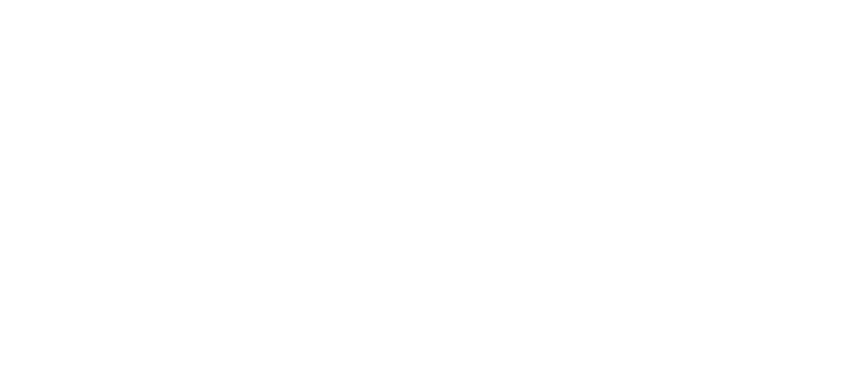
select select "**********"
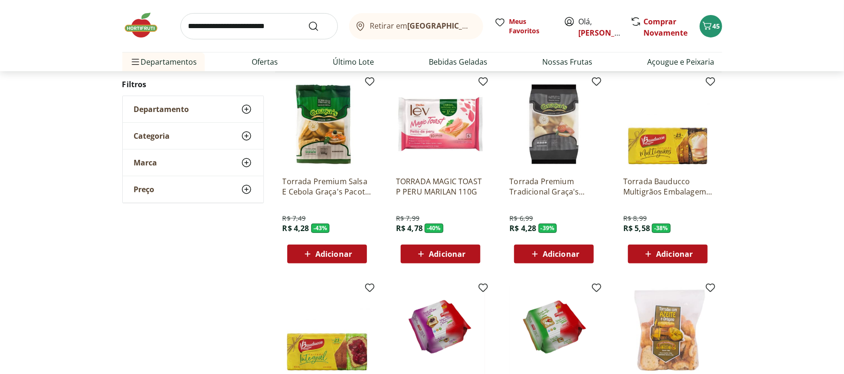
scroll to position [123, 0]
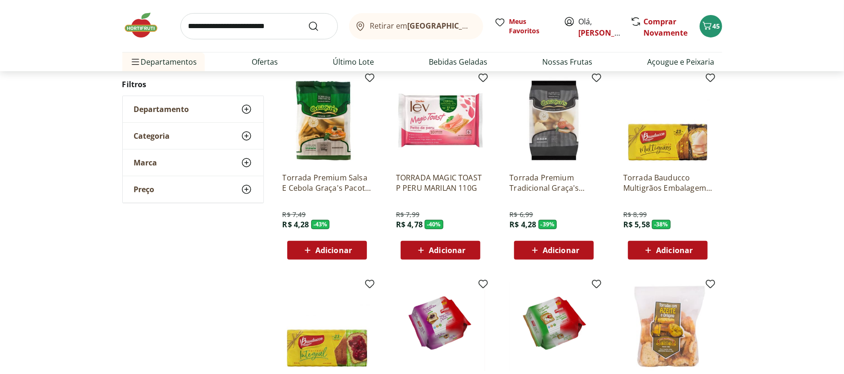
click at [300, 245] on div "Adicionar" at bounding box center [327, 250] width 65 height 17
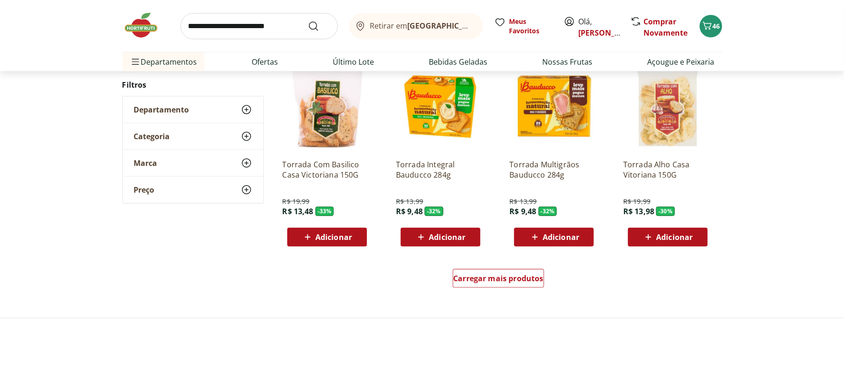
scroll to position [578, 0]
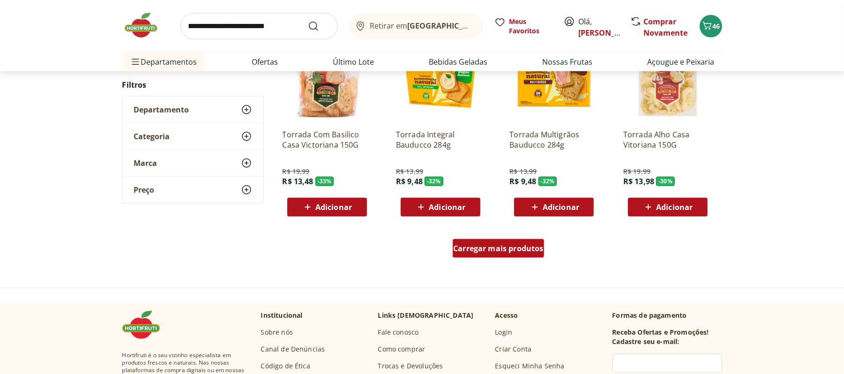
click at [502, 240] on div "Carregar mais produtos" at bounding box center [498, 248] width 91 height 19
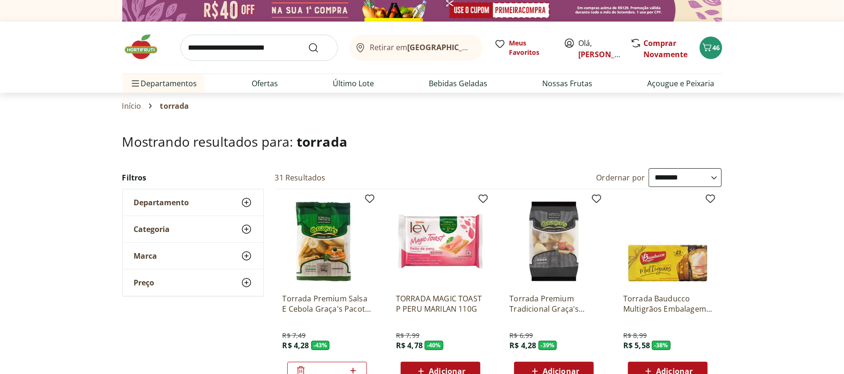
scroll to position [0, 0]
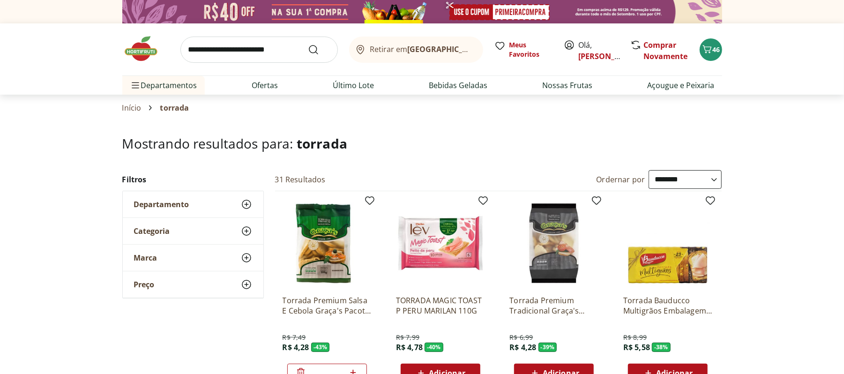
click at [244, 61] on input "search" at bounding box center [258, 50] width 157 height 26
type input "**********"
click at [308, 44] on button "Submit Search" at bounding box center [319, 49] width 22 height 11
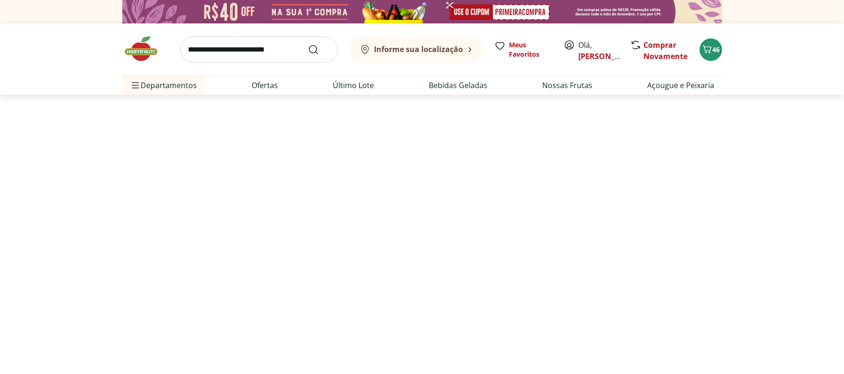
select select "**********"
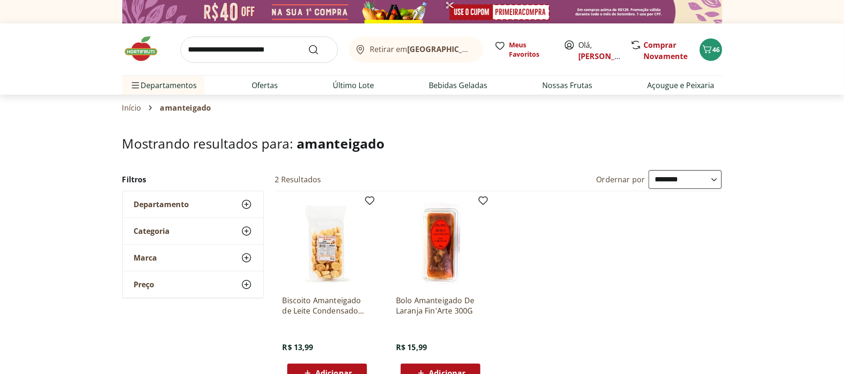
click at [273, 48] on input "search" at bounding box center [258, 50] width 157 height 26
type input "**********"
click at [308, 44] on button "Submit Search" at bounding box center [319, 49] width 22 height 11
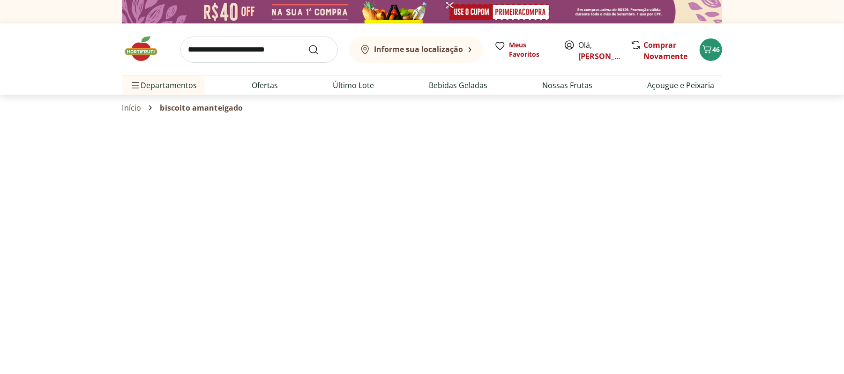
select select "**********"
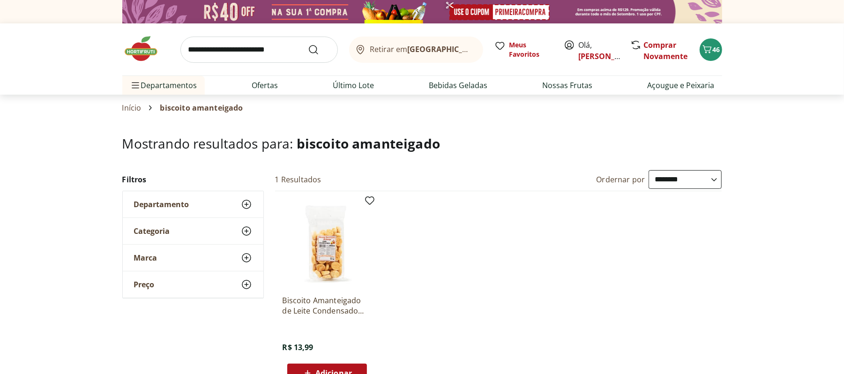
click at [231, 36] on div "Retirar em Rio de Janeiro/RJ Meus Favoritos Olá, marcella Comprar Novamente 46" at bounding box center [422, 49] width 600 height 52
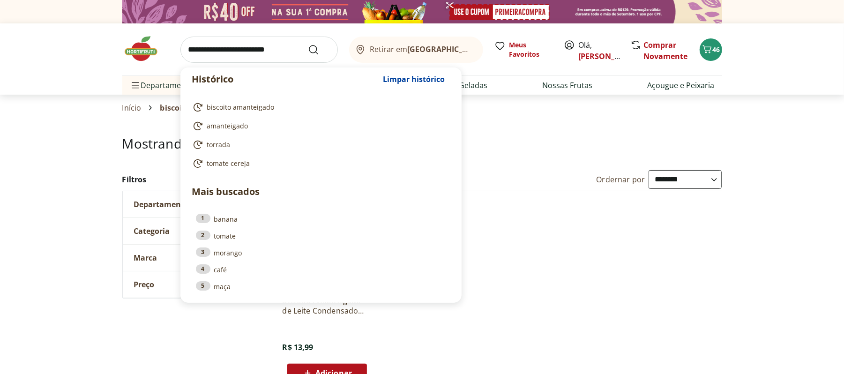
click at [226, 47] on input "search" at bounding box center [258, 50] width 157 height 26
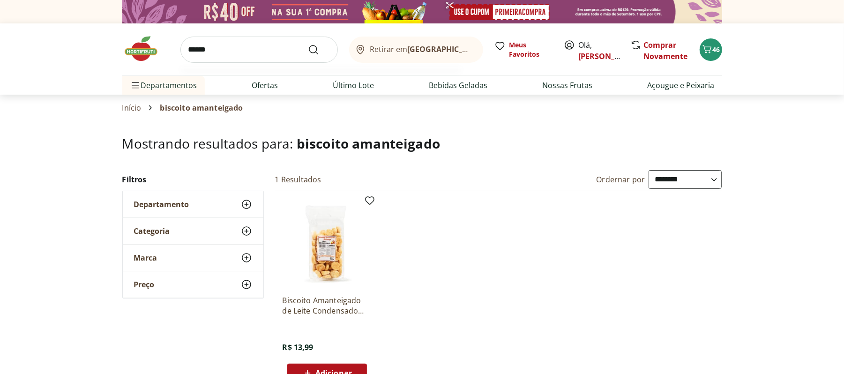
type input "******"
click at [308, 44] on button "Submit Search" at bounding box center [319, 49] width 22 height 11
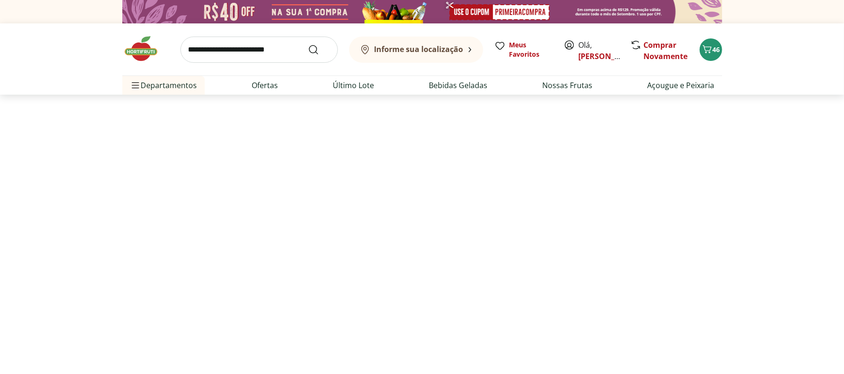
select select "**********"
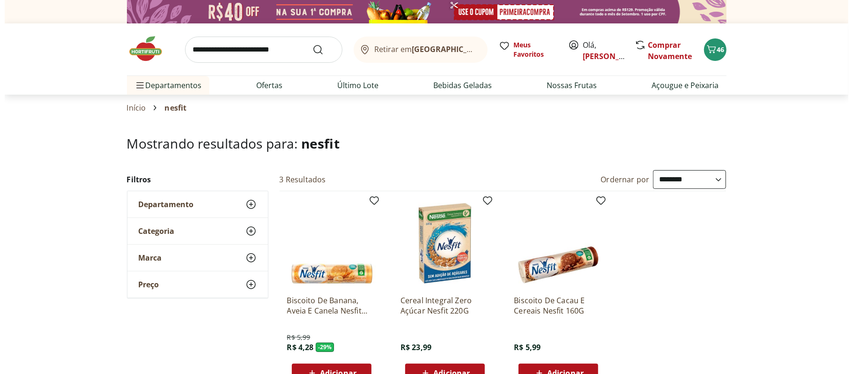
scroll to position [51, 0]
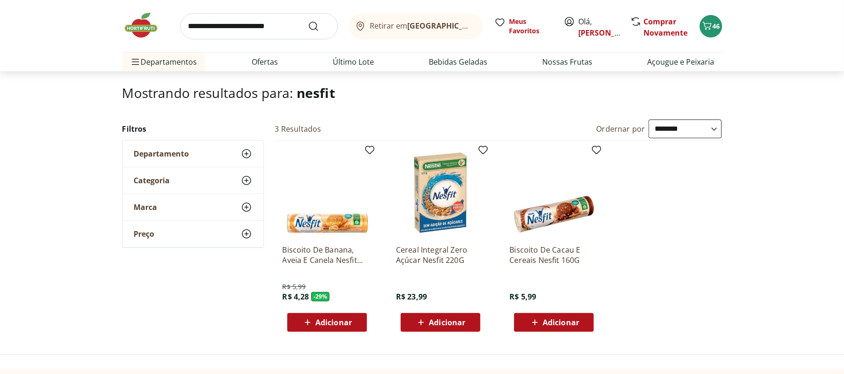
click at [562, 303] on div "Biscoito De Cacau E Cereais Nesfit 160G R$ 5,99 Adicionar" at bounding box center [553, 284] width 89 height 95
click at [549, 320] on span "Adicionar" at bounding box center [561, 322] width 37 height 7
click at [711, 25] on icon "Carrinho" at bounding box center [706, 25] width 11 height 11
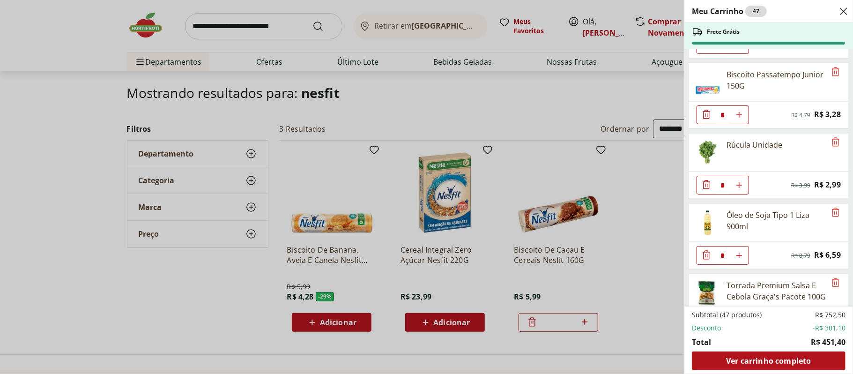
scroll to position [2024, 0]
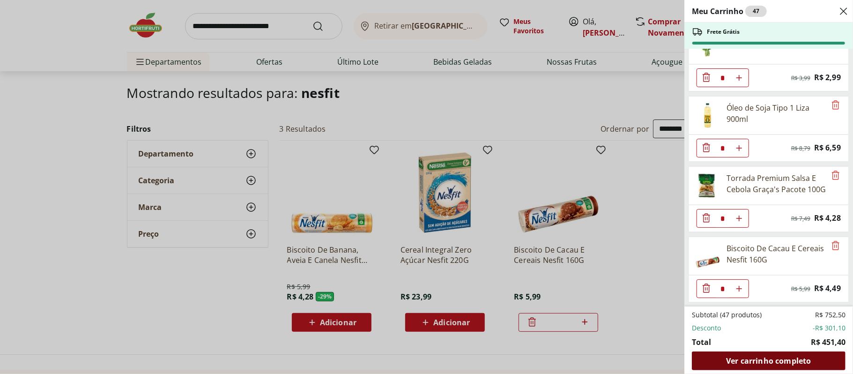
click at [795, 357] on span "Ver carrinho completo" at bounding box center [768, 360] width 85 height 7
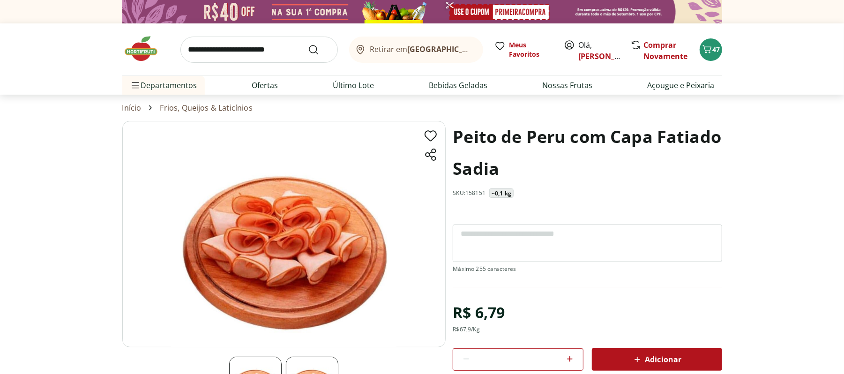
click at [582, 255] on textarea at bounding box center [587, 242] width 269 height 37
drag, startPoint x: 630, startPoint y: 231, endPoint x: 449, endPoint y: 229, distance: 180.9
click at [449, 229] on section "**********" at bounding box center [422, 291] width 600 height 340
click at [489, 229] on textarea "**********" at bounding box center [587, 242] width 269 height 37
drag, startPoint x: 458, startPoint y: 232, endPoint x: 649, endPoint y: 240, distance: 191.3
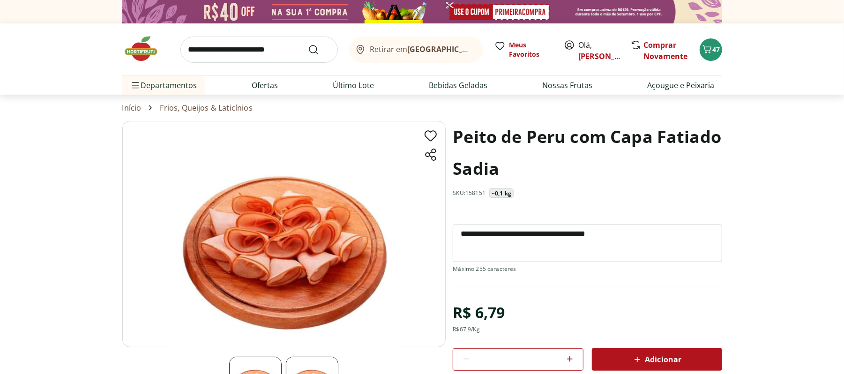
click at [649, 240] on textarea "**********" at bounding box center [587, 242] width 269 height 37
click at [598, 236] on textarea "**********" at bounding box center [587, 242] width 269 height 37
click at [620, 237] on textarea "**********" at bounding box center [587, 242] width 269 height 37
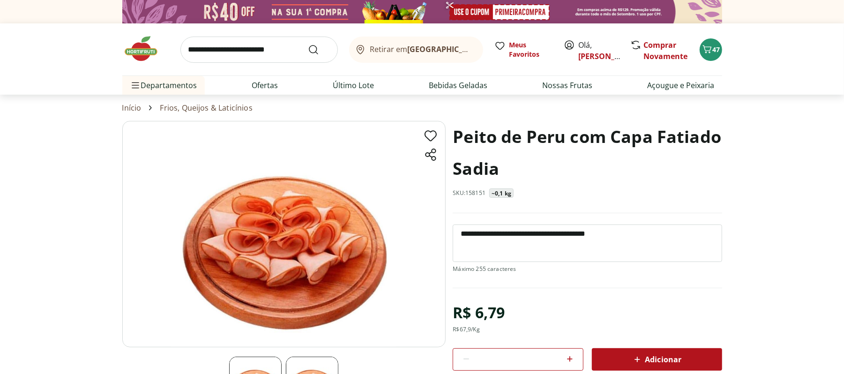
drag, startPoint x: 620, startPoint y: 237, endPoint x: 389, endPoint y: 223, distance: 231.8
click at [389, 223] on section "**********" at bounding box center [422, 291] width 600 height 340
type textarea "**********"
click at [715, 46] on span "47" at bounding box center [716, 49] width 7 height 9
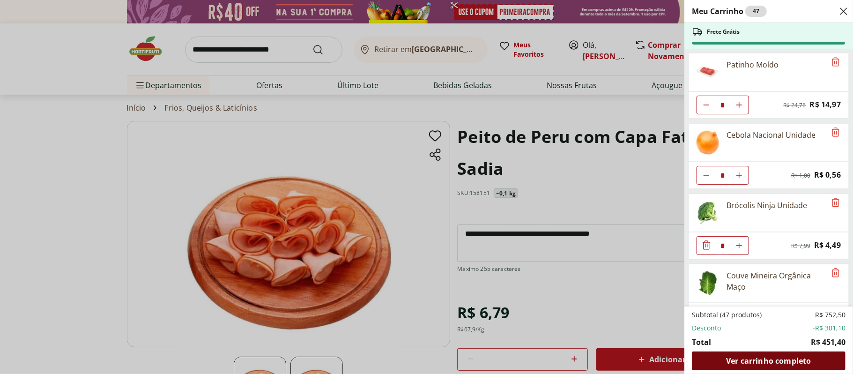
click at [769, 363] on span "Ver carrinho completo" at bounding box center [768, 360] width 85 height 7
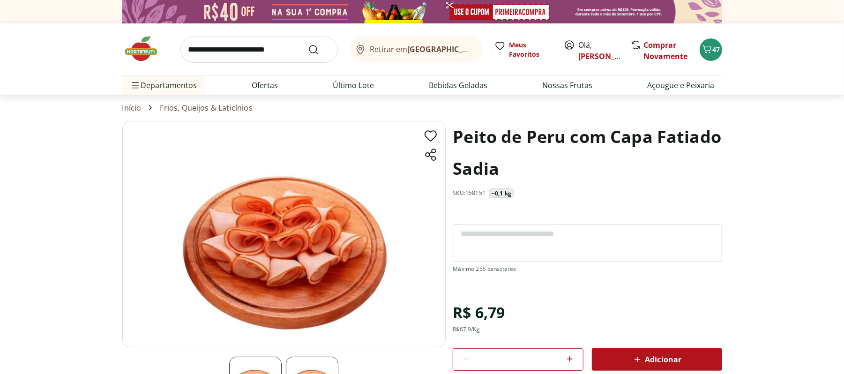
click at [456, 232] on textarea at bounding box center [587, 242] width 269 height 37
paste textarea "**********"
type textarea "**********"
click at [644, 360] on span "Adicionar" at bounding box center [657, 359] width 50 height 11
click at [719, 60] on div "Retirar em Rio de Janeiro/RJ Meus Favoritos Olá, marcella Comprar Novamente 47" at bounding box center [422, 49] width 600 height 52
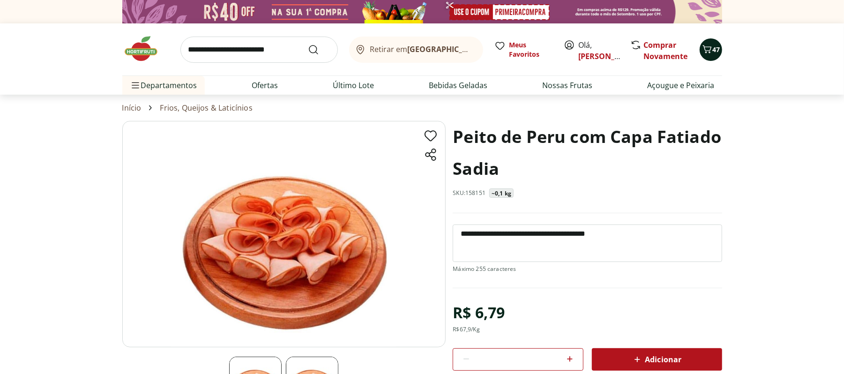
click at [714, 53] on span "47" at bounding box center [716, 49] width 7 height 9
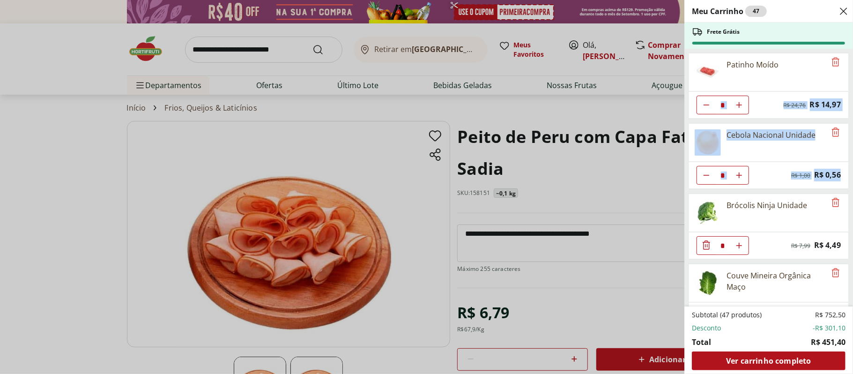
drag, startPoint x: 853, startPoint y: 71, endPoint x: 853, endPoint y: 169, distance: 97.9
click at [843, 169] on div "Meu Carrinho 47 Frete Grátis Patinho Moído * Original price: R$ 24,76 Price: R$…" at bounding box center [768, 187] width 169 height 374
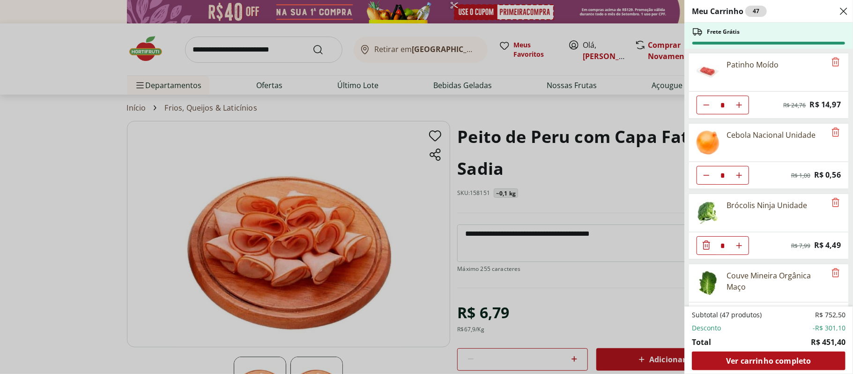
click at [622, 177] on div "Meu Carrinho 47 Frete Grátis Patinho Moído * Original price: R$ 24,76 Price: R$…" at bounding box center [426, 187] width 853 height 374
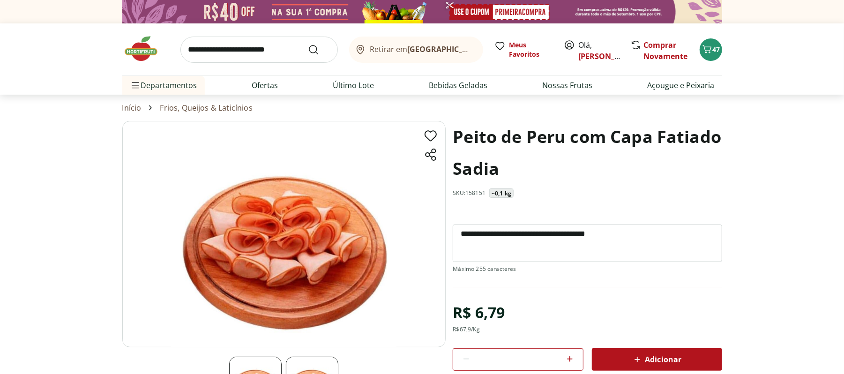
click at [717, 37] on div "Retirar em Rio de Janeiro/RJ Meus Favoritos Olá, marcella Comprar Novamente 47" at bounding box center [422, 49] width 600 height 52
click at [709, 40] on button "47" at bounding box center [710, 49] width 22 height 22
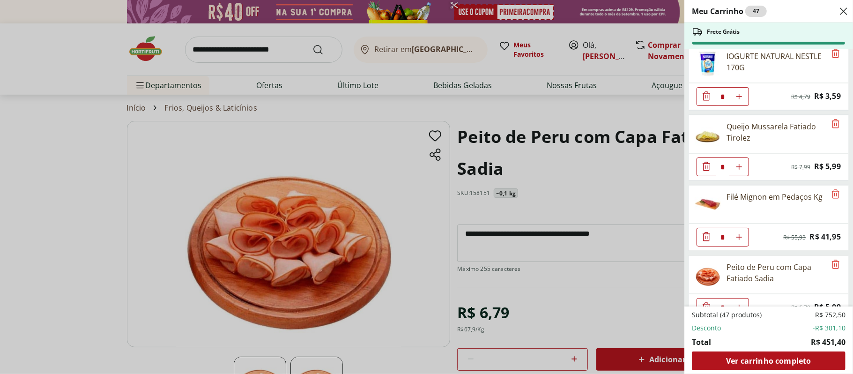
scroll to position [2024, 0]
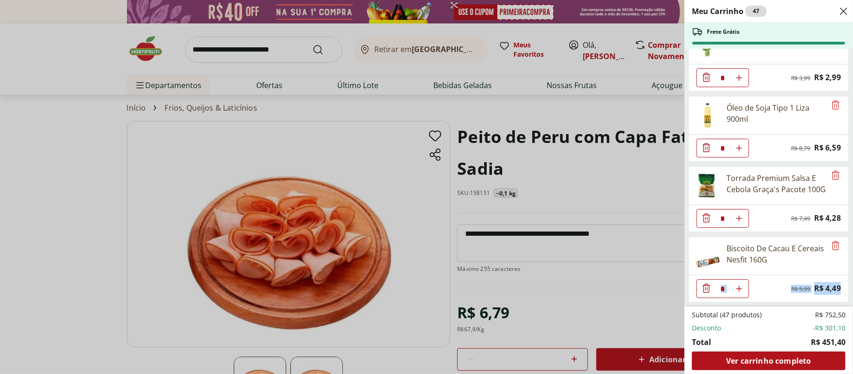
drag, startPoint x: 852, startPoint y: 282, endPoint x: 852, endPoint y: 273, distance: 9.4
click at [843, 273] on div "Meu Carrinho 47 Frete Grátis Patinho Moído * Original price: R$ 24,76 Price: R$…" at bounding box center [768, 187] width 169 height 374
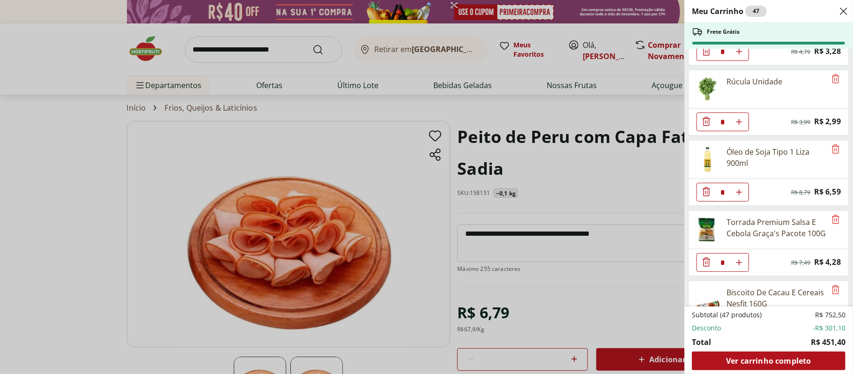
scroll to position [1939, 0]
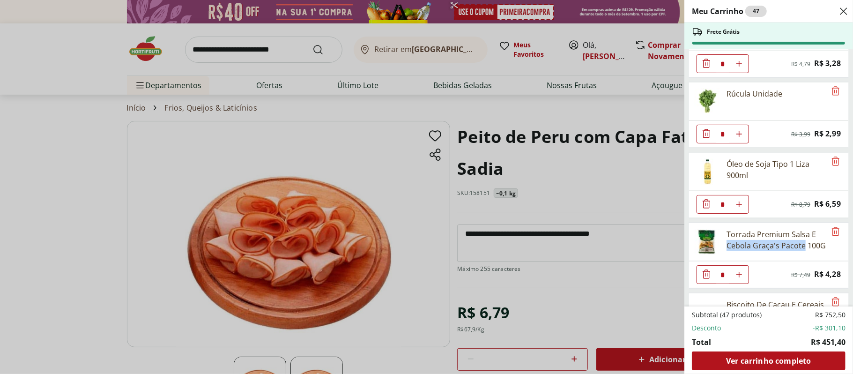
drag, startPoint x: 851, startPoint y: 274, endPoint x: 853, endPoint y: 260, distance: 13.2
click at [843, 260] on div "Meu Carrinho 47 Frete Grátis Patinho Moído * Original price: R$ 24,76 Price: R$…" at bounding box center [768, 187] width 169 height 374
click at [643, 253] on div "Meu Carrinho 47 Frete Grátis Patinho Moído * Original price: R$ 24,76 Price: R$…" at bounding box center [426, 187] width 853 height 374
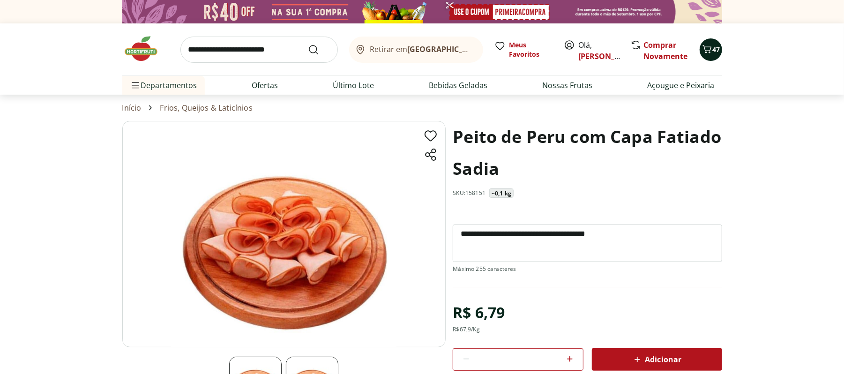
click at [711, 50] on icon "Carrinho" at bounding box center [706, 49] width 11 height 11
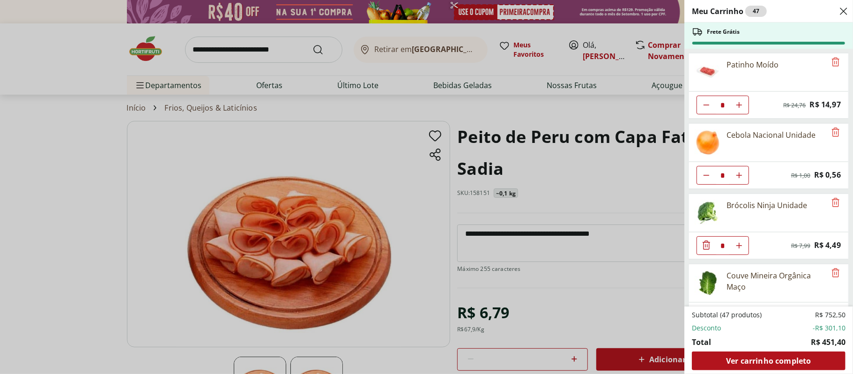
drag, startPoint x: 853, startPoint y: 67, endPoint x: 851, endPoint y: 83, distance: 15.5
click at [843, 83] on div "Meu Carrinho 47 Frete Grátis Patinho Moído * Original price: R$ 24,76 Price: R$…" at bounding box center [768, 187] width 169 height 374
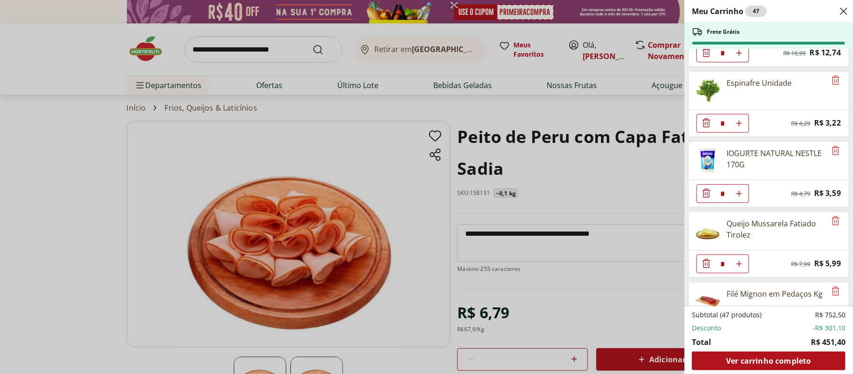
scroll to position [1518, 0]
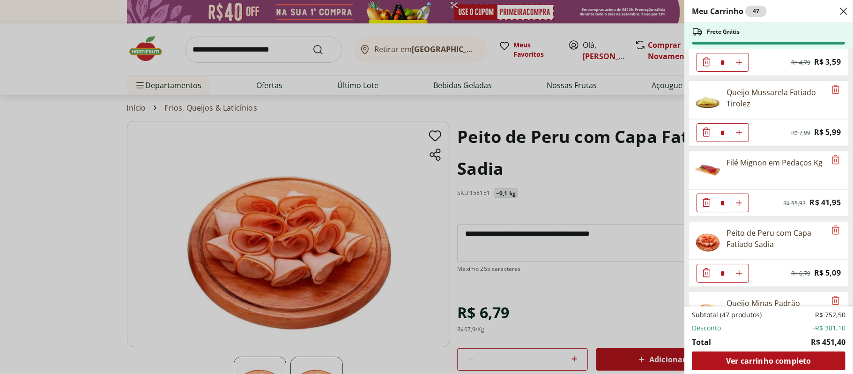
click at [754, 109] on div "Queijo Mussarela Fatiado Tirolez" at bounding box center [776, 98] width 99 height 22
click at [714, 113] on img at bounding box center [708, 100] width 26 height 26
click at [782, 109] on div "Queijo Mussarela Fatiado Tirolez" at bounding box center [776, 98] width 99 height 22
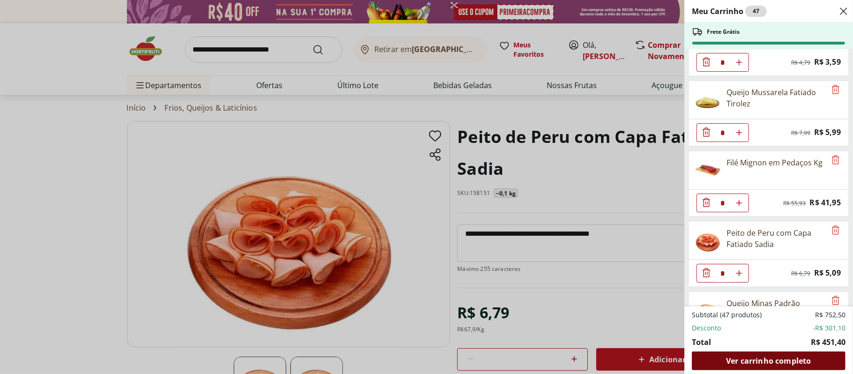
click at [744, 353] on div "Ver carrinho completo" at bounding box center [769, 360] width 154 height 19
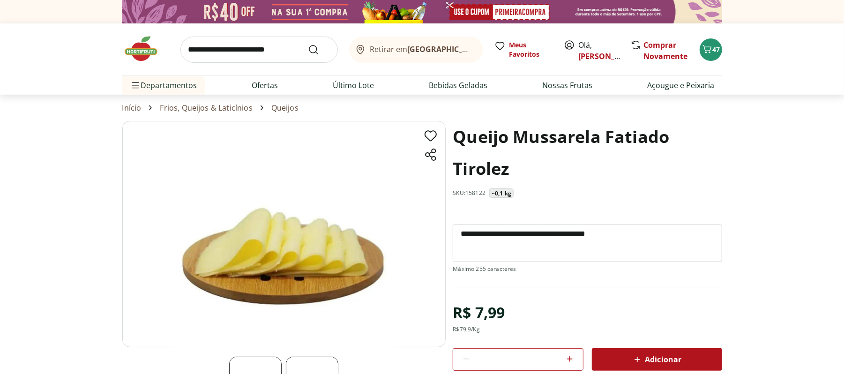
type textarea "**********"
click at [653, 354] on span "Adicionar" at bounding box center [657, 359] width 50 height 11
click at [708, 57] on button "47" at bounding box center [710, 49] width 22 height 22
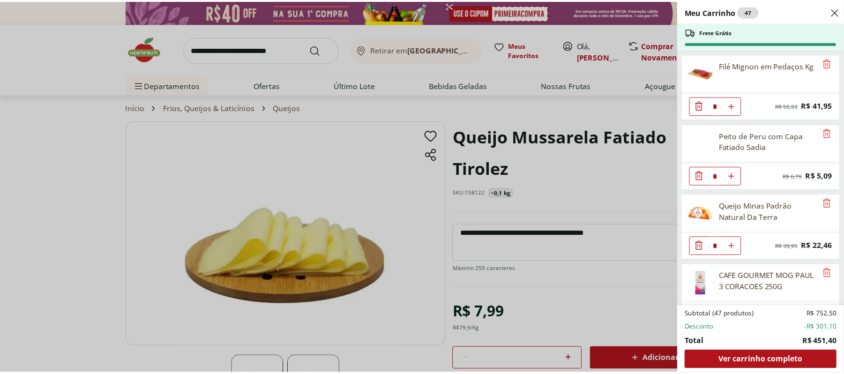
scroll to position [1598, 0]
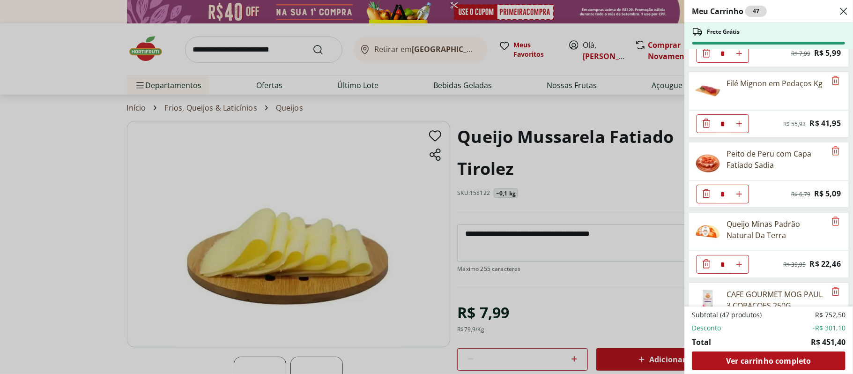
click at [763, 89] on div "Filé Mignon em Pedaços Kg" at bounding box center [775, 83] width 96 height 11
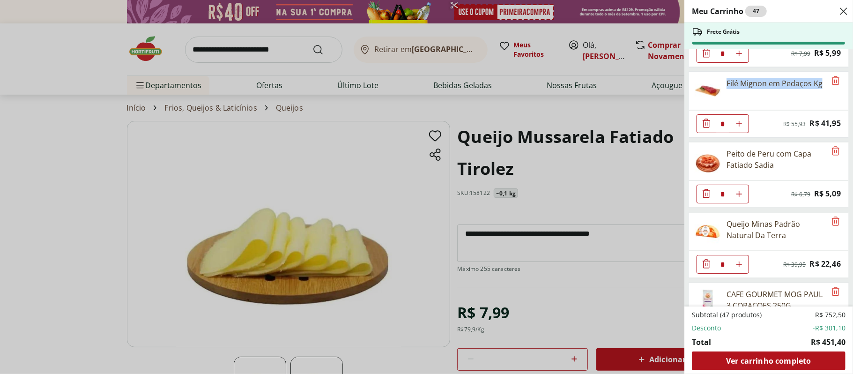
click at [763, 89] on div "Filé Mignon em Pedaços Kg" at bounding box center [775, 83] width 96 height 11
click at [712, 104] on img at bounding box center [708, 91] width 26 height 26
click at [39, 151] on div "Meu Carrinho 47 Frete Grátis Patinho Moído * Original price: R$ 24,76 Price: R$…" at bounding box center [426, 187] width 853 height 374
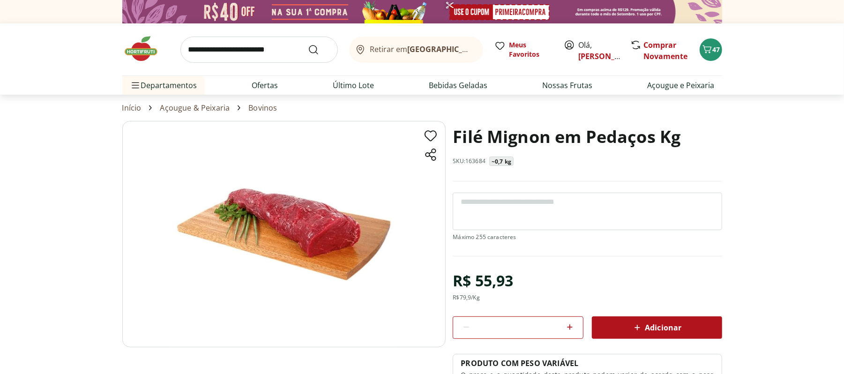
click at [531, 193] on textarea at bounding box center [587, 211] width 269 height 37
type textarea "**********"
click at [647, 324] on span "Adicionar" at bounding box center [657, 327] width 50 height 11
click at [711, 47] on icon "Carrinho" at bounding box center [706, 49] width 9 height 8
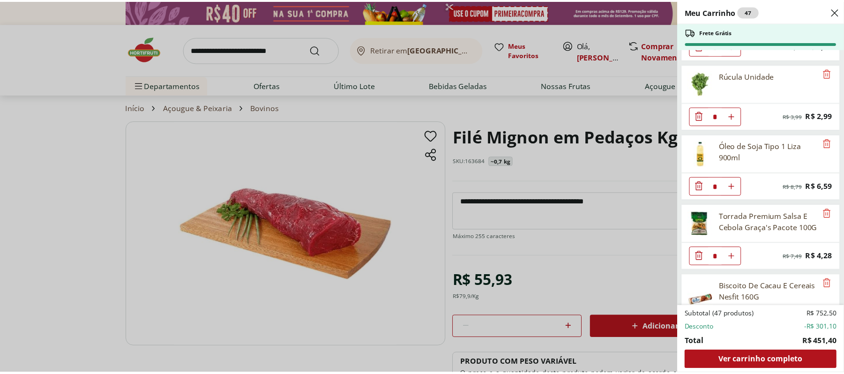
scroll to position [2024, 0]
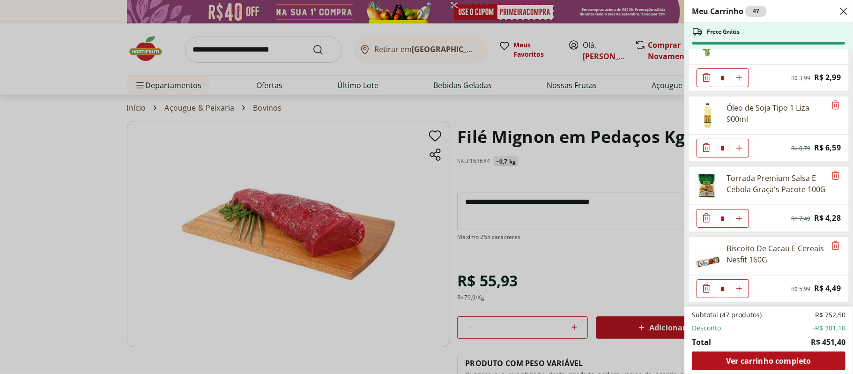
click at [291, 59] on div "Meu Carrinho 47 Frete Grátis Patinho Moído * Original price: R$ 24,76 Price: R$…" at bounding box center [426, 187] width 853 height 374
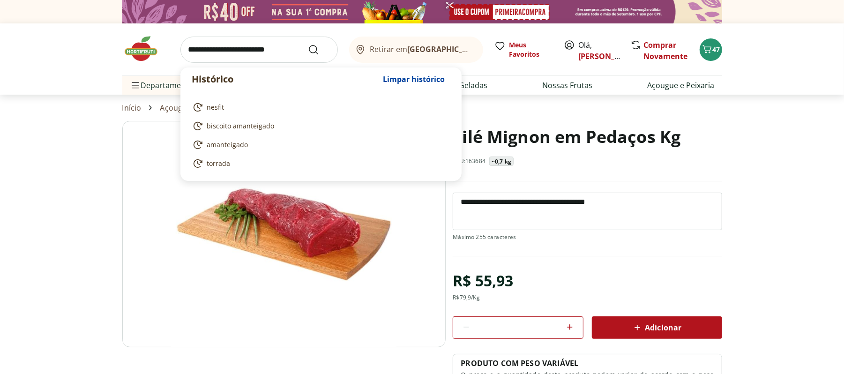
click at [254, 55] on input "search" at bounding box center [258, 50] width 157 height 26
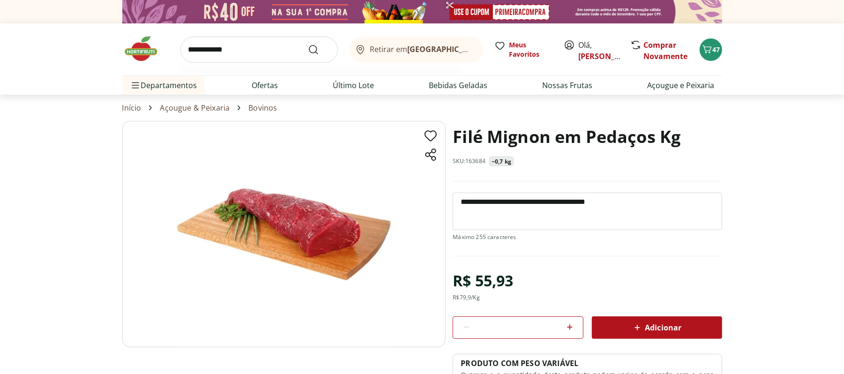
type input "**********"
click at [308, 44] on button "Submit Search" at bounding box center [319, 49] width 22 height 11
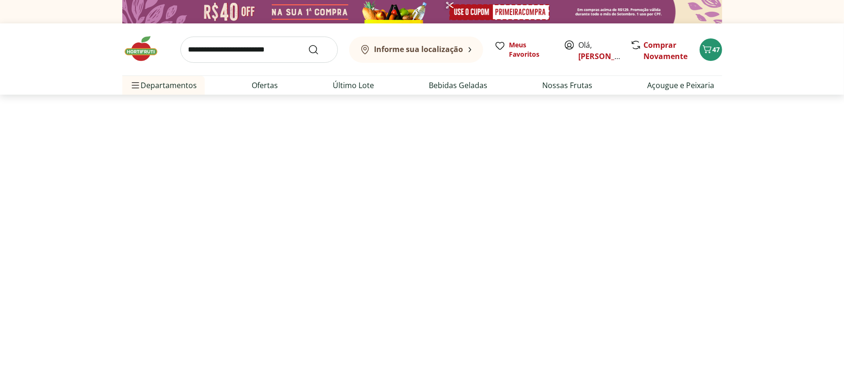
select select "**********"
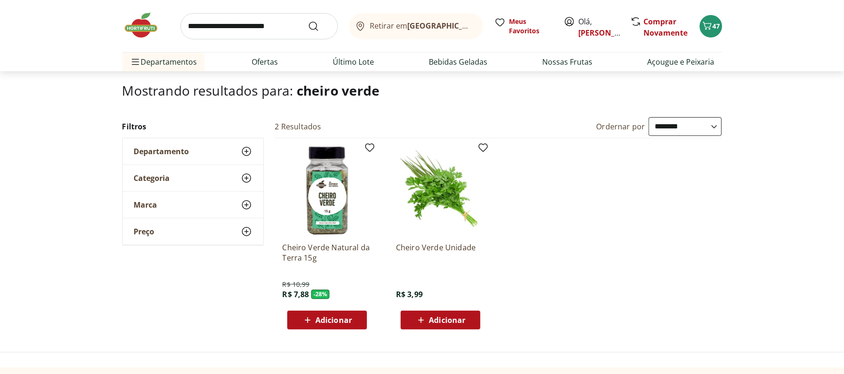
scroll to position [57, 0]
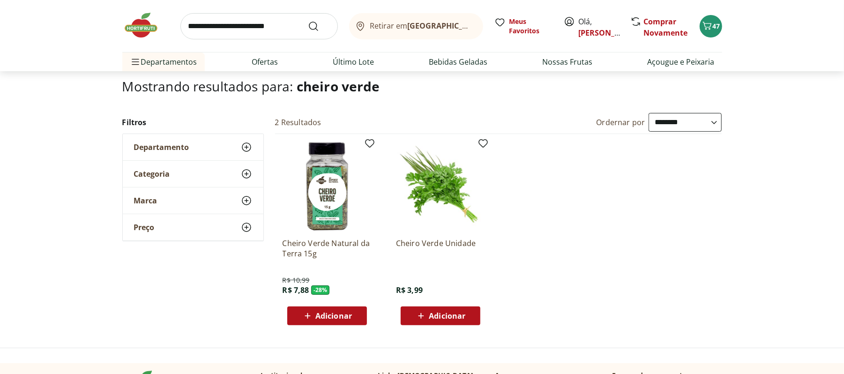
click at [424, 312] on icon at bounding box center [421, 315] width 12 height 11
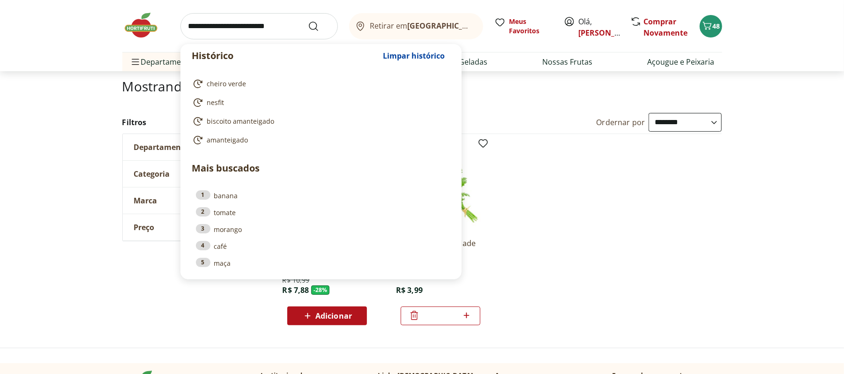
click at [304, 21] on input "search" at bounding box center [258, 26] width 157 height 26
click at [235, 192] on link "1 banana" at bounding box center [321, 195] width 250 height 10
type input "******"
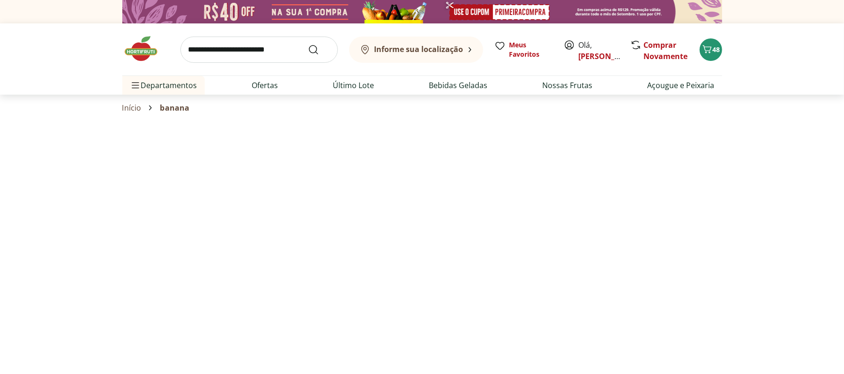
select select "**********"
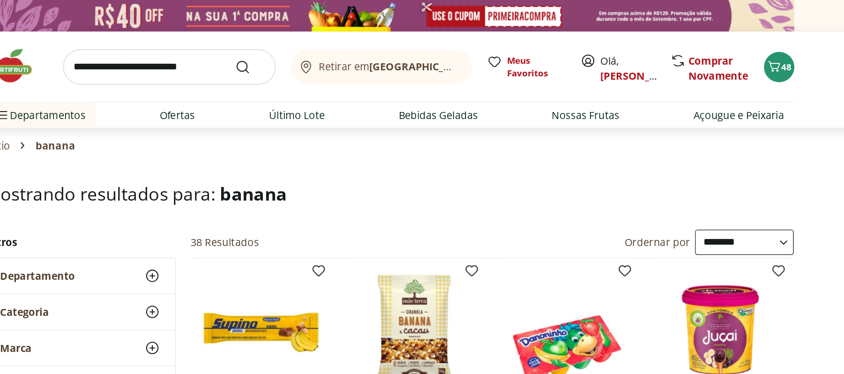
click at [290, 51] on input "search" at bounding box center [258, 50] width 157 height 26
type input "****"
click at [308, 44] on button "Submit Search" at bounding box center [319, 49] width 22 height 11
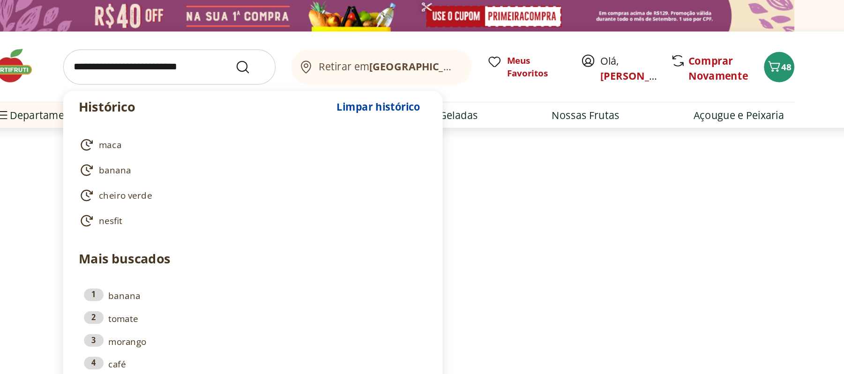
click at [266, 57] on input "search" at bounding box center [258, 50] width 157 height 26
select select "**********"
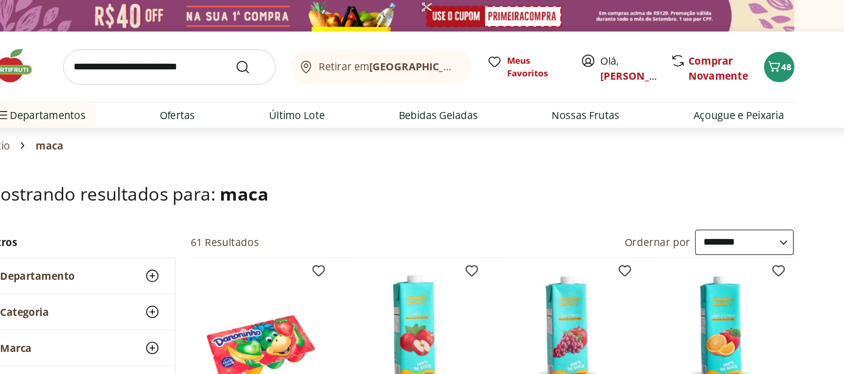
click at [602, 118] on section "Início maca" at bounding box center [422, 108] width 600 height 26
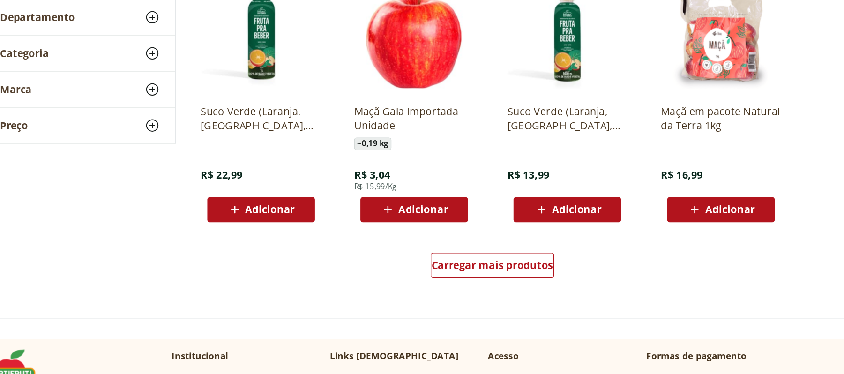
scroll to position [540, 0]
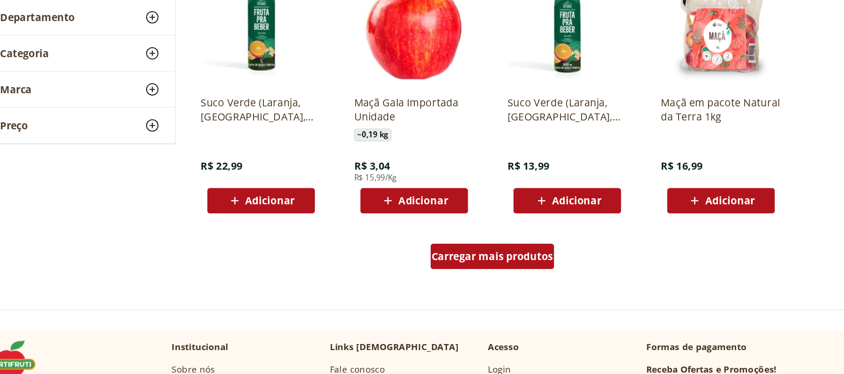
click at [473, 293] on div "Carregar mais produtos" at bounding box center [498, 286] width 91 height 19
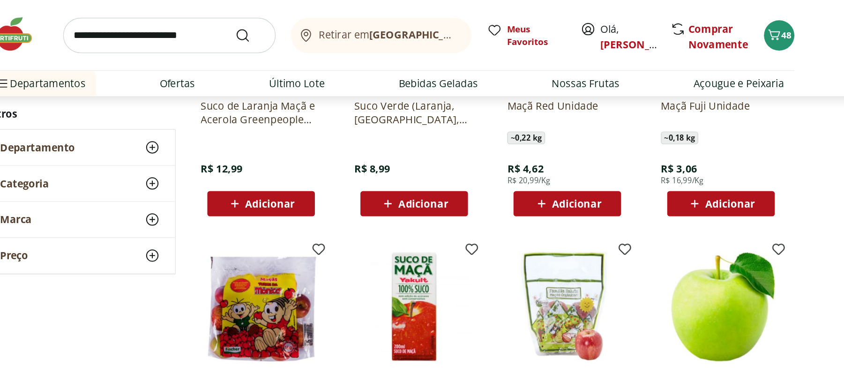
scroll to position [782, 0]
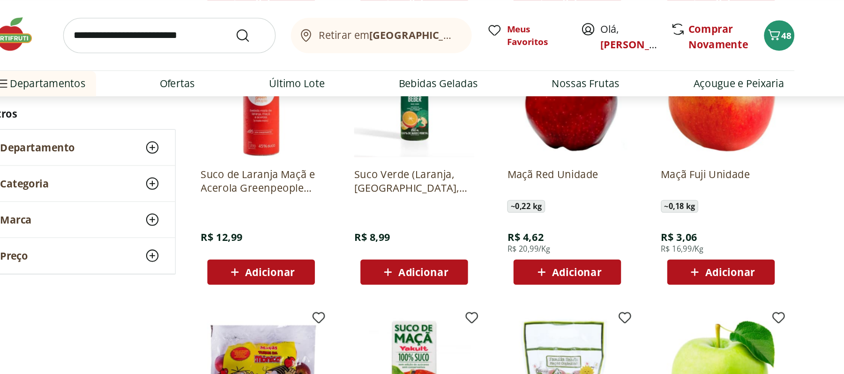
click at [667, 201] on span "Adicionar" at bounding box center [674, 201] width 37 height 7
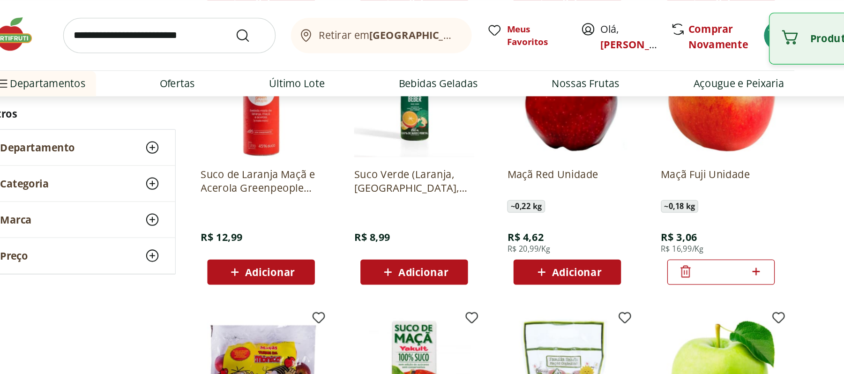
click at [699, 200] on icon at bounding box center [694, 200] width 12 height 11
type input "*"
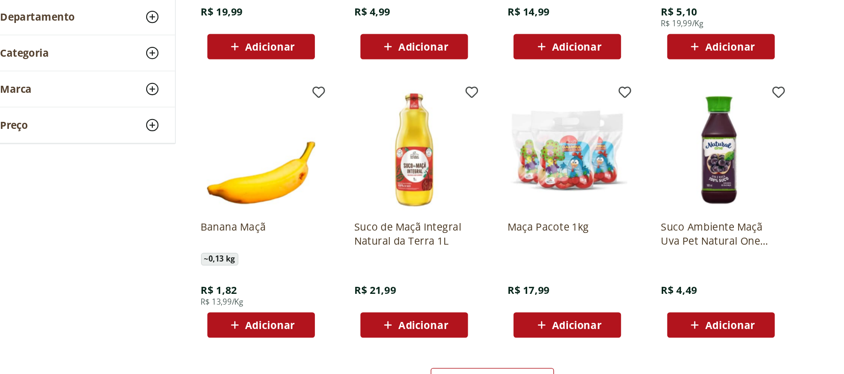
scroll to position [1063, 0]
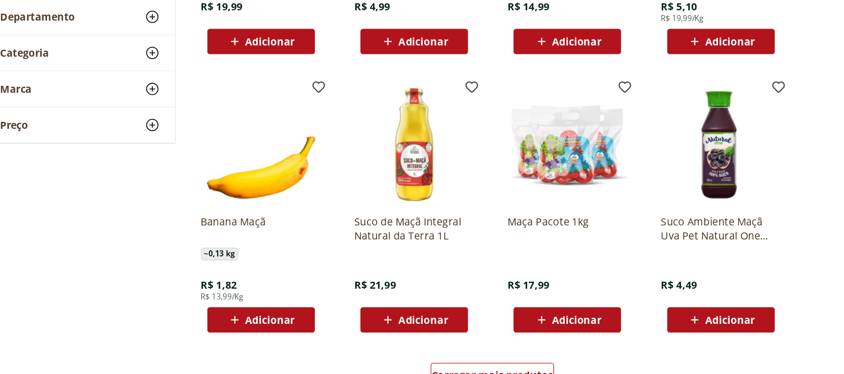
click at [316, 336] on span "Adicionar" at bounding box center [333, 333] width 37 height 7
click at [352, 335] on icon at bounding box center [353, 332] width 12 height 11
type input "*"
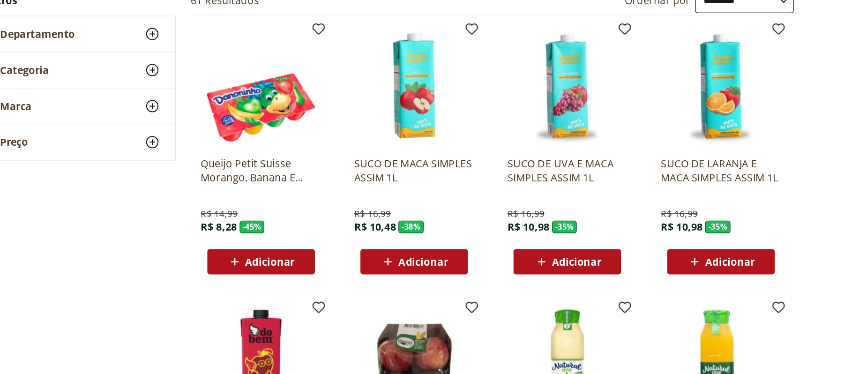
scroll to position [0, 0]
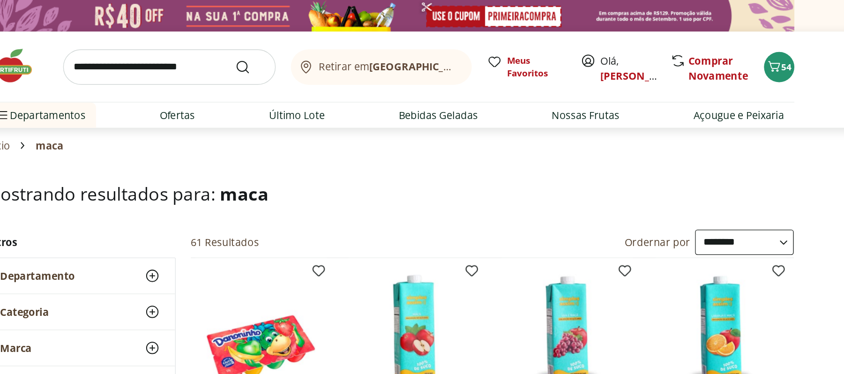
click at [191, 55] on input "search" at bounding box center [258, 50] width 157 height 26
type input "*****"
click at [308, 44] on button "Submit Search" at bounding box center [319, 49] width 22 height 11
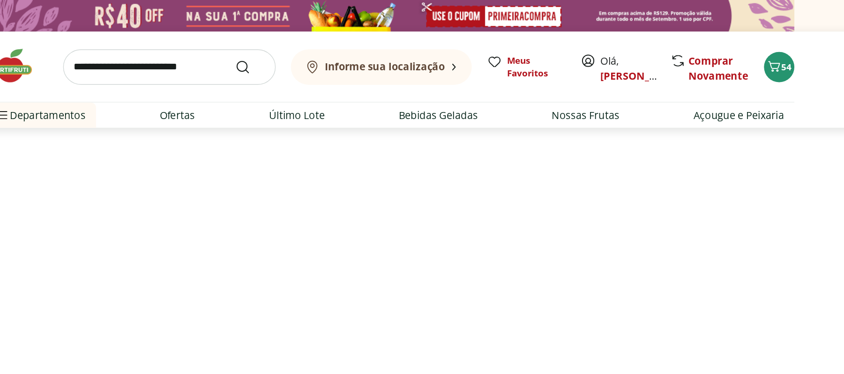
select select "**********"
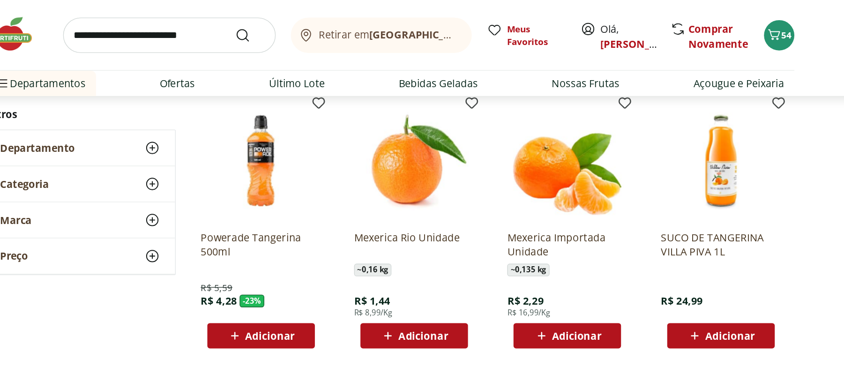
scroll to position [121, 0]
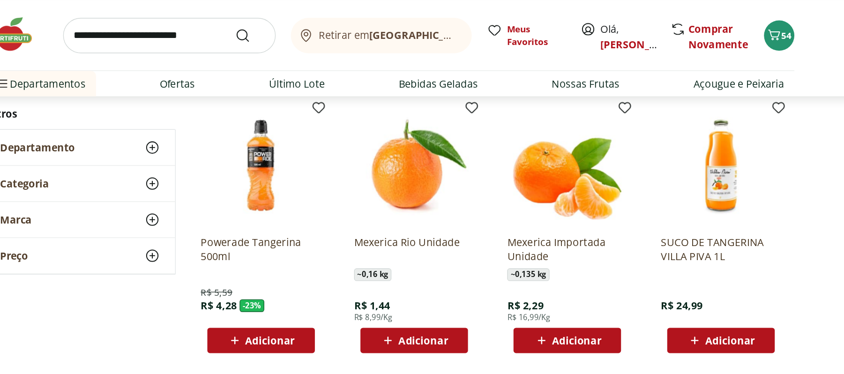
click at [444, 245] on div "Adicionar" at bounding box center [440, 252] width 65 height 17
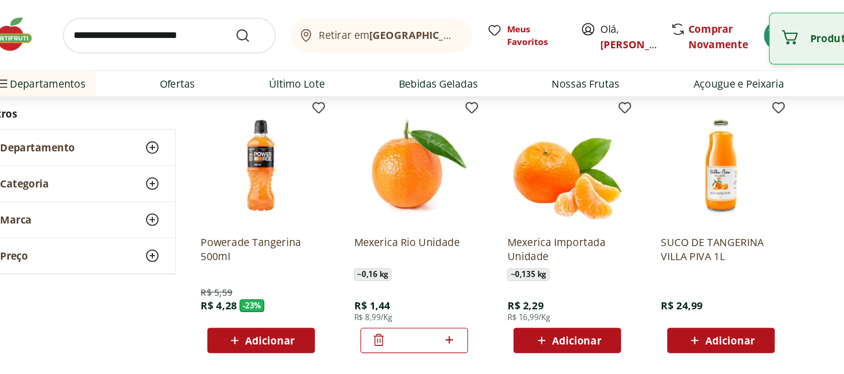
click at [475, 245] on div "*" at bounding box center [441, 252] width 80 height 19
click at [470, 249] on icon at bounding box center [467, 251] width 12 height 11
type input "*"
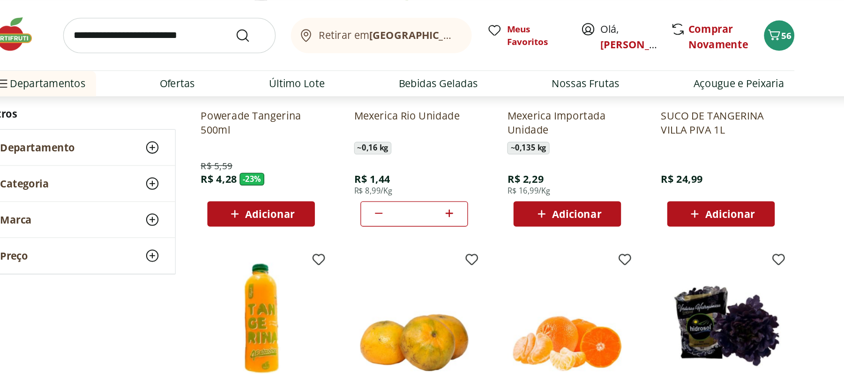
scroll to position [0, 0]
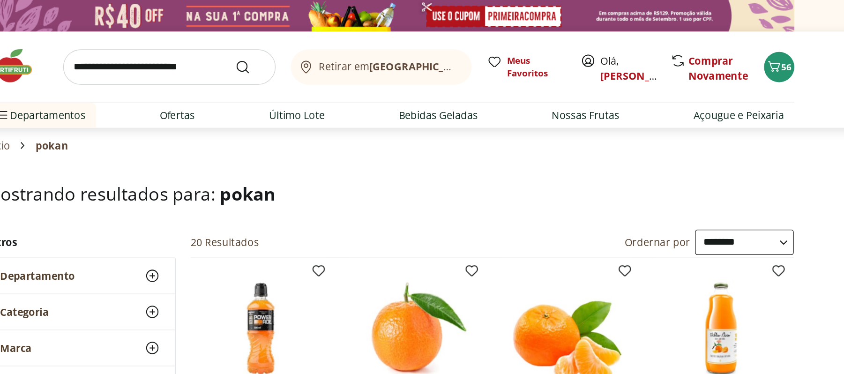
click at [262, 47] on input "search" at bounding box center [258, 50] width 157 height 26
type input "***"
click at [308, 44] on button "Submit Search" at bounding box center [319, 49] width 22 height 11
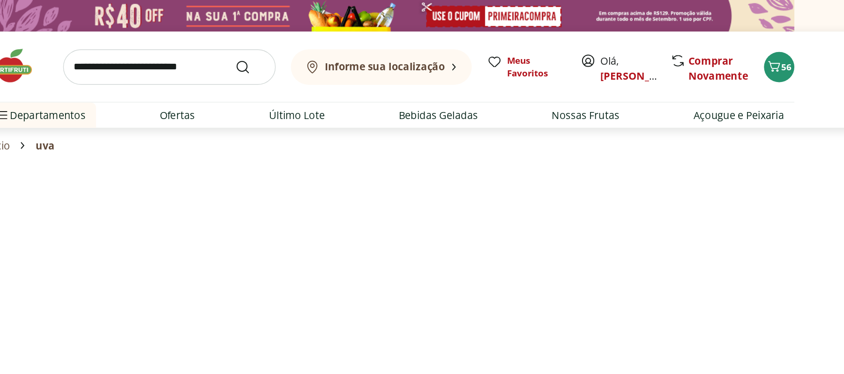
select select "**********"
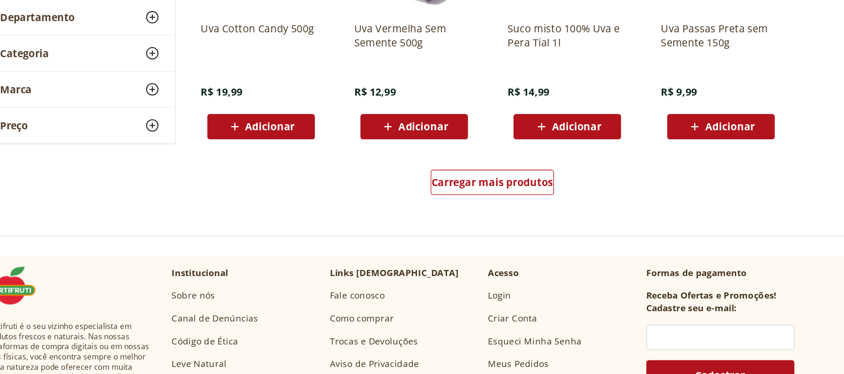
scroll to position [598, 0]
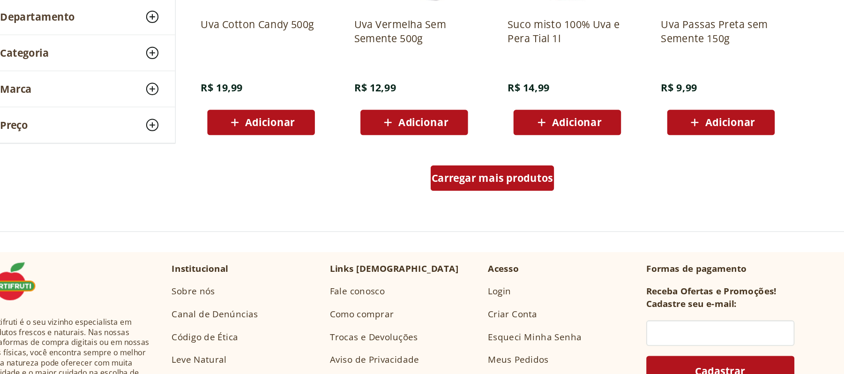
click at [458, 226] on span "Carregar mais produtos" at bounding box center [498, 228] width 90 height 7
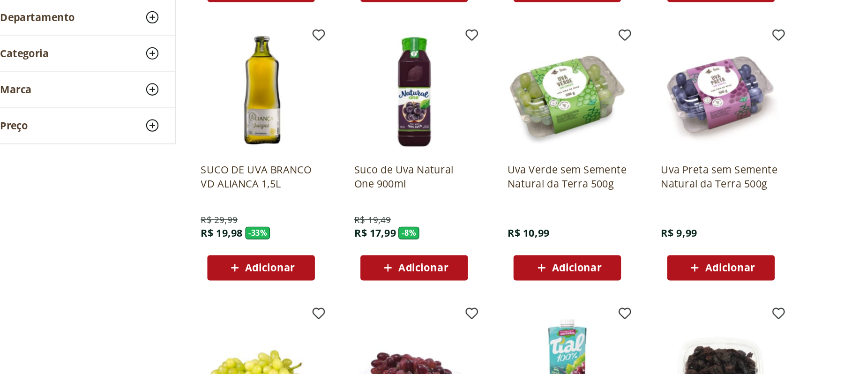
scroll to position [309, 0]
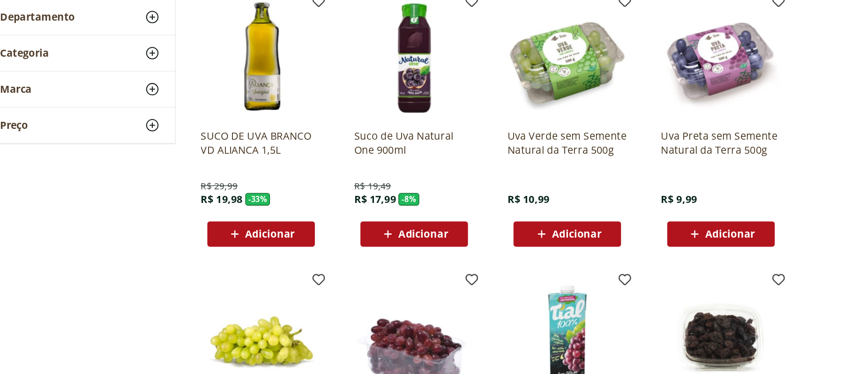
drag, startPoint x: 565, startPoint y: 275, endPoint x: 672, endPoint y: 277, distance: 106.4
click at [565, 274] on span "Adicionar" at bounding box center [561, 269] width 37 height 7
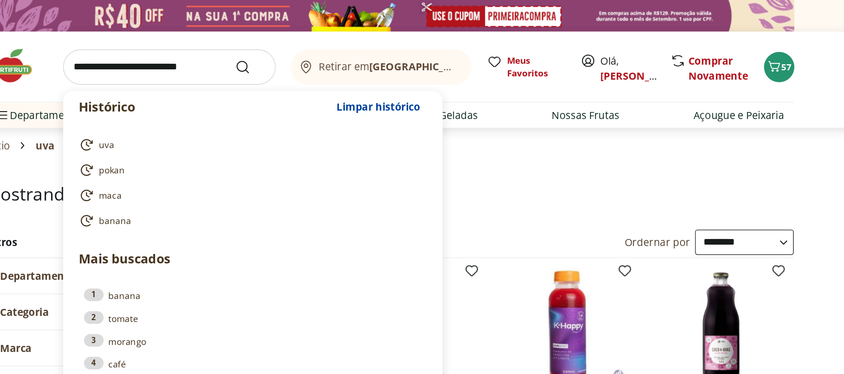
click at [240, 45] on input "search" at bounding box center [258, 50] width 157 height 26
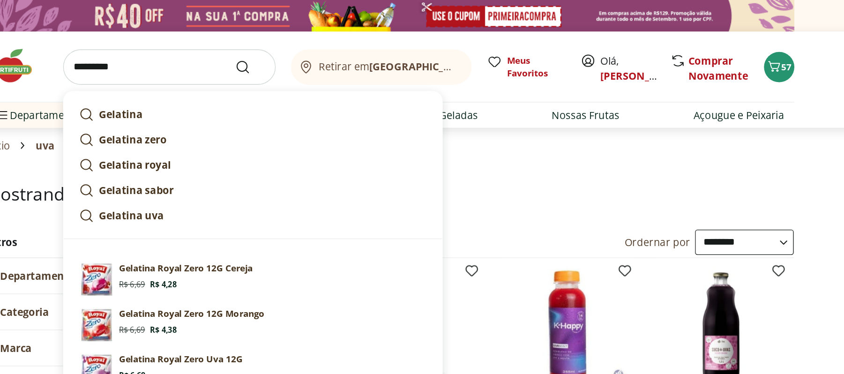
type input "*********"
click at [308, 44] on button "Submit Search" at bounding box center [319, 49] width 22 height 11
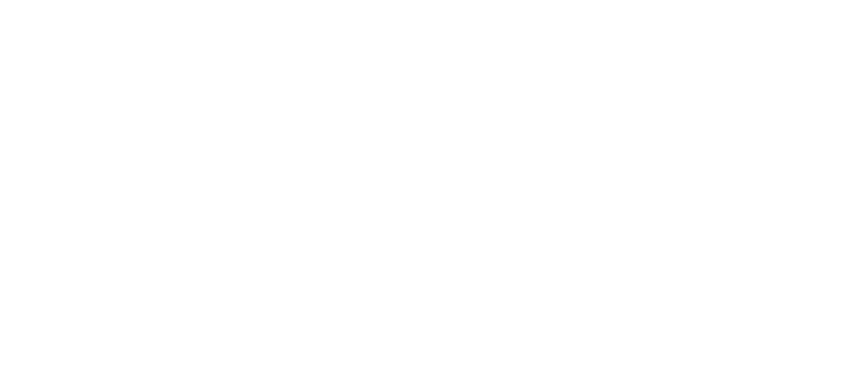
select select "**********"
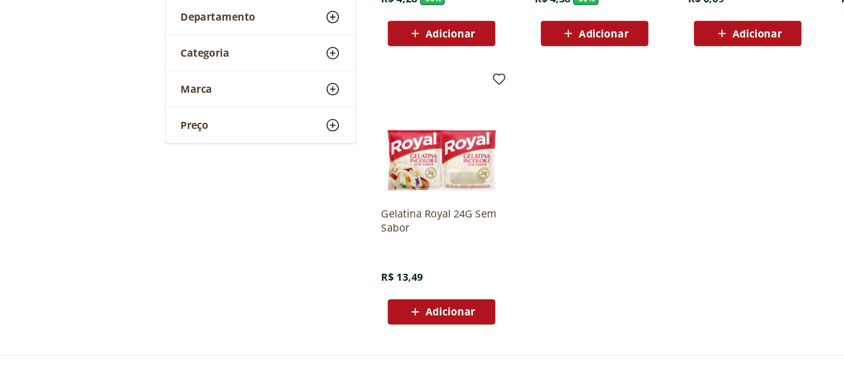
scroll to position [95, 0]
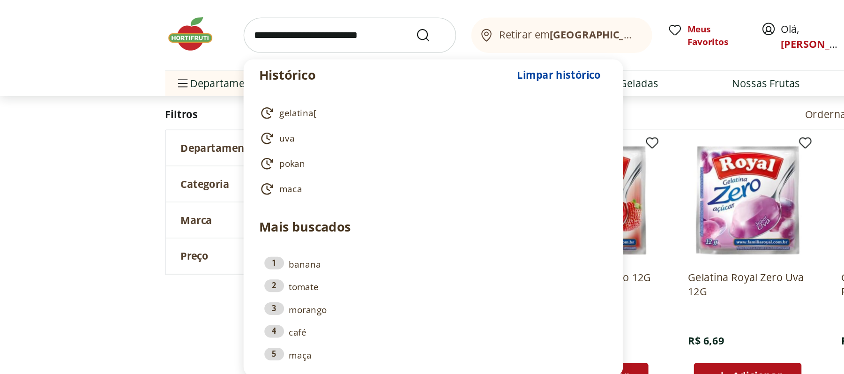
click at [267, 22] on input "search" at bounding box center [258, 26] width 157 height 26
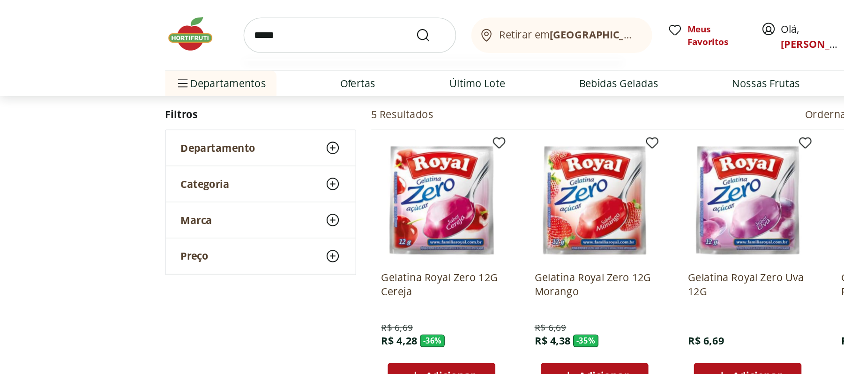
type input "*****"
click at [308, 21] on button "Submit Search" at bounding box center [319, 26] width 22 height 11
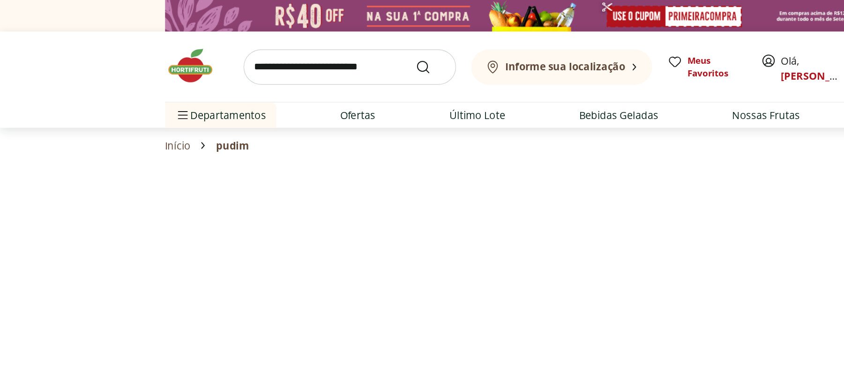
select select "**********"
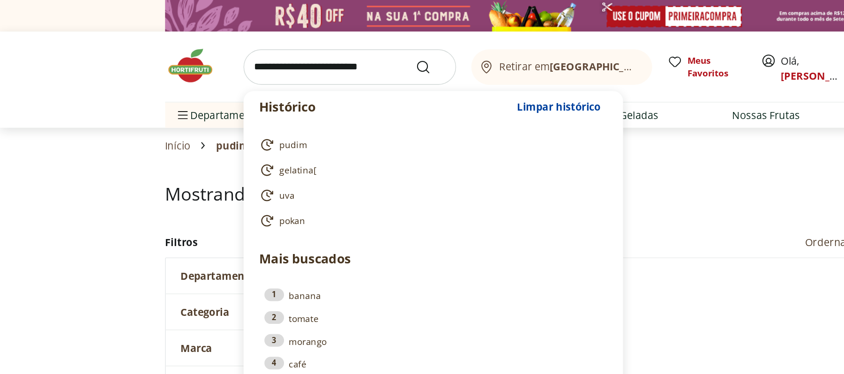
click at [267, 40] on input "search" at bounding box center [258, 50] width 157 height 26
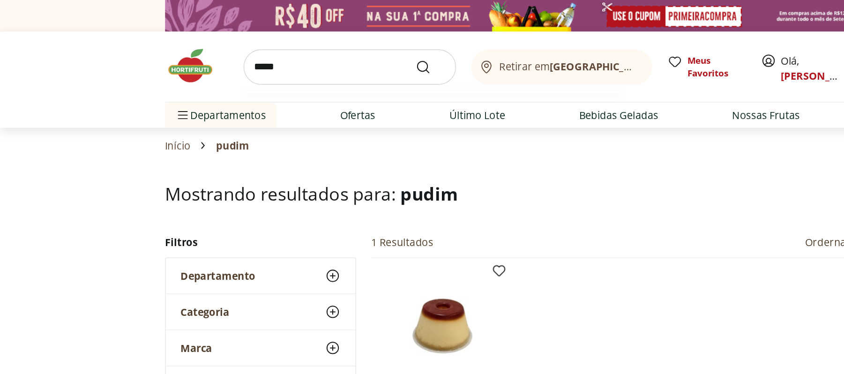
type input "*****"
click at [308, 44] on button "Submit Search" at bounding box center [319, 49] width 22 height 11
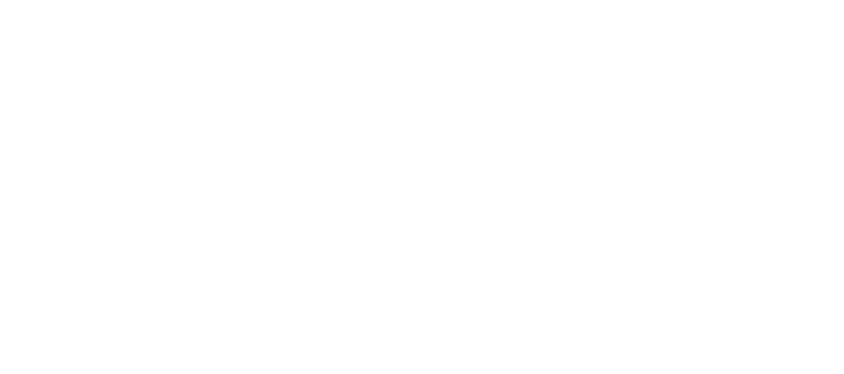
select select "**********"
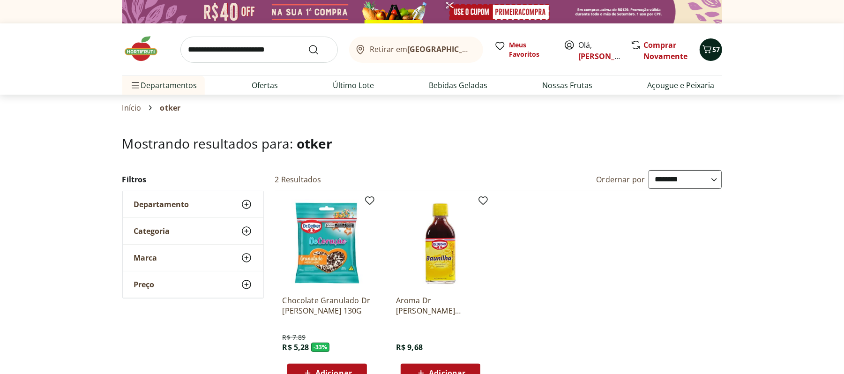
click at [709, 47] on icon "Carrinho" at bounding box center [706, 49] width 9 height 8
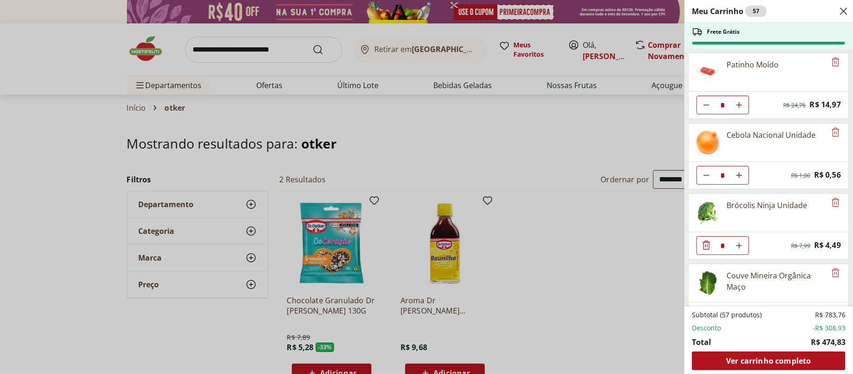
click at [388, 146] on div "Meu Carrinho 57 Frete Grátis Patinho Moído * Original price: R$ 24,76 Price: R$…" at bounding box center [426, 187] width 853 height 374
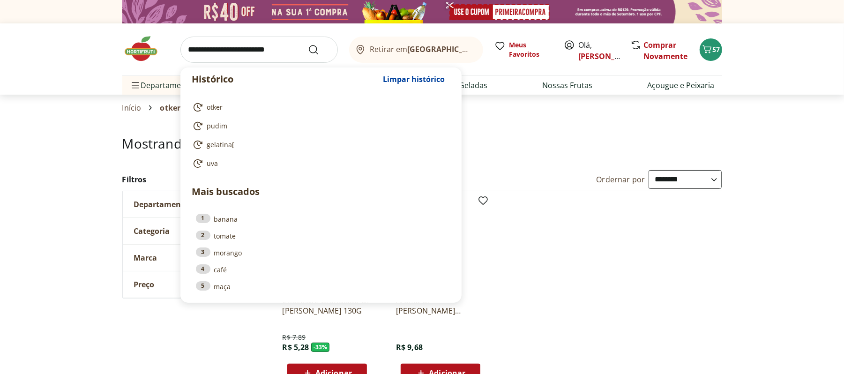
click at [261, 45] on input "search" at bounding box center [258, 50] width 157 height 26
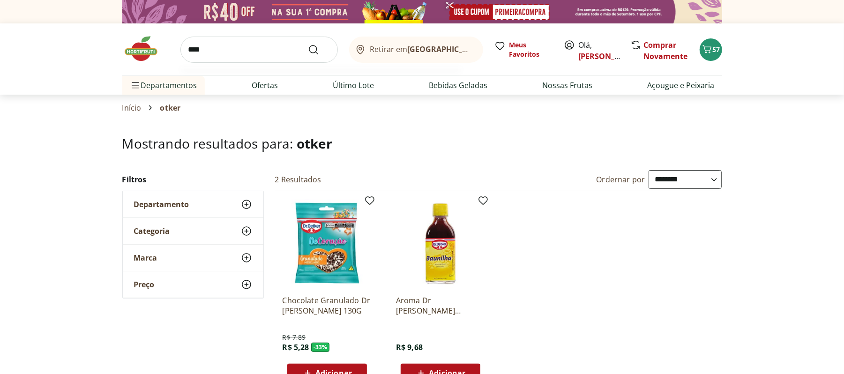
type input "****"
click at [308, 44] on button "Submit Search" at bounding box center [319, 49] width 22 height 11
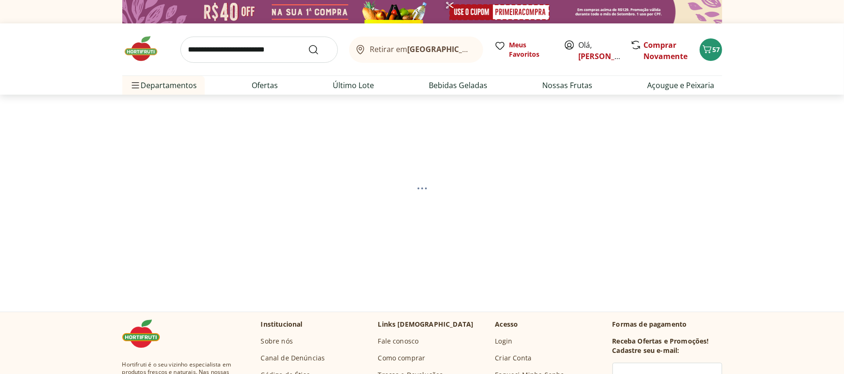
scroll to position [36, 0]
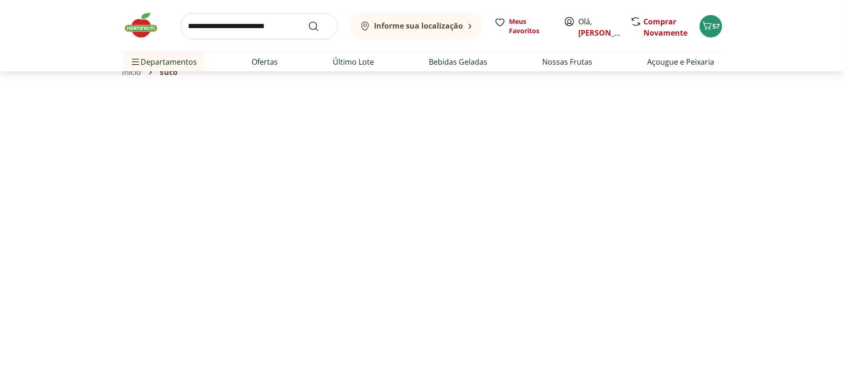
select select "**********"
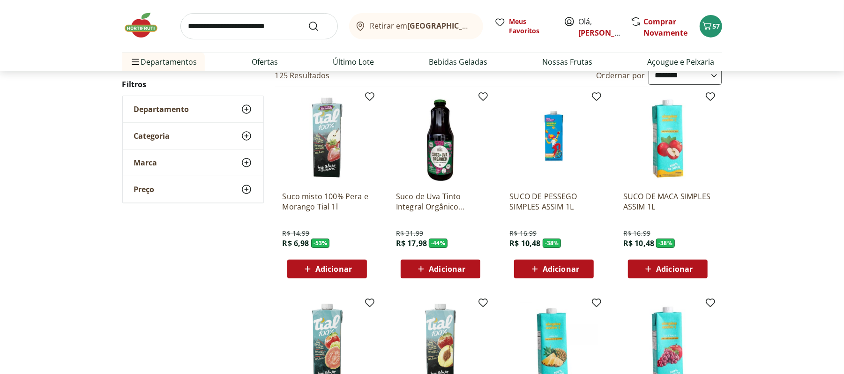
scroll to position [313, 0]
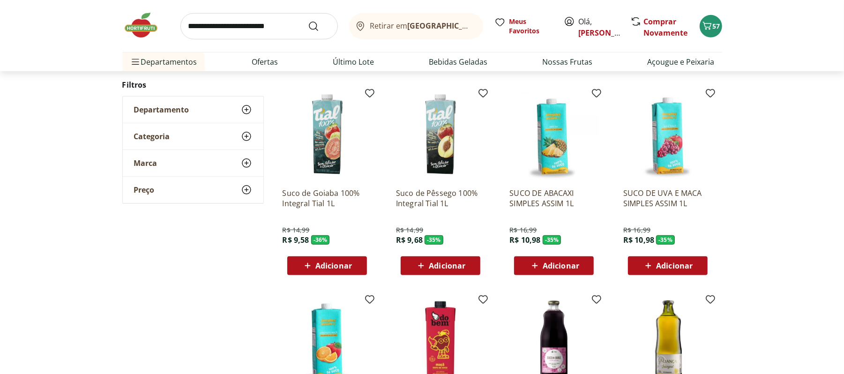
click at [329, 268] on span "Adicionar" at bounding box center [333, 265] width 37 height 7
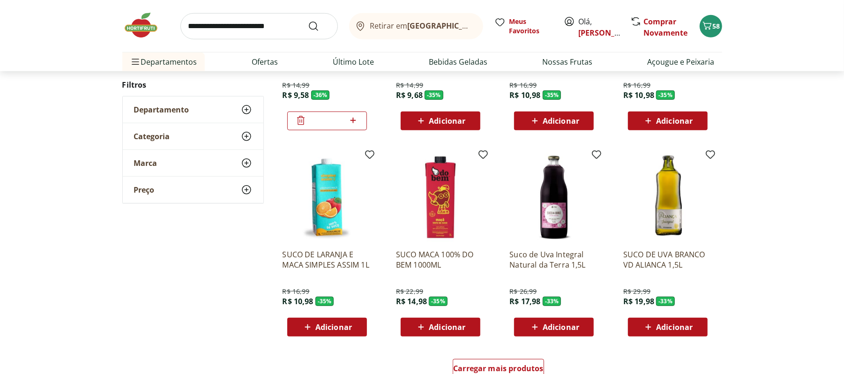
scroll to position [488, 0]
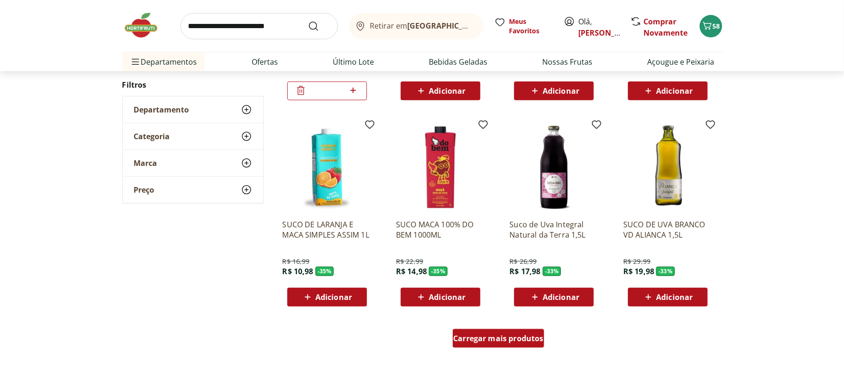
click at [502, 335] on span "Carregar mais produtos" at bounding box center [498, 338] width 90 height 7
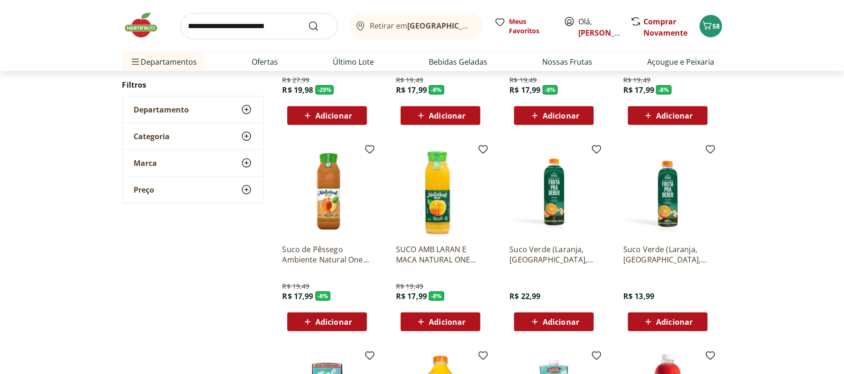
scroll to position [1077, 0]
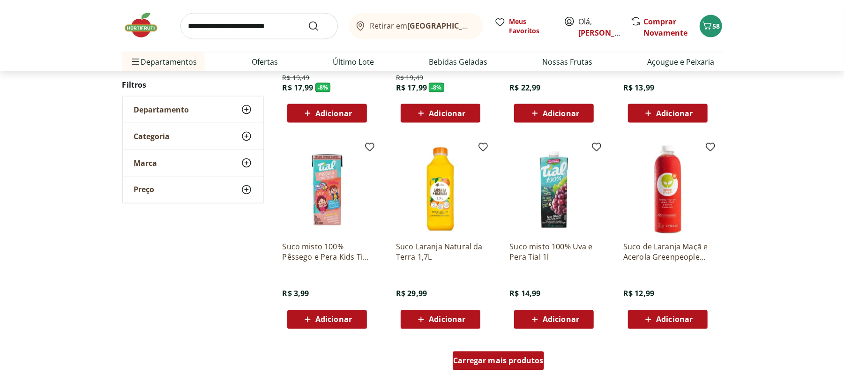
click at [492, 367] on div "Carregar mais produtos" at bounding box center [498, 360] width 91 height 19
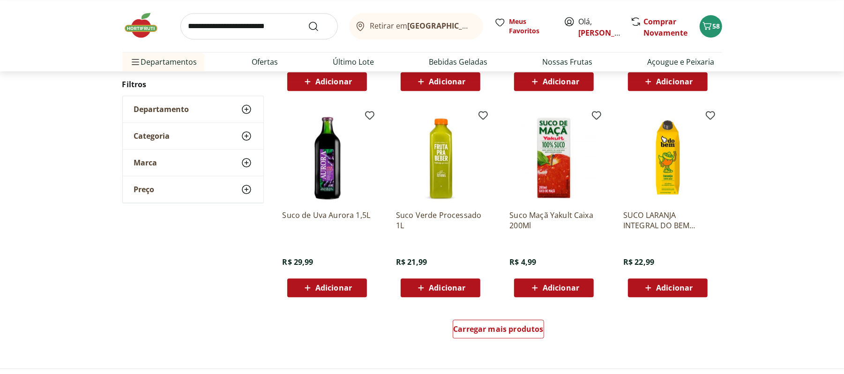
scroll to position [1726, 0]
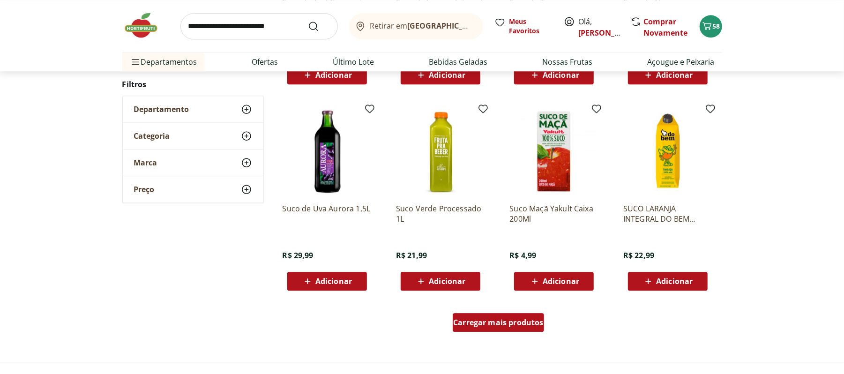
click at [486, 325] on span "Carregar mais produtos" at bounding box center [498, 322] width 90 height 7
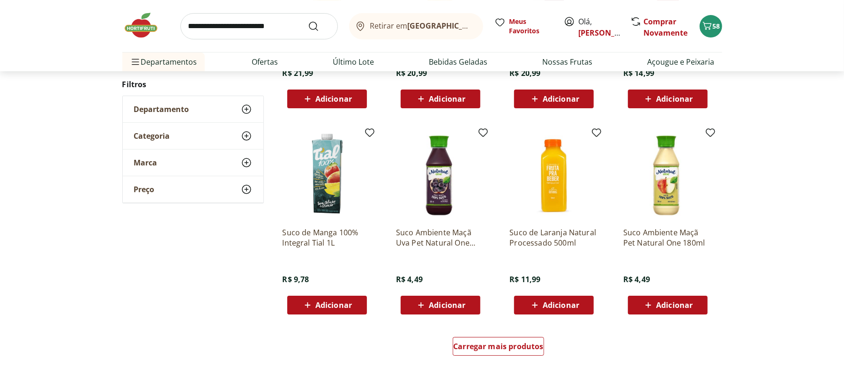
scroll to position [2335, 0]
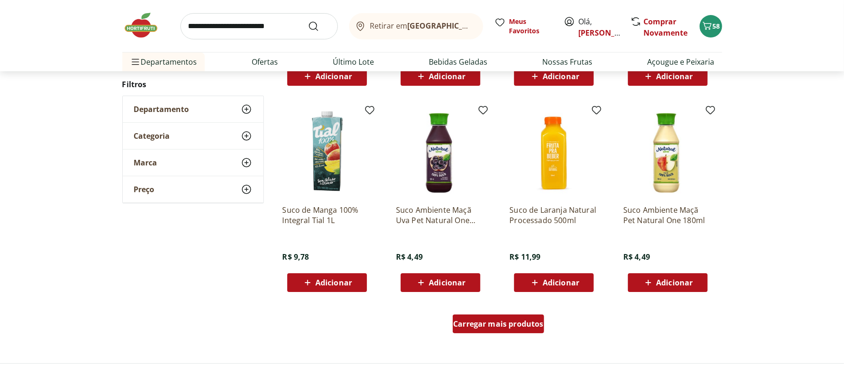
click at [495, 320] on span "Carregar mais produtos" at bounding box center [498, 323] width 90 height 7
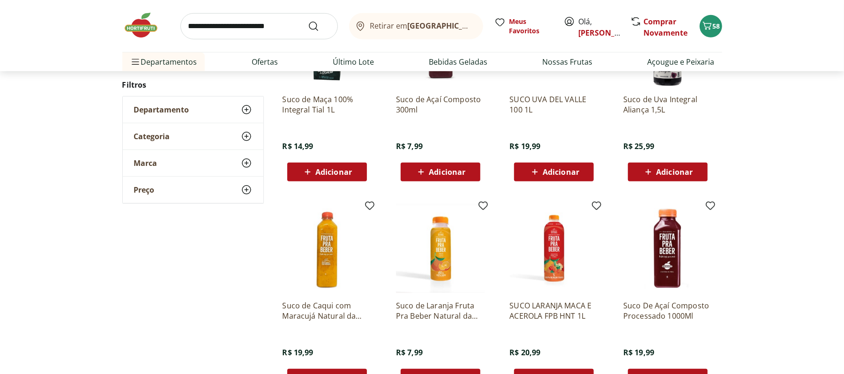
scroll to position [3113, 0]
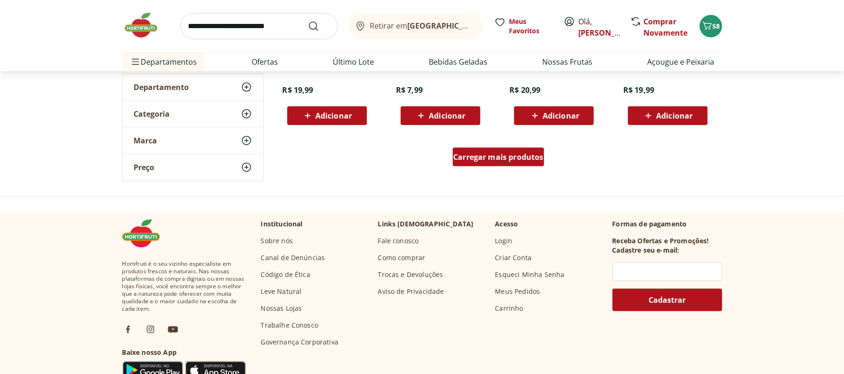
click at [491, 164] on div "Carregar mais produtos" at bounding box center [498, 157] width 91 height 19
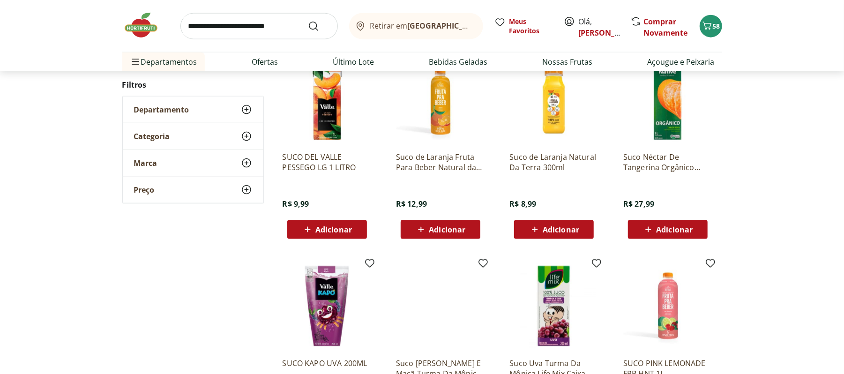
scroll to position [3413, 0]
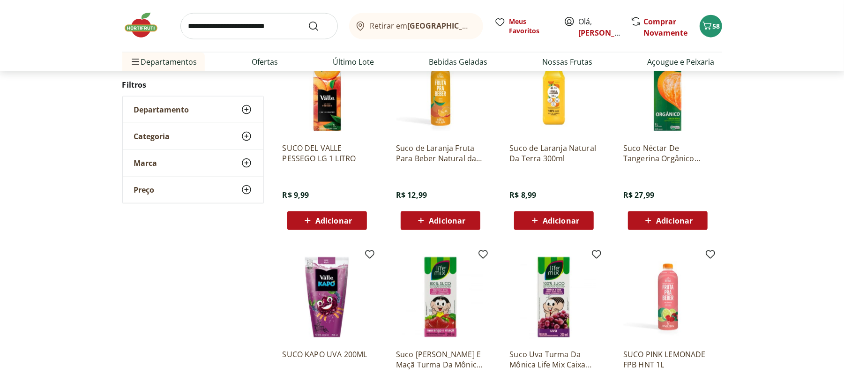
click at [328, 212] on button "Adicionar" at bounding box center [327, 220] width 80 height 19
drag, startPoint x: 842, startPoint y: 285, endPoint x: 846, endPoint y: 297, distance: 12.4
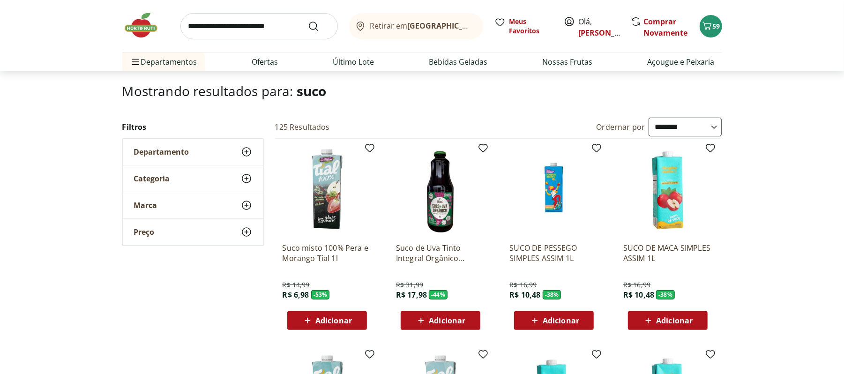
scroll to position [0, 0]
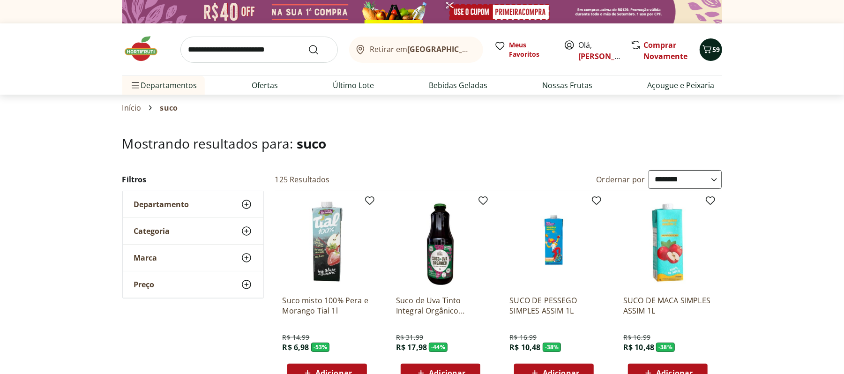
click at [712, 54] on icon "Carrinho" at bounding box center [706, 49] width 11 height 11
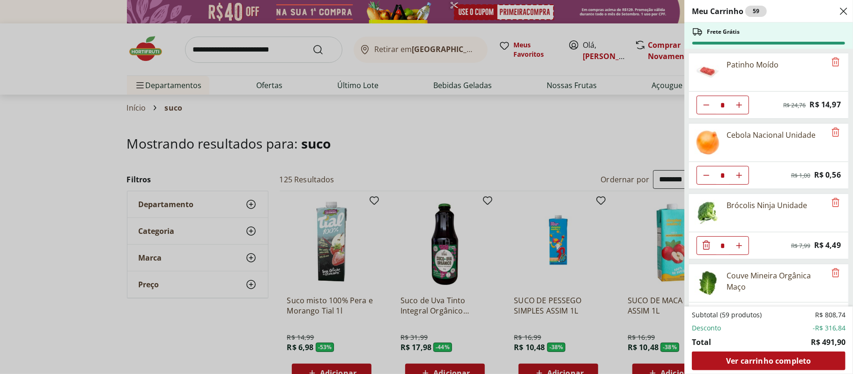
click at [439, 129] on div "Meu Carrinho 59 Frete Grátis Patinho Moído * Original price: R$ 24,76 Price: R$…" at bounding box center [426, 187] width 853 height 374
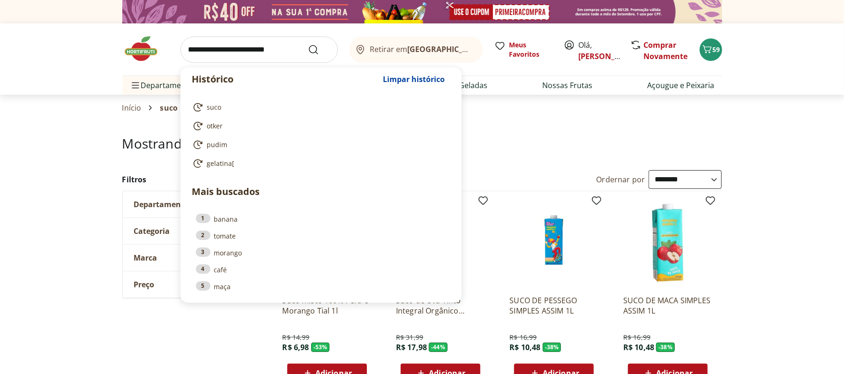
click at [244, 53] on input "search" at bounding box center [258, 50] width 157 height 26
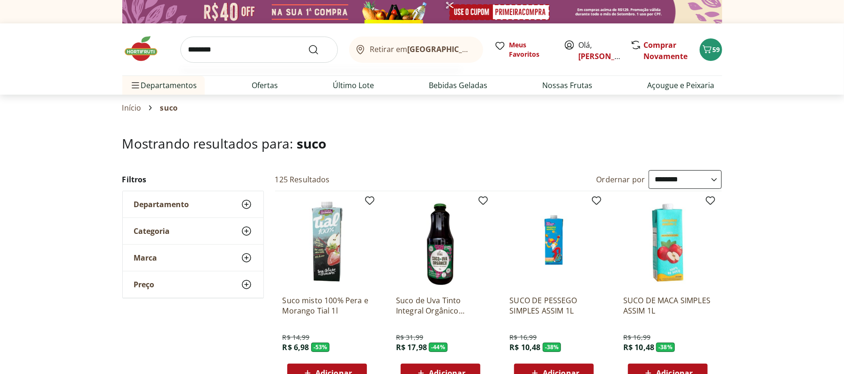
type input "********"
click at [308, 44] on button "Submit Search" at bounding box center [319, 49] width 22 height 11
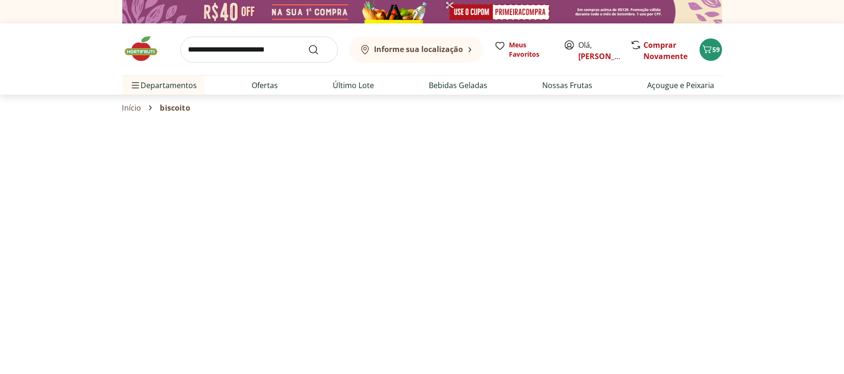
select select "**********"
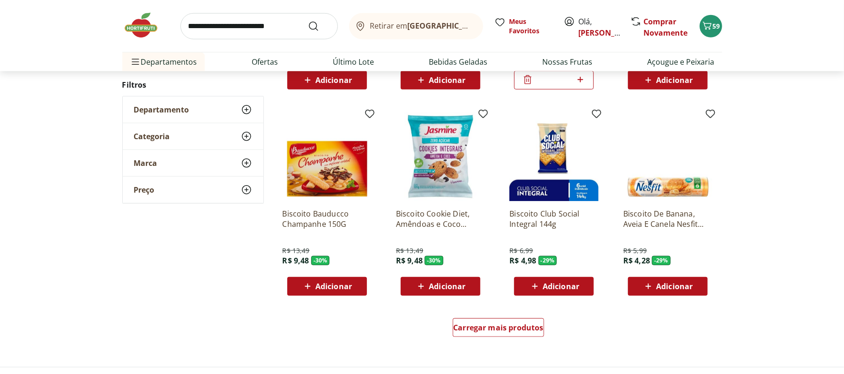
scroll to position [546, 0]
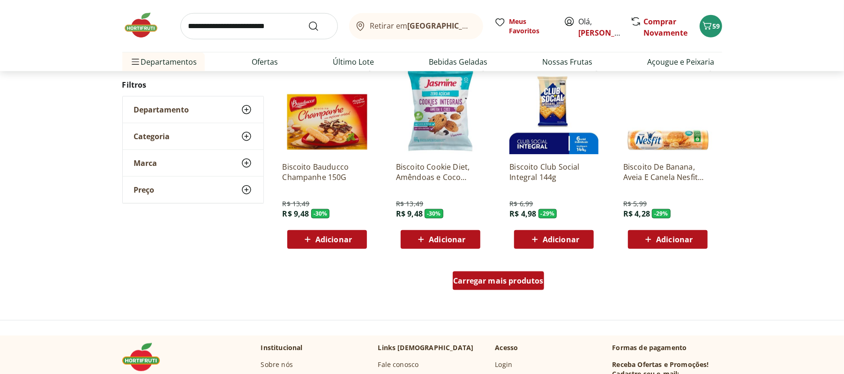
click at [486, 277] on span "Carregar mais produtos" at bounding box center [498, 280] width 90 height 7
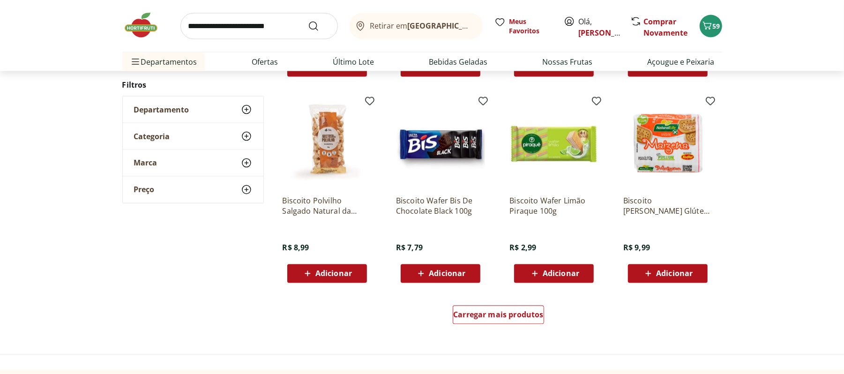
scroll to position [1130, 0]
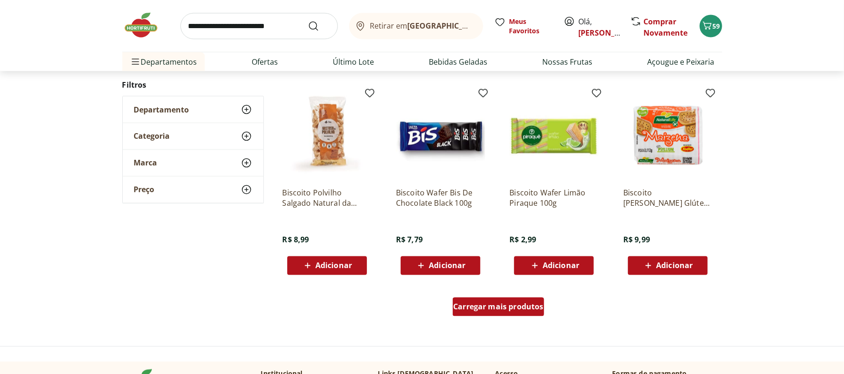
click at [501, 298] on div "Carregar mais produtos" at bounding box center [498, 306] width 91 height 19
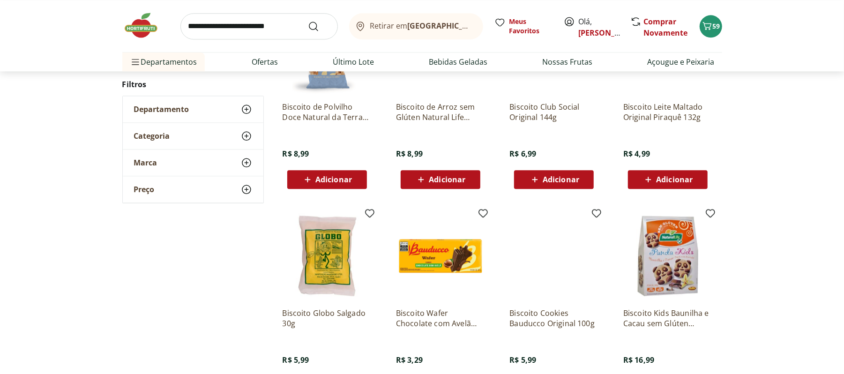
scroll to position [1717, 0]
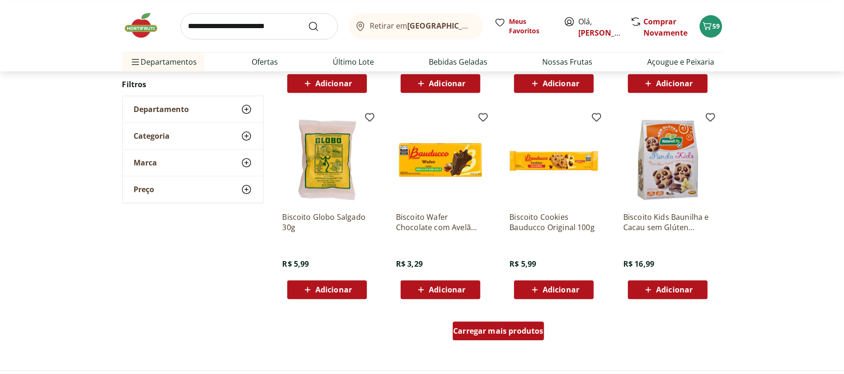
click at [485, 327] on span "Carregar mais produtos" at bounding box center [498, 330] width 90 height 7
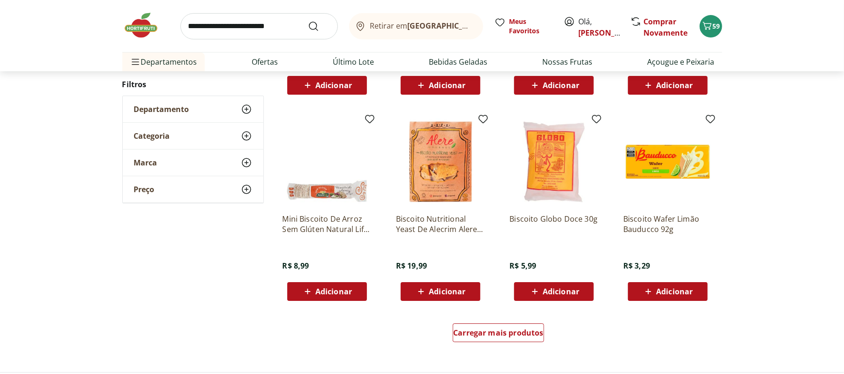
scroll to position [2351, 0]
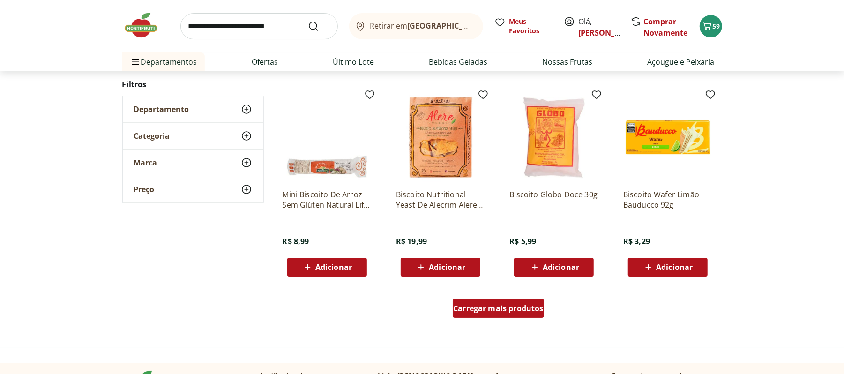
click at [491, 305] on span "Carregar mais produtos" at bounding box center [498, 308] width 90 height 7
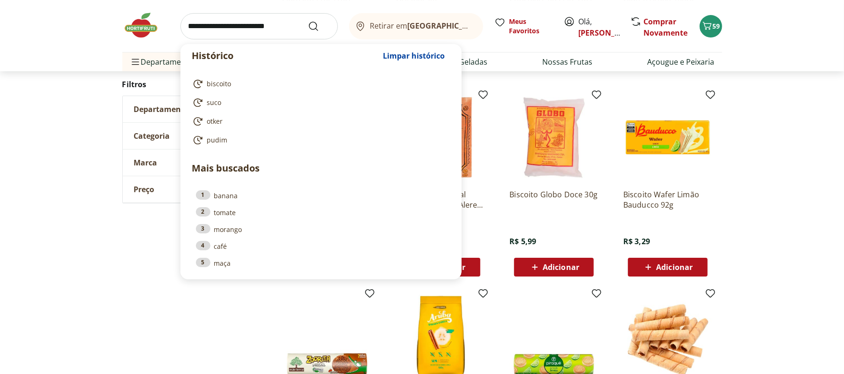
click at [239, 26] on input "search" at bounding box center [258, 26] width 157 height 26
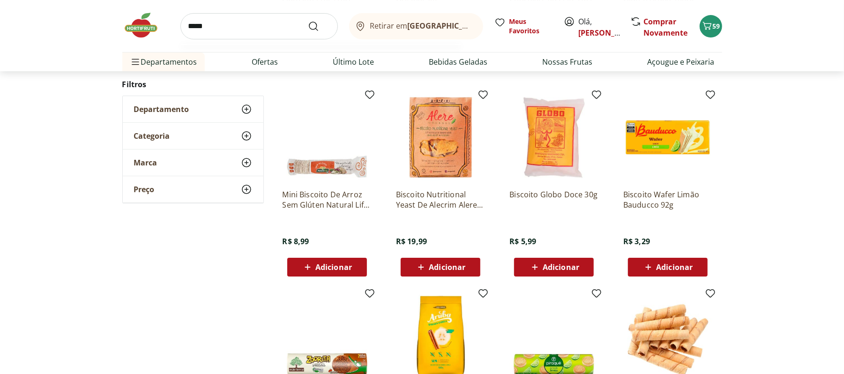
type input "*****"
click at [308, 21] on button "Submit Search" at bounding box center [319, 26] width 22 height 11
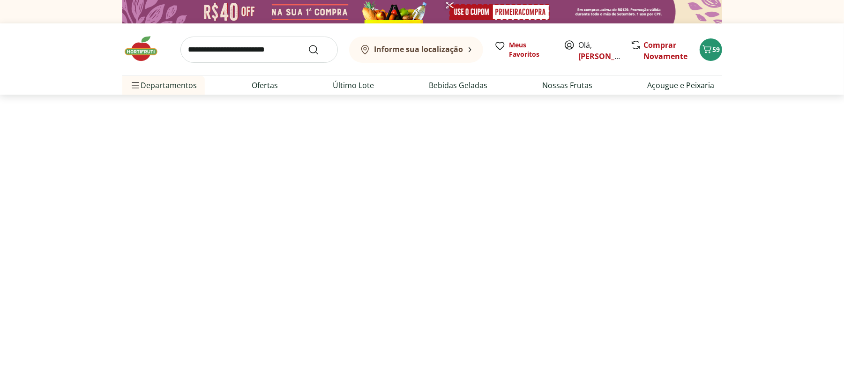
select select "**********"
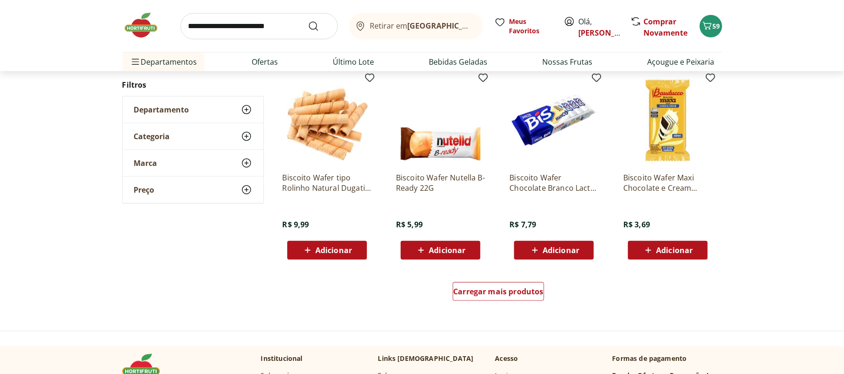
scroll to position [581, 0]
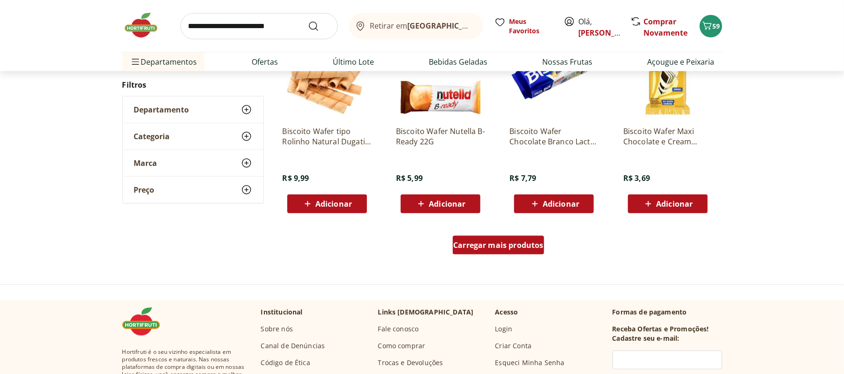
click at [504, 241] on span "Carregar mais produtos" at bounding box center [498, 244] width 90 height 7
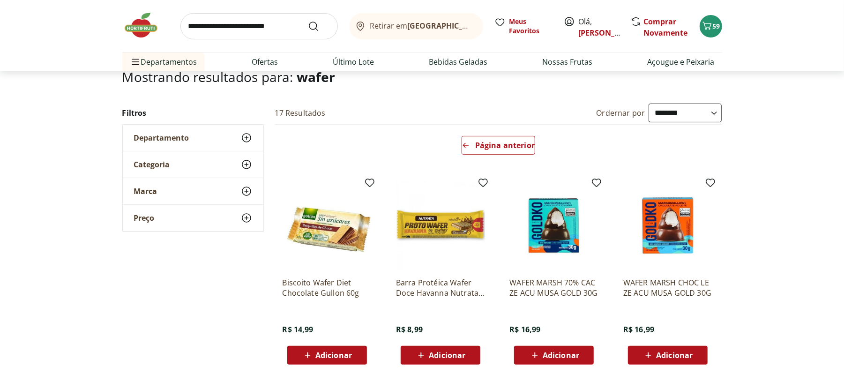
scroll to position [57, 0]
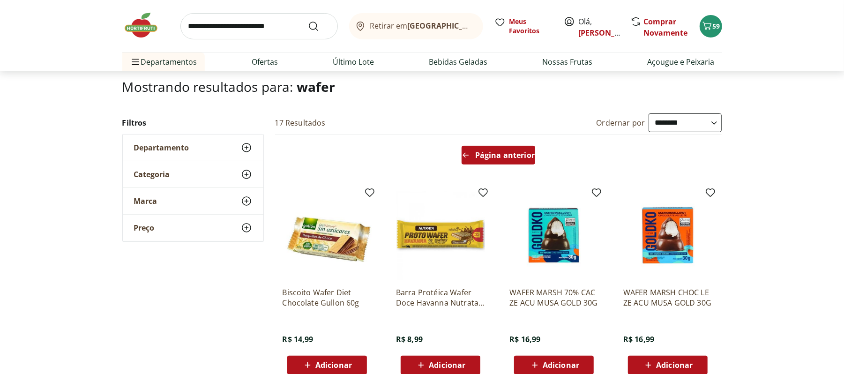
click at [522, 156] on span "Página anterior" at bounding box center [504, 154] width 59 height 7
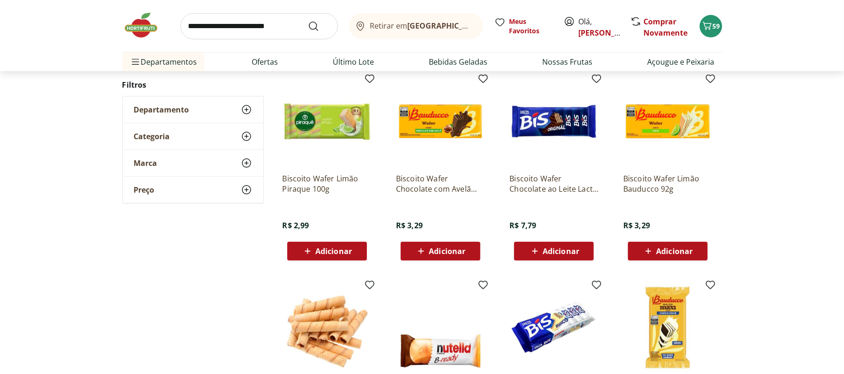
scroll to position [324, 0]
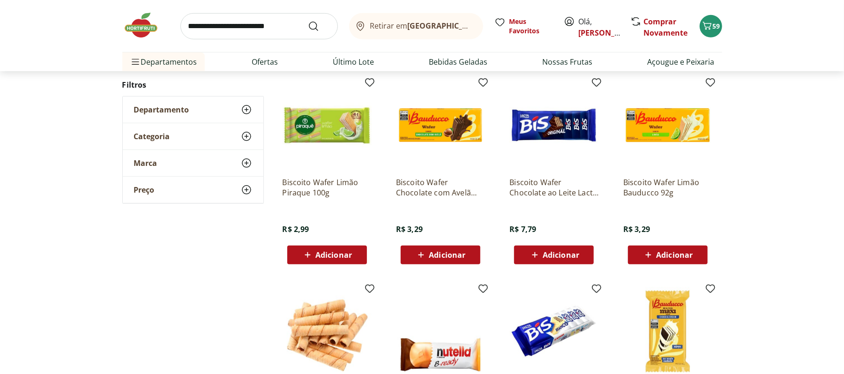
click at [433, 255] on span "Adicionar" at bounding box center [447, 254] width 37 height 7
click at [711, 27] on icon "Carrinho" at bounding box center [706, 25] width 11 height 11
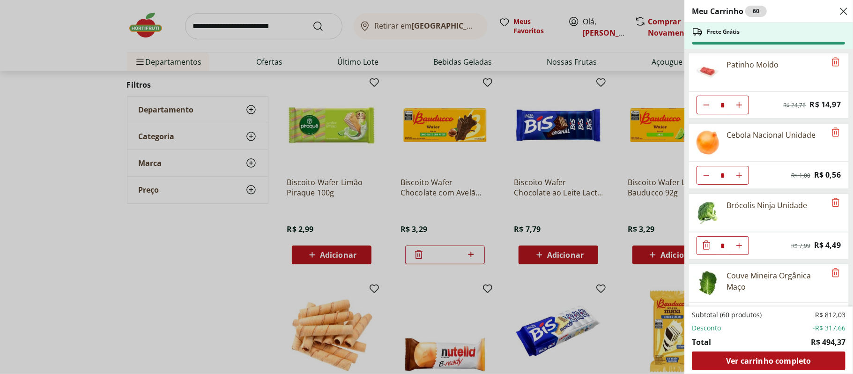
click at [157, 308] on div "Meu Carrinho 60 Frete Grátis Patinho Moído * Original price: R$ 24,76 Price: R$…" at bounding box center [426, 187] width 853 height 374
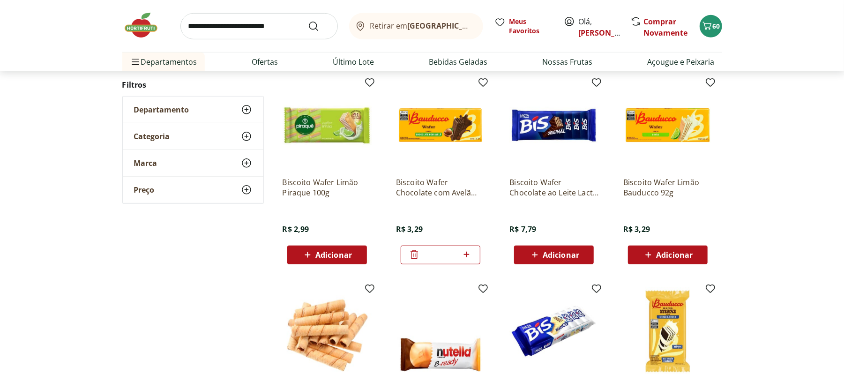
click at [230, 30] on input "search" at bounding box center [258, 26] width 157 height 26
type input "*******"
click at [308, 21] on button "Submit Search" at bounding box center [319, 26] width 22 height 11
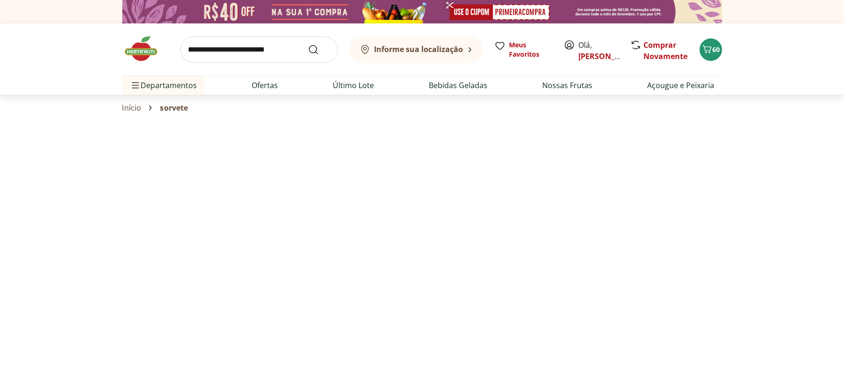
select select "**********"
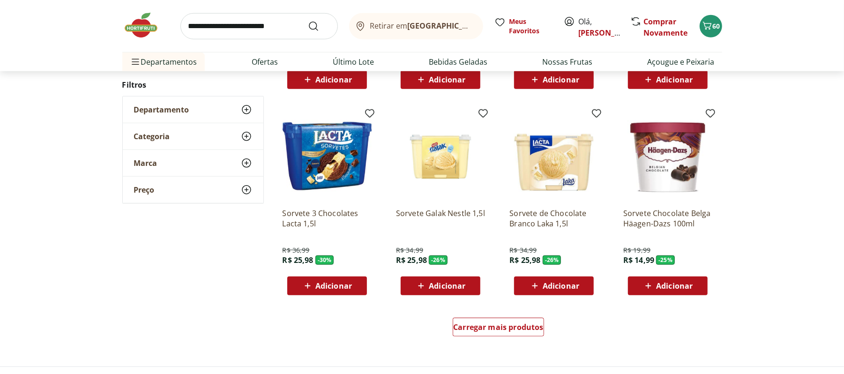
scroll to position [514, 0]
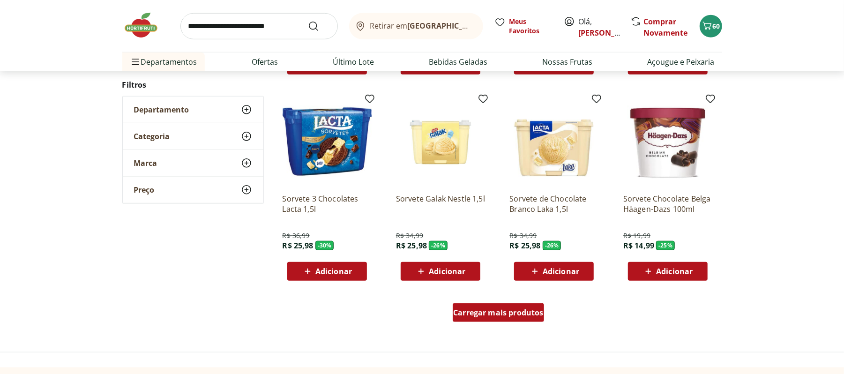
click at [507, 313] on span "Carregar mais produtos" at bounding box center [498, 312] width 90 height 7
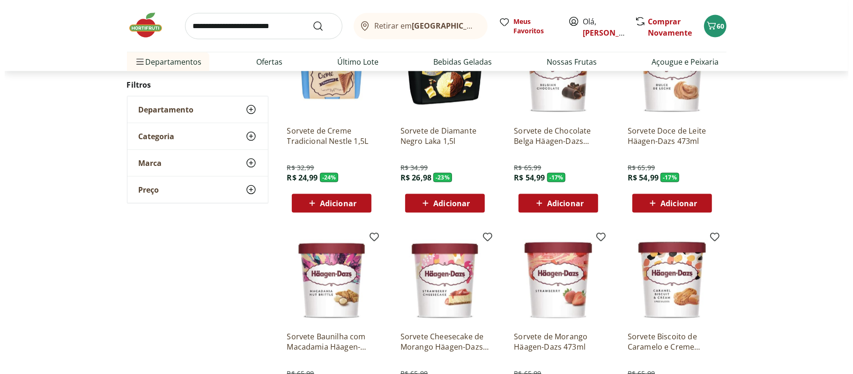
scroll to position [971, 0]
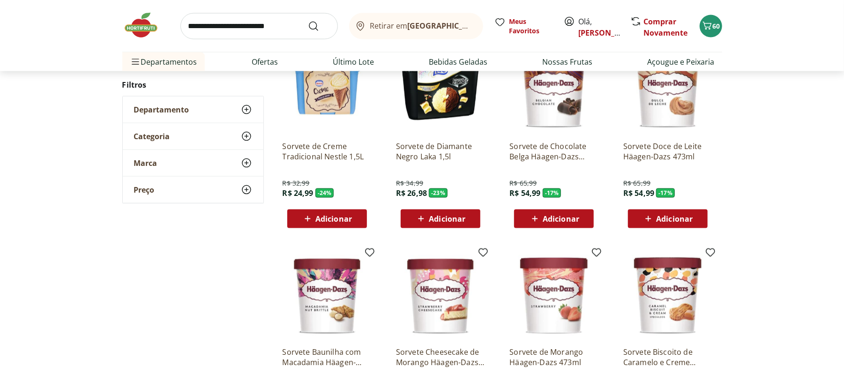
click at [437, 215] on span "Adicionar" at bounding box center [447, 218] width 37 height 7
click at [709, 32] on span "Carrinho" at bounding box center [706, 26] width 11 height 12
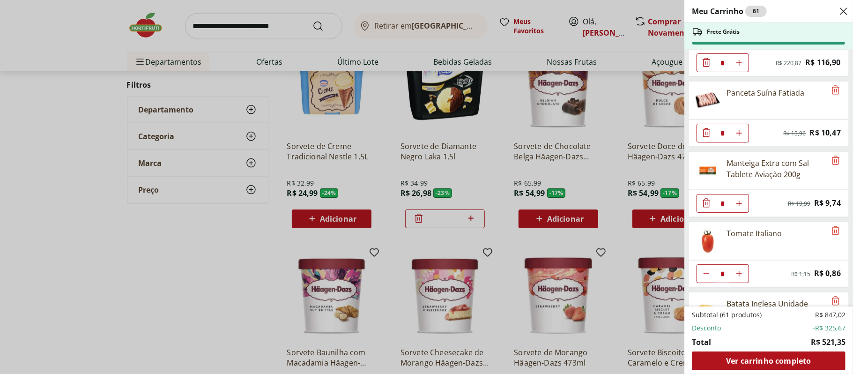
scroll to position [1005, 0]
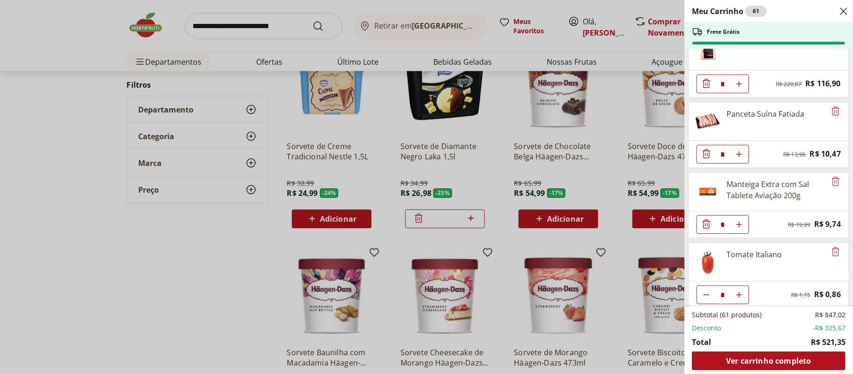
click at [834, 117] on icon "Remove" at bounding box center [835, 110] width 11 height 11
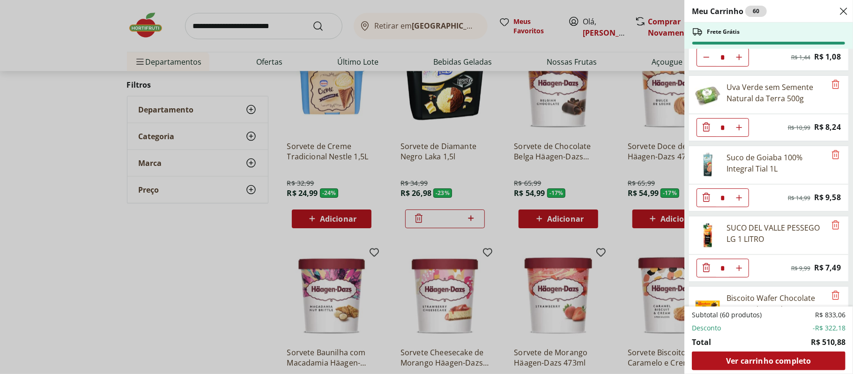
scroll to position [2594, 0]
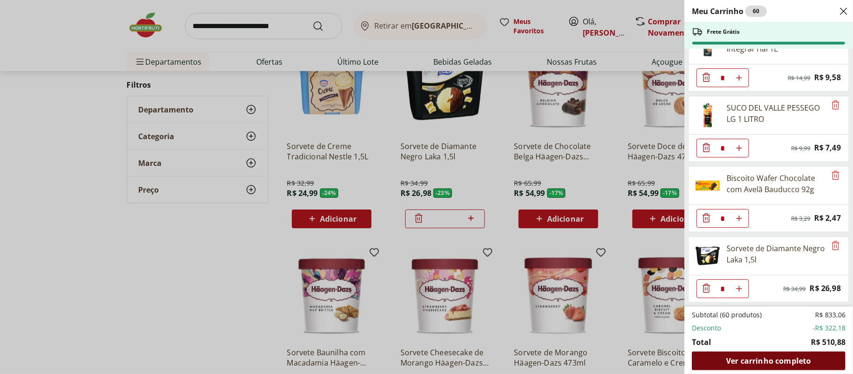
click at [738, 359] on span "Ver carrinho completo" at bounding box center [768, 360] width 85 height 7
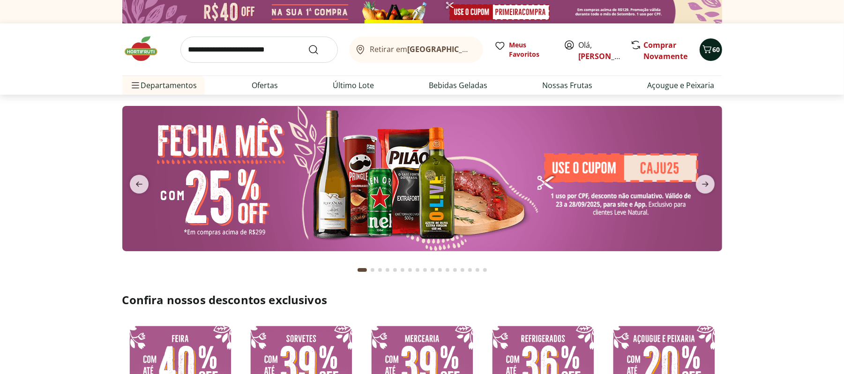
click at [703, 40] on button "60" at bounding box center [710, 49] width 22 height 22
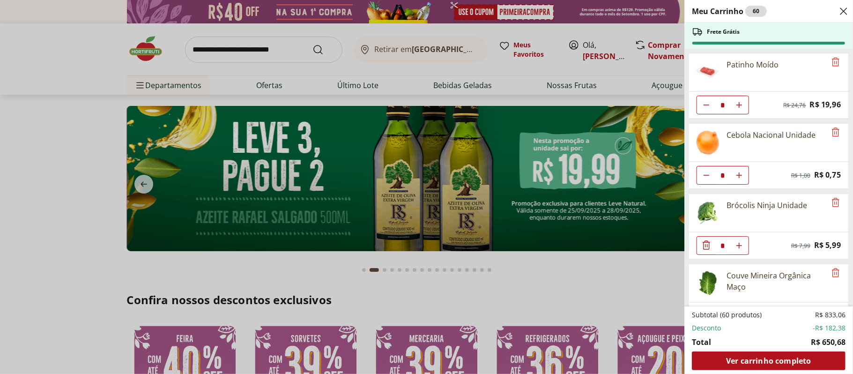
drag, startPoint x: 852, startPoint y: 57, endPoint x: 853, endPoint y: 72, distance: 15.5
click at [843, 72] on div "Meu Carrinho 60 Frete Grátis Patinho Moído * Original price: R$ 24,76 Price: R$…" at bounding box center [768, 187] width 169 height 374
type input "*"
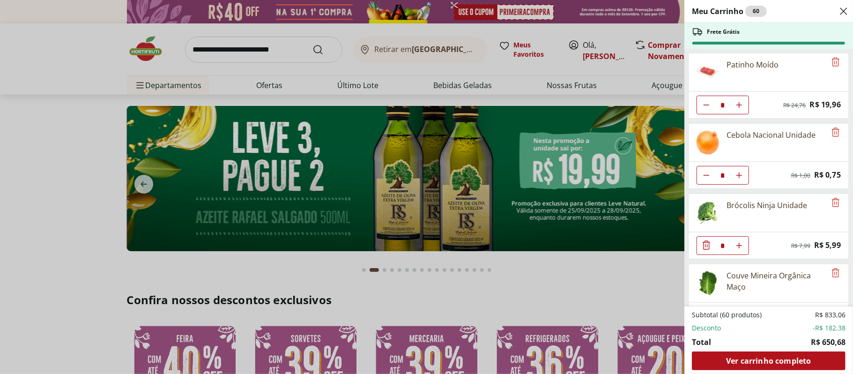
type input "*"
drag, startPoint x: 853, startPoint y: 56, endPoint x: 853, endPoint y: 74, distance: 17.3
click at [843, 74] on div "Meu Carrinho 60 Frete Grátis Patinho Moído * Original price: R$ 24,76 Price: R$…" at bounding box center [768, 187] width 169 height 374
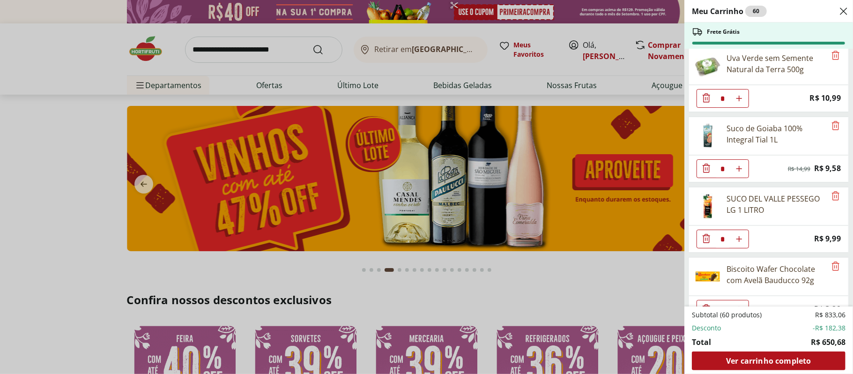
scroll to position [2594, 0]
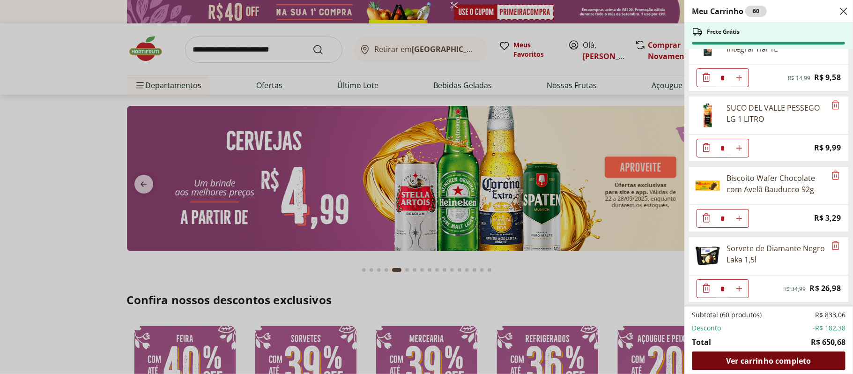
click at [767, 362] on span "Ver carrinho completo" at bounding box center [768, 360] width 85 height 7
